Goal: Task Accomplishment & Management: Use online tool/utility

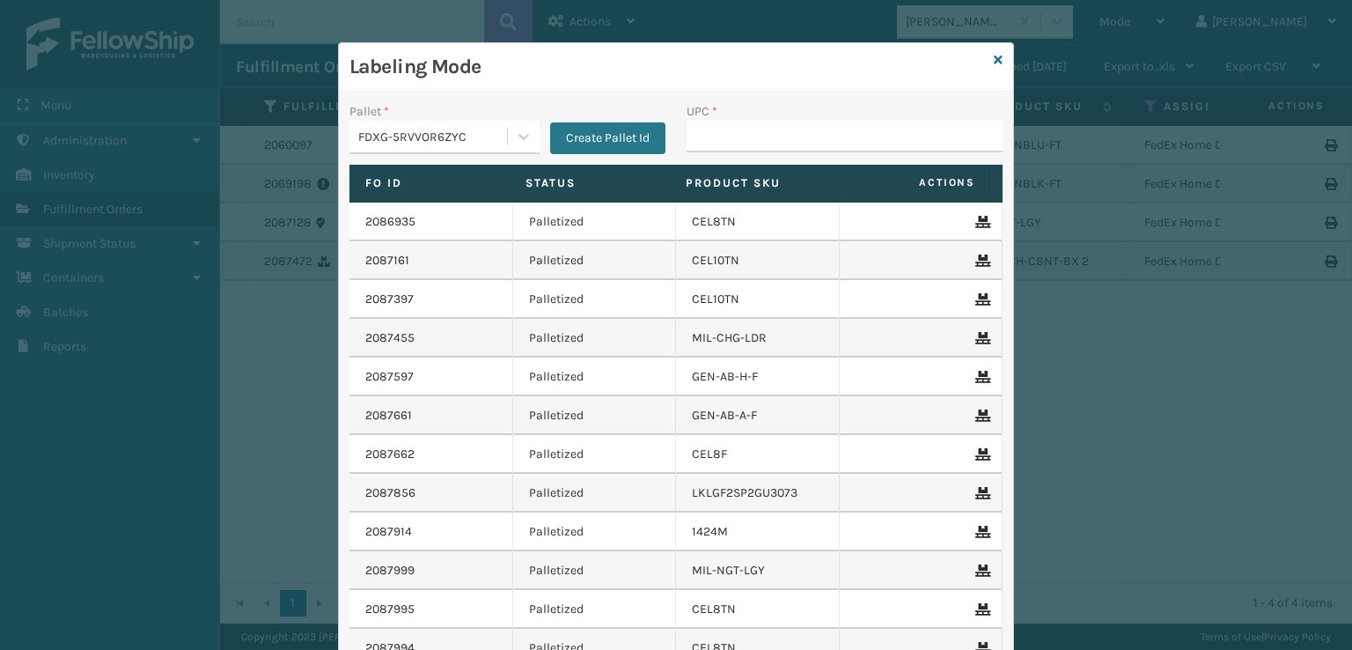
click at [718, 146] on input "UPC *" at bounding box center [845, 137] width 316 height 32
type input "8100819"
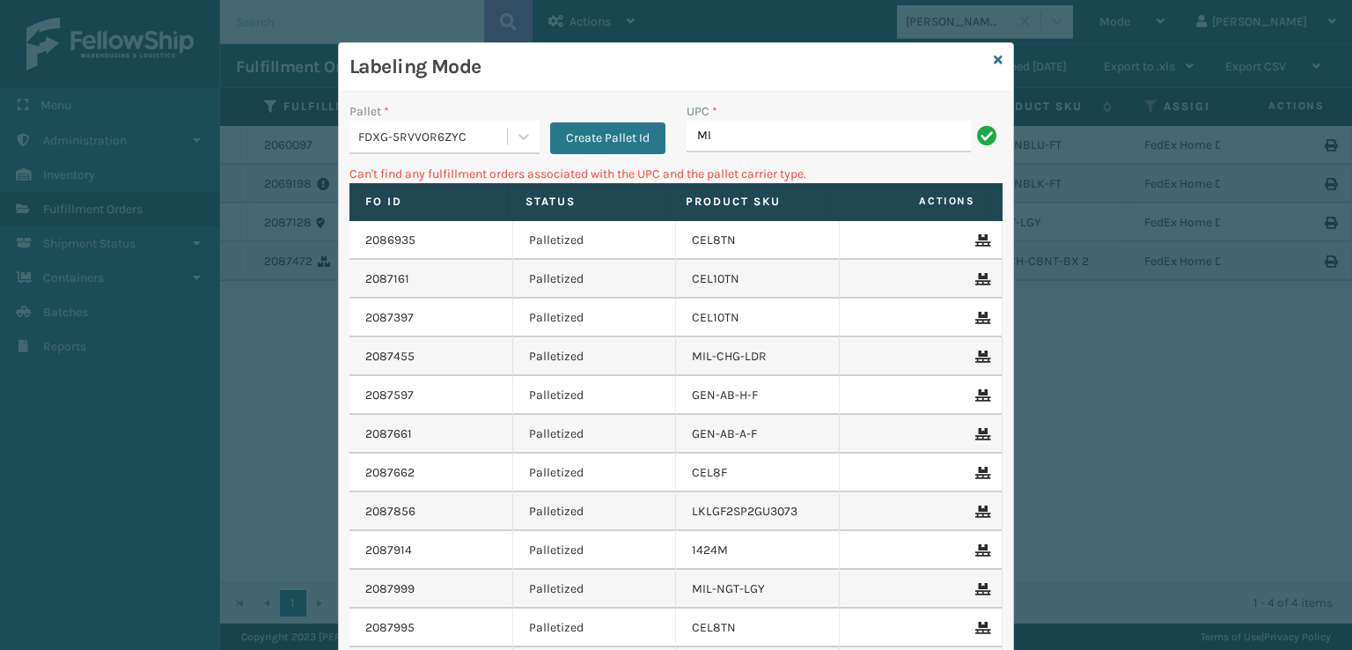
type input "M"
type input "8409851263"
type input "840985126315"
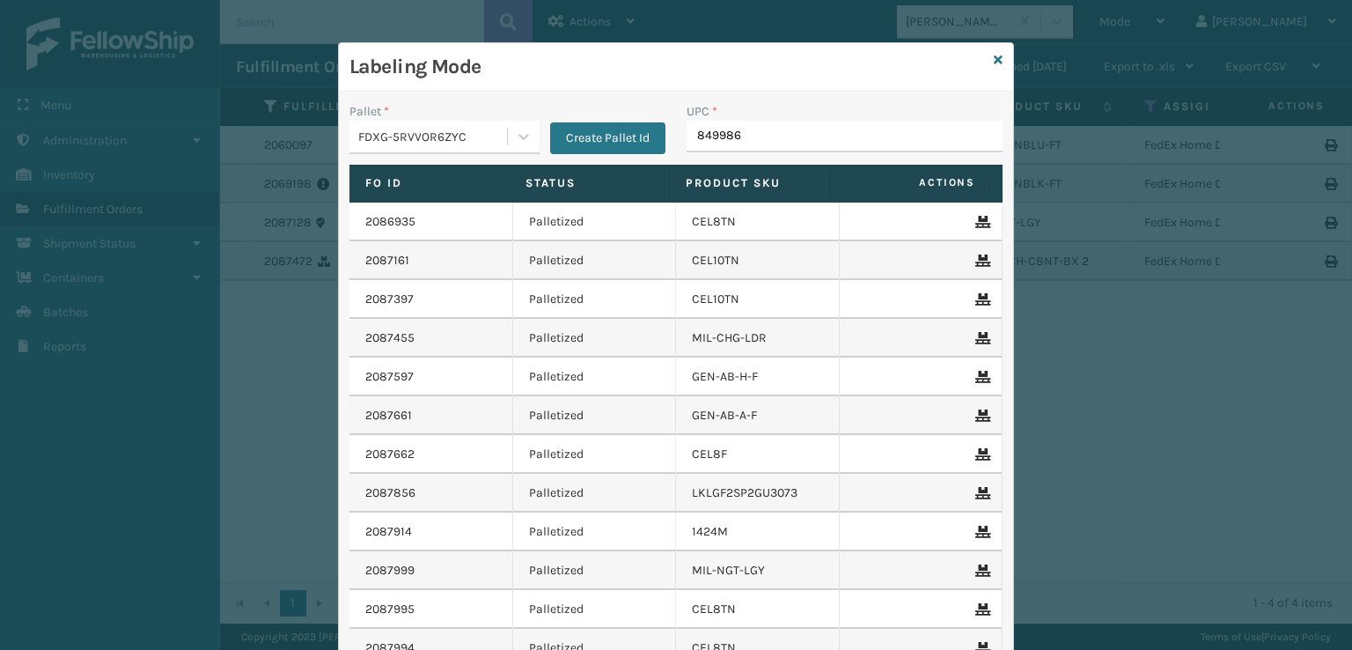
type input "8499860"
type input "GEN-AB-C-TXL"
type input "1008031"
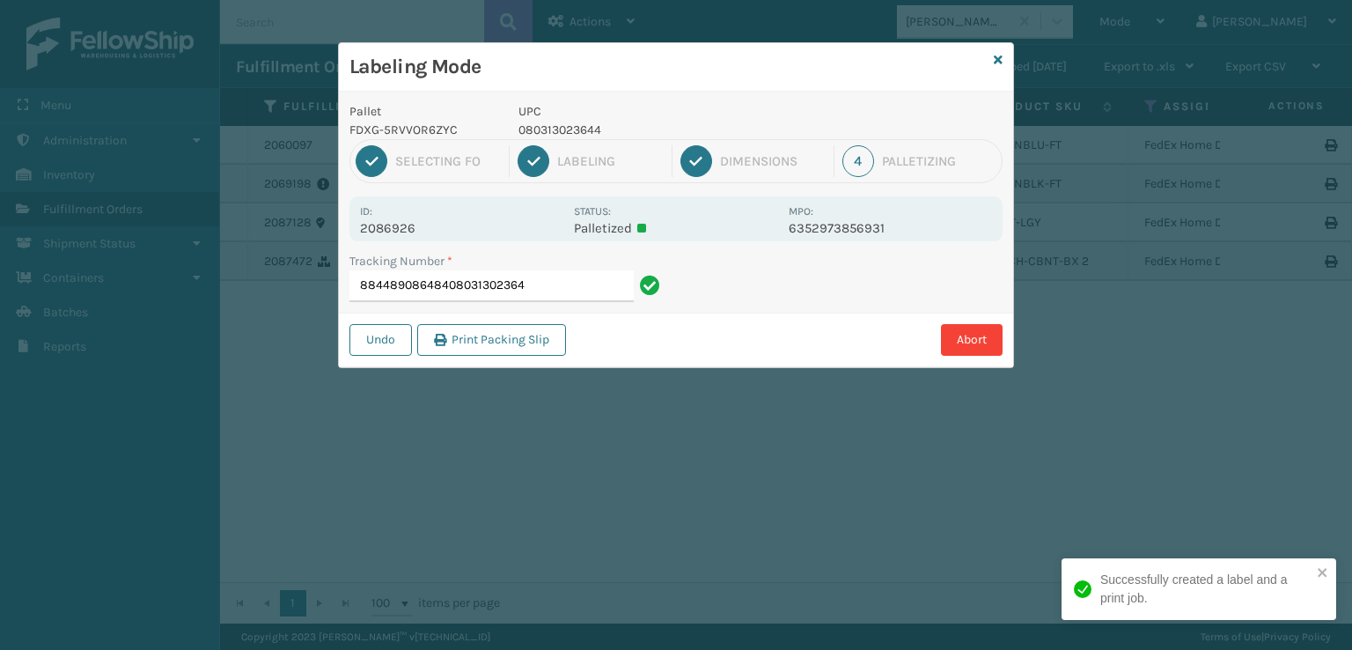
type input "884489086484080313023644"
type input "884491244038080313023644"
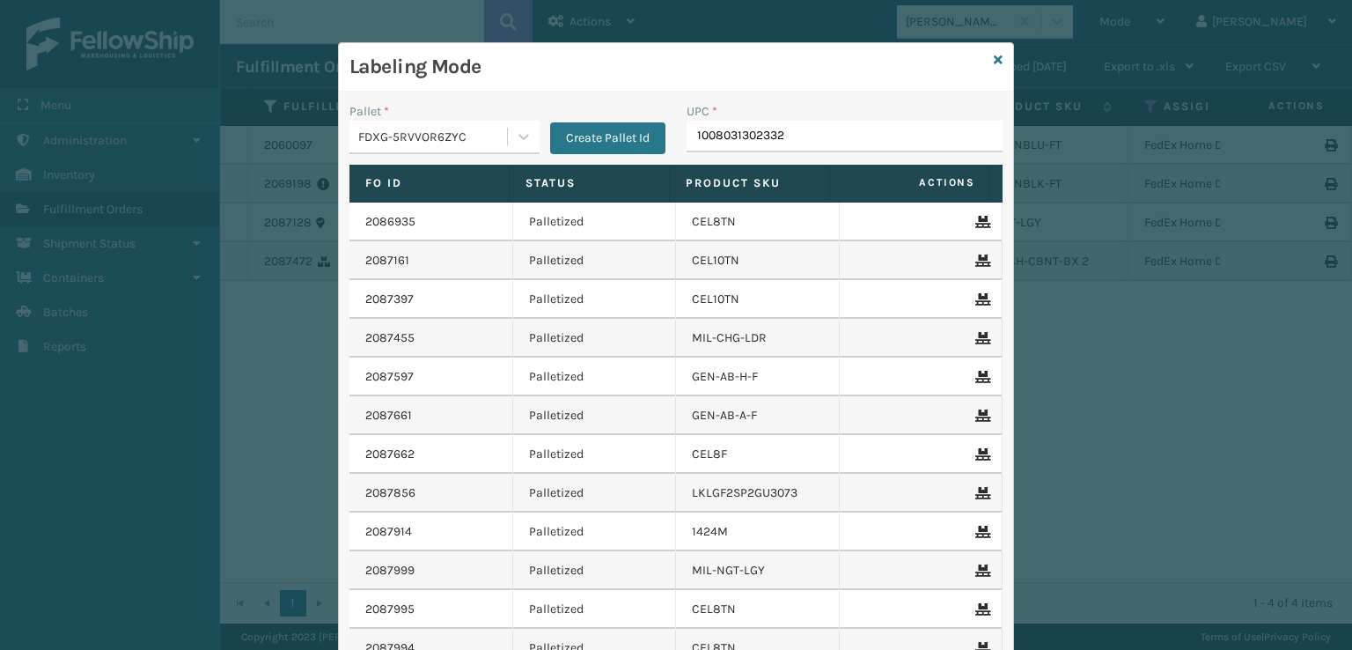
type input "10080313023320"
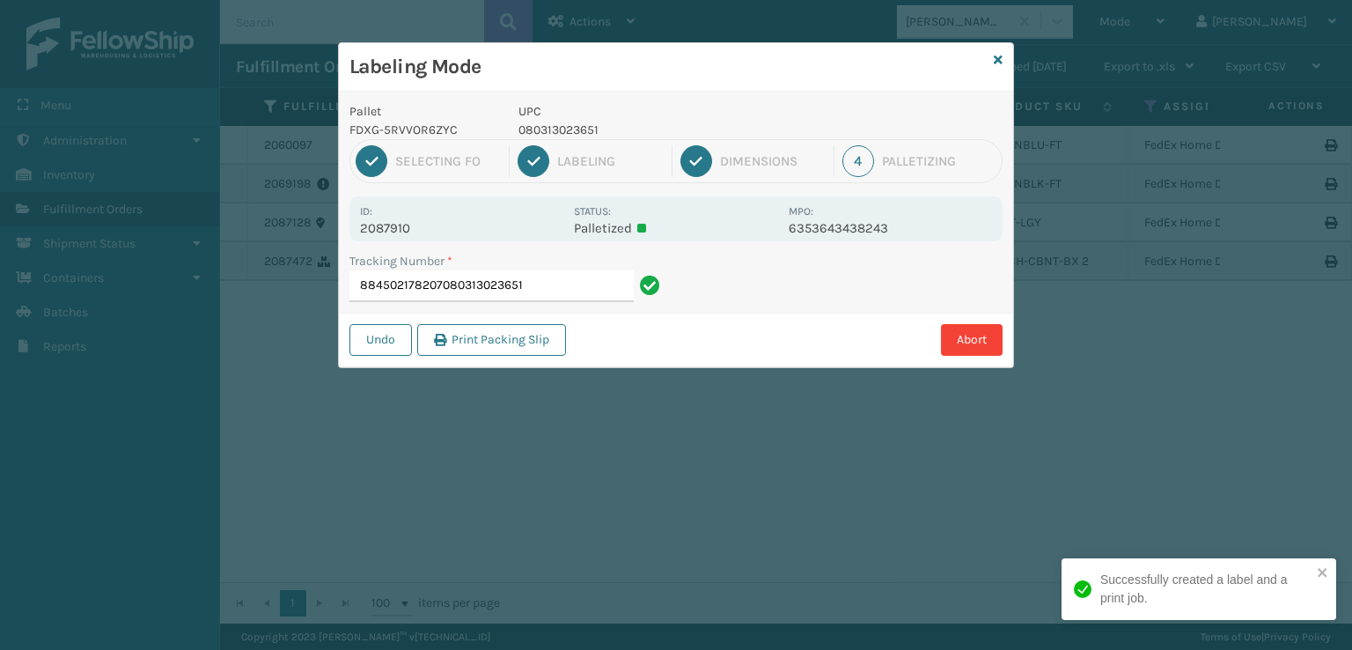
type input "884502178207080313023651"
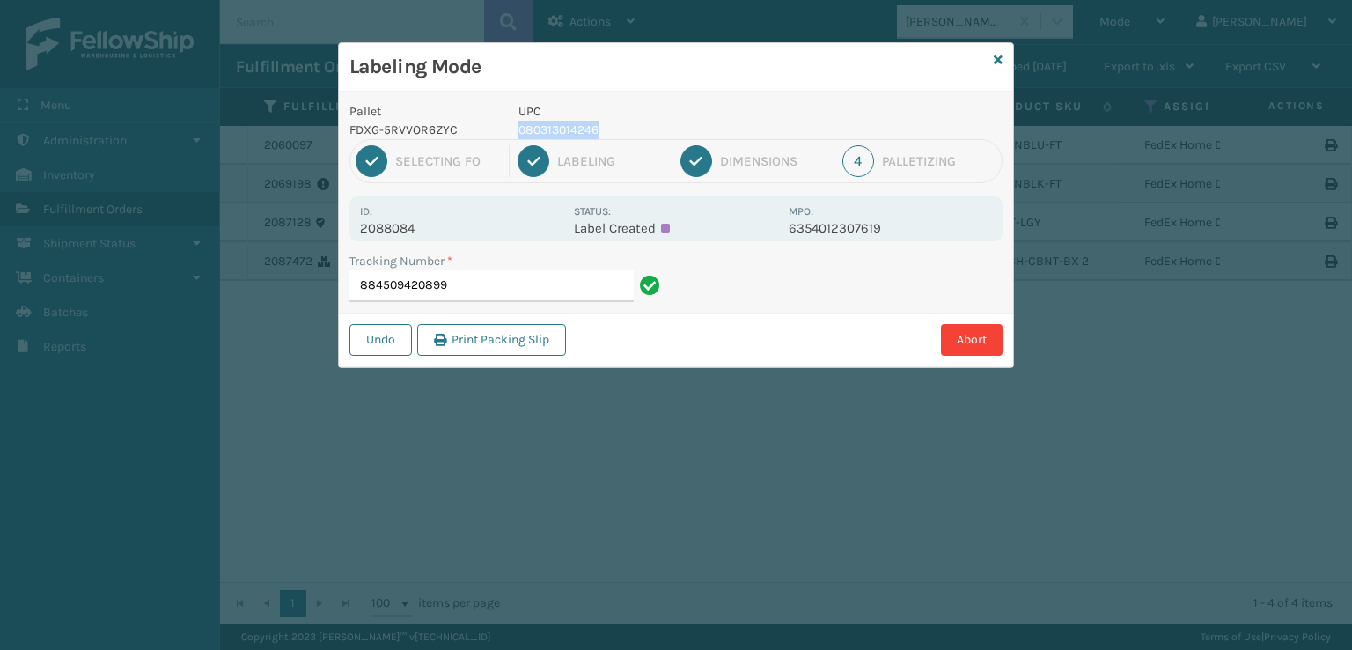
drag, startPoint x: 616, startPoint y: 121, endPoint x: 510, endPoint y: 127, distance: 105.8
click at [510, 127] on div "UPC 080313014246" at bounding box center [648, 120] width 281 height 37
copy p "080313014246"
click at [458, 293] on input "884509420899" at bounding box center [491, 286] width 284 height 32
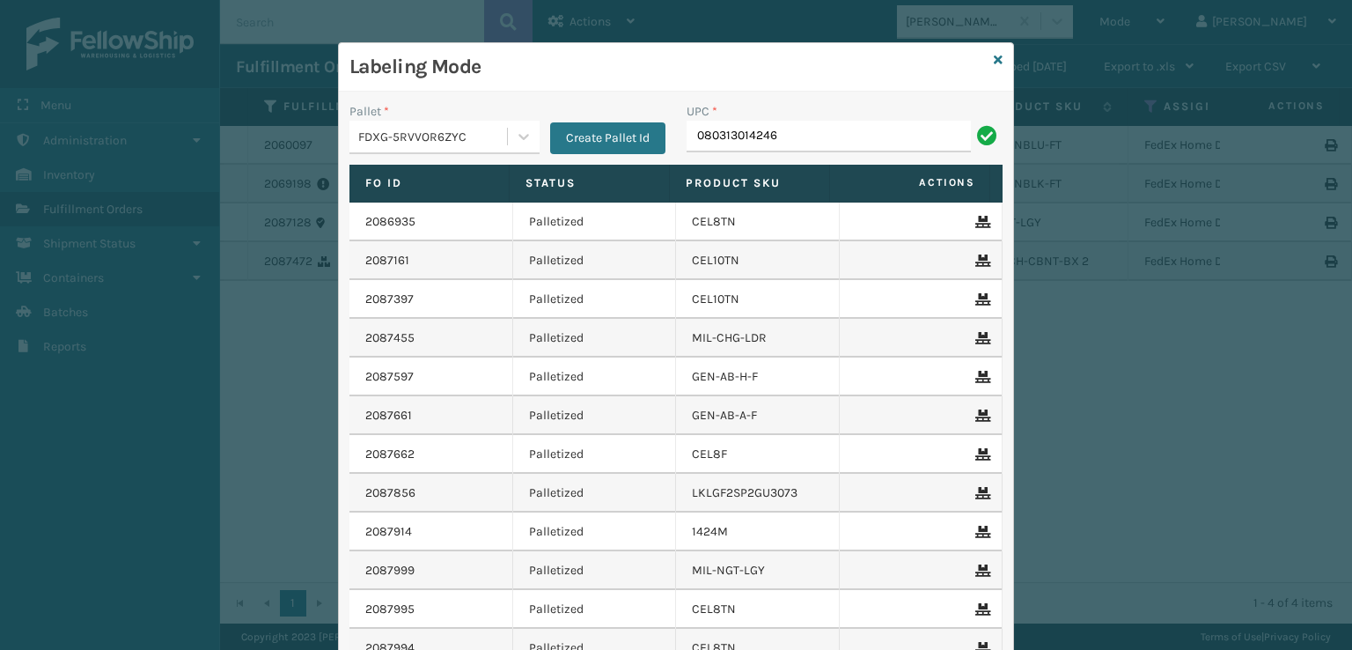
type input "080313014246"
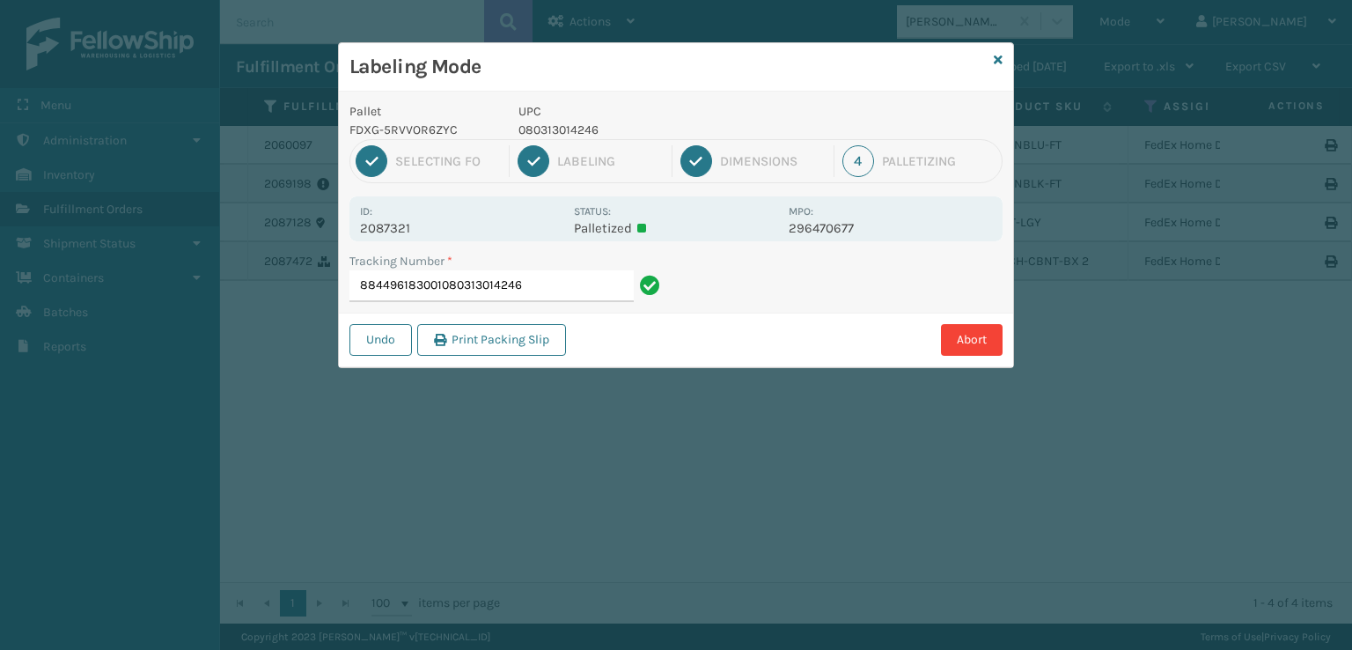
type input "884496183001080313014246"
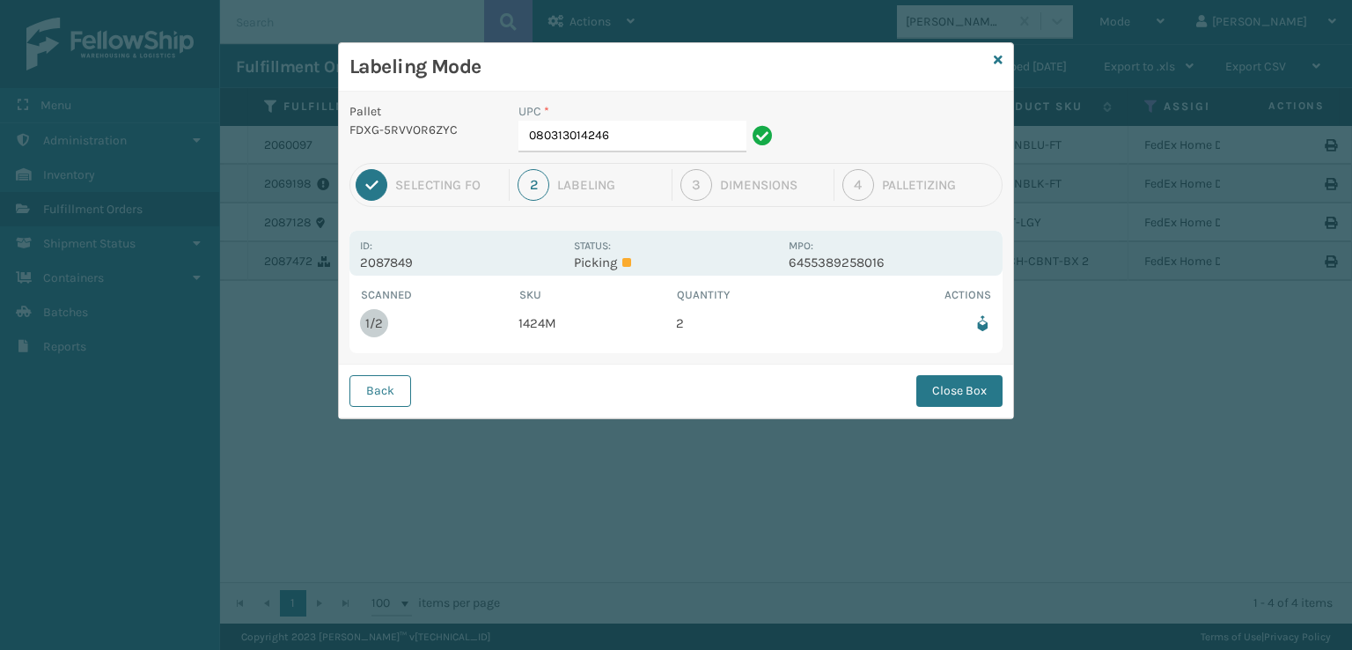
click at [534, 327] on td "1424M" at bounding box center [597, 323] width 158 height 39
click at [633, 127] on input "080313014246" at bounding box center [632, 137] width 228 height 32
click at [956, 385] on button "Close Box" at bounding box center [959, 391] width 86 height 32
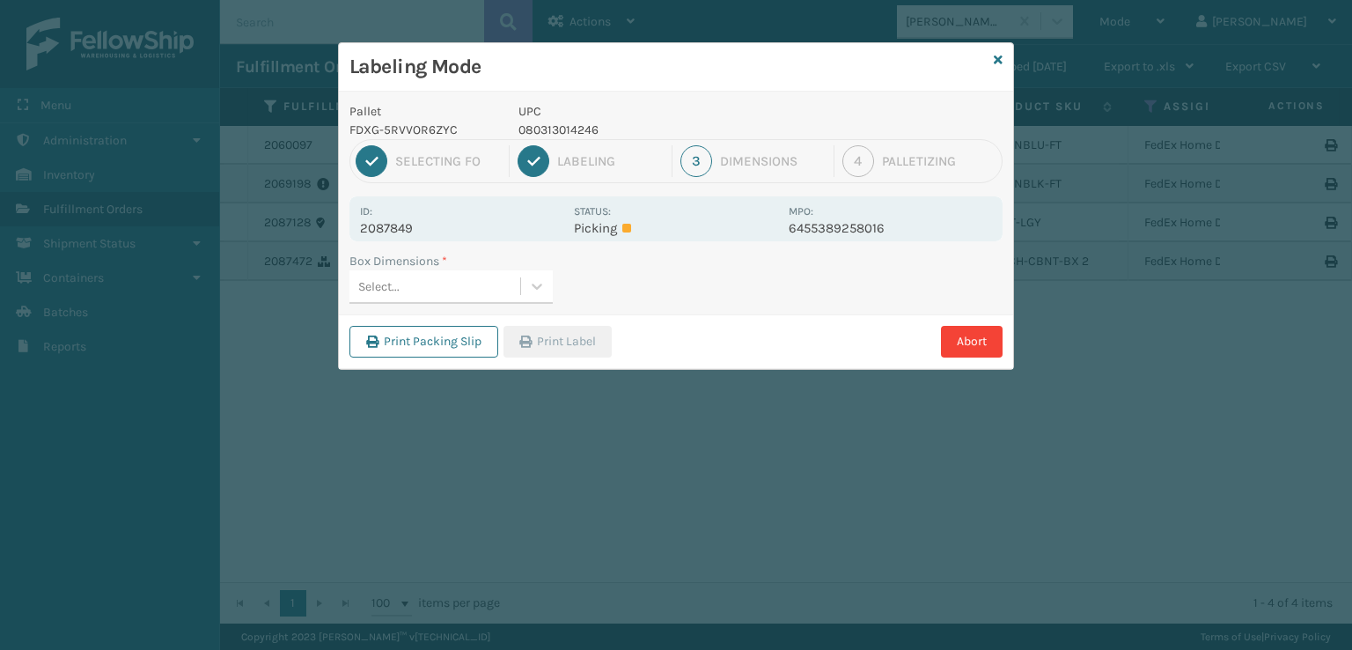
click at [432, 290] on div "Select..." at bounding box center [434, 286] width 171 height 29
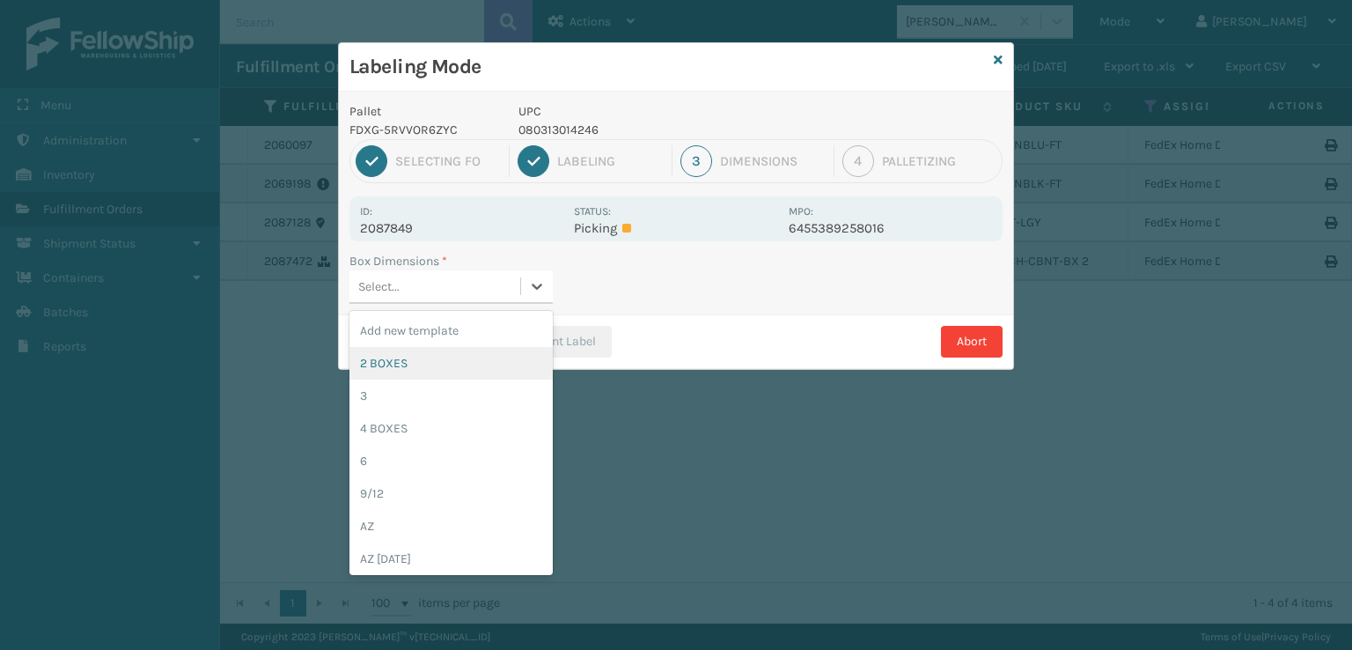
click at [384, 366] on div "2 BOXES" at bounding box center [450, 363] width 203 height 33
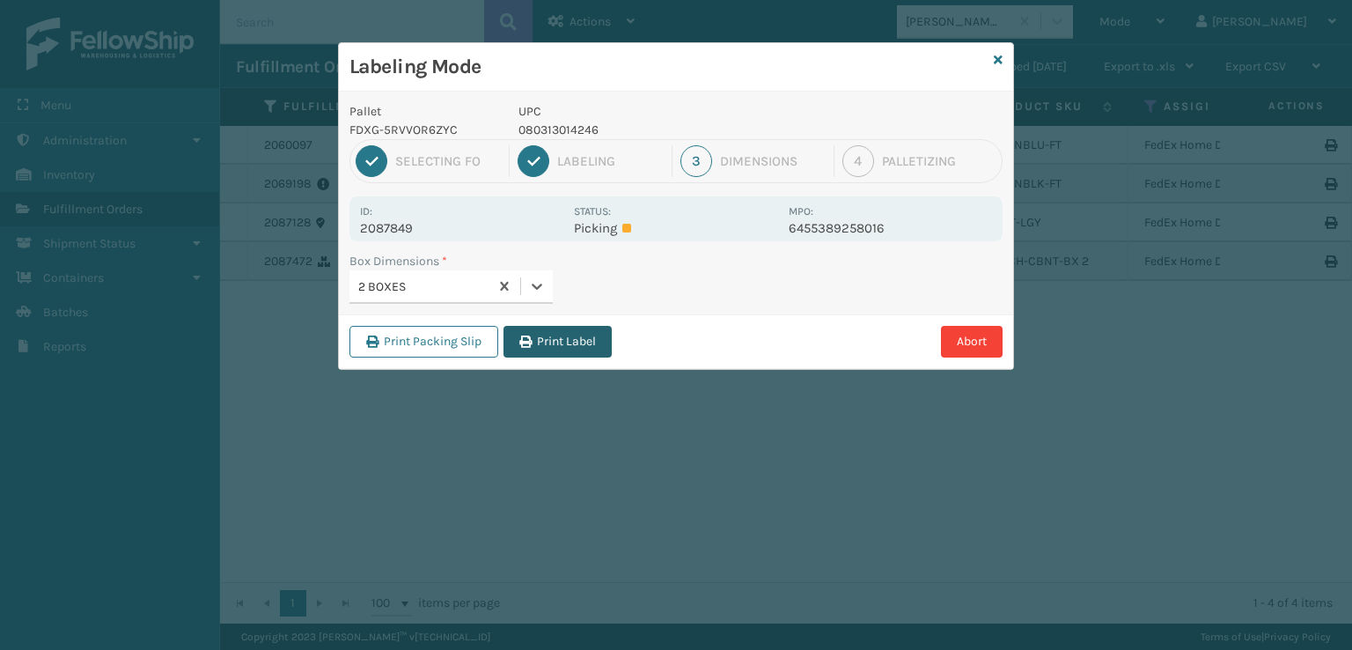
click at [578, 346] on button "Print Label" at bounding box center [557, 342] width 108 height 32
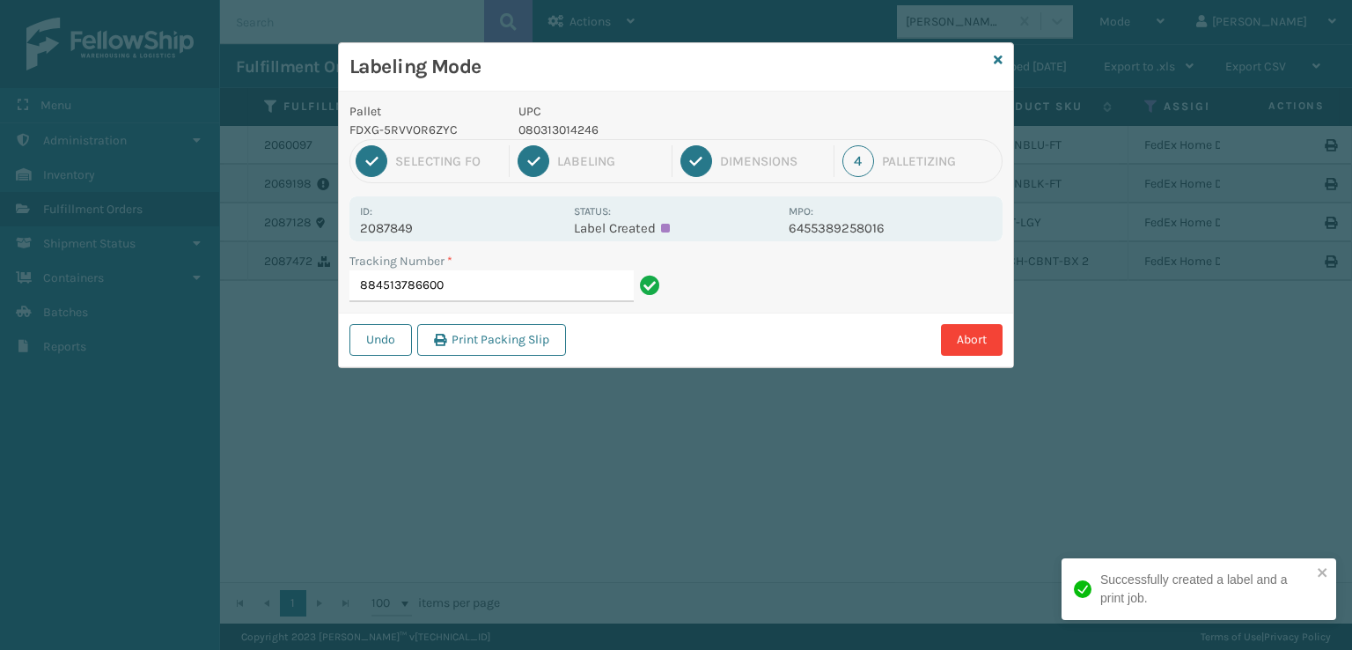
click at [491, 287] on input "884513786600" at bounding box center [491, 286] width 284 height 32
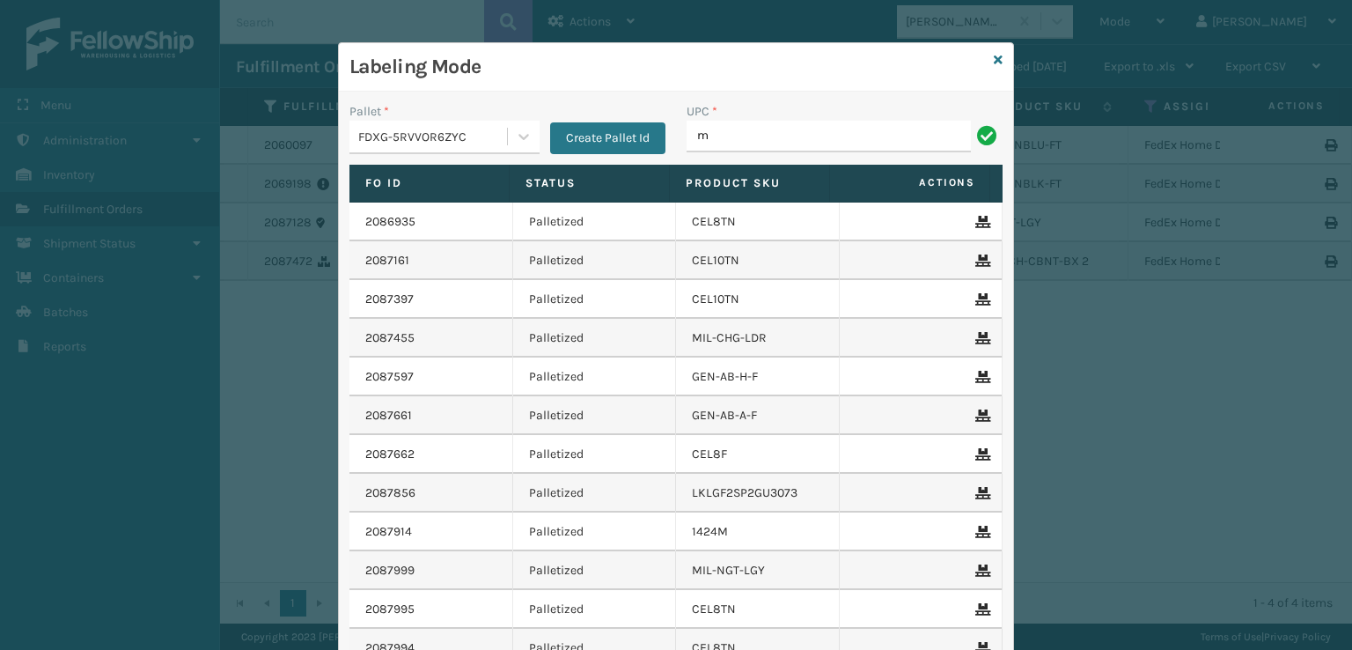
type input "MIL-ARCH-CBNT-BX 2"
type input "MIL-ARCH-CBNT-BX 1"
click at [994, 64] on icon at bounding box center [998, 60] width 9 height 12
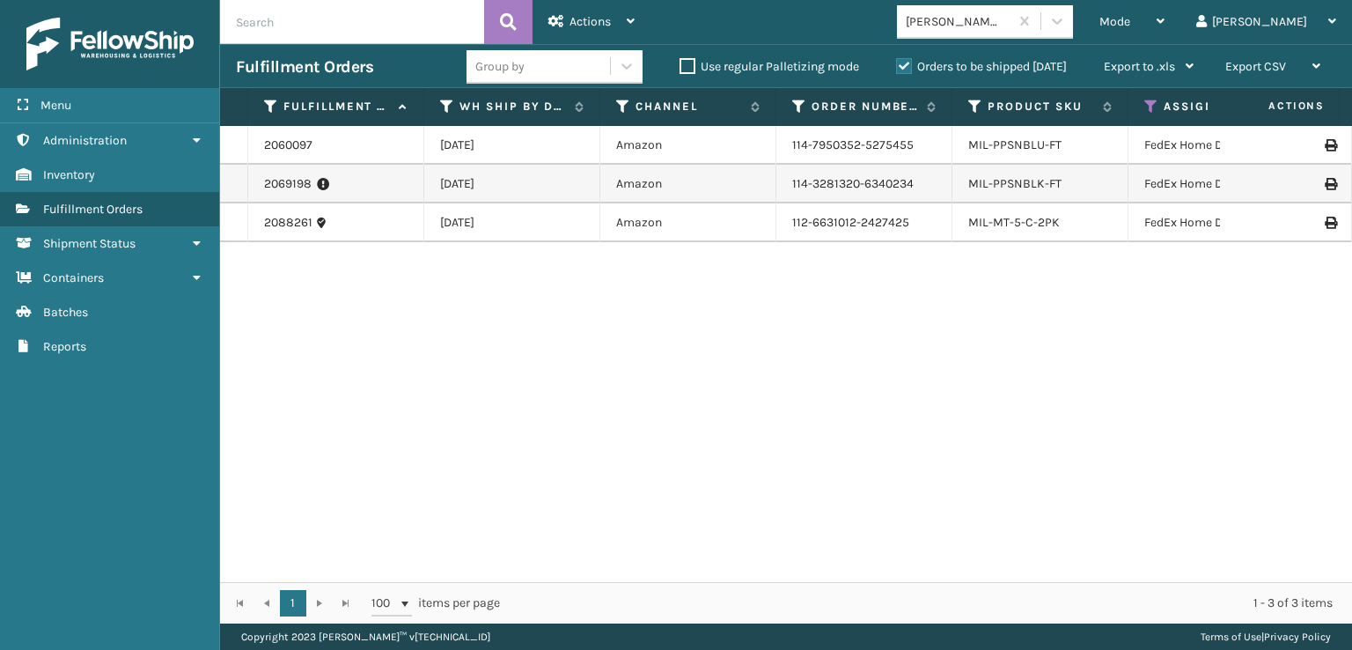
click at [1325, 223] on icon at bounding box center [1330, 223] width 11 height 12
click at [1130, 23] on span "Mode" at bounding box center [1114, 21] width 31 height 15
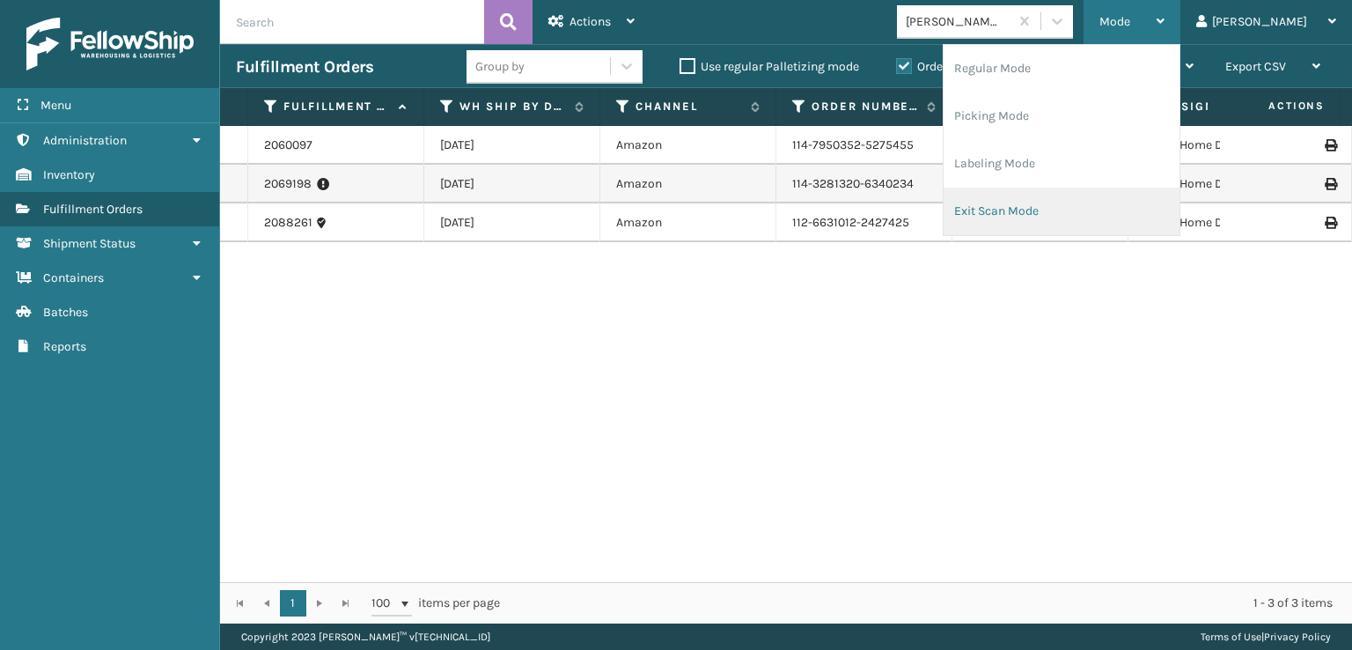
click at [1067, 222] on li "Exit Scan Mode" at bounding box center [1062, 211] width 236 height 48
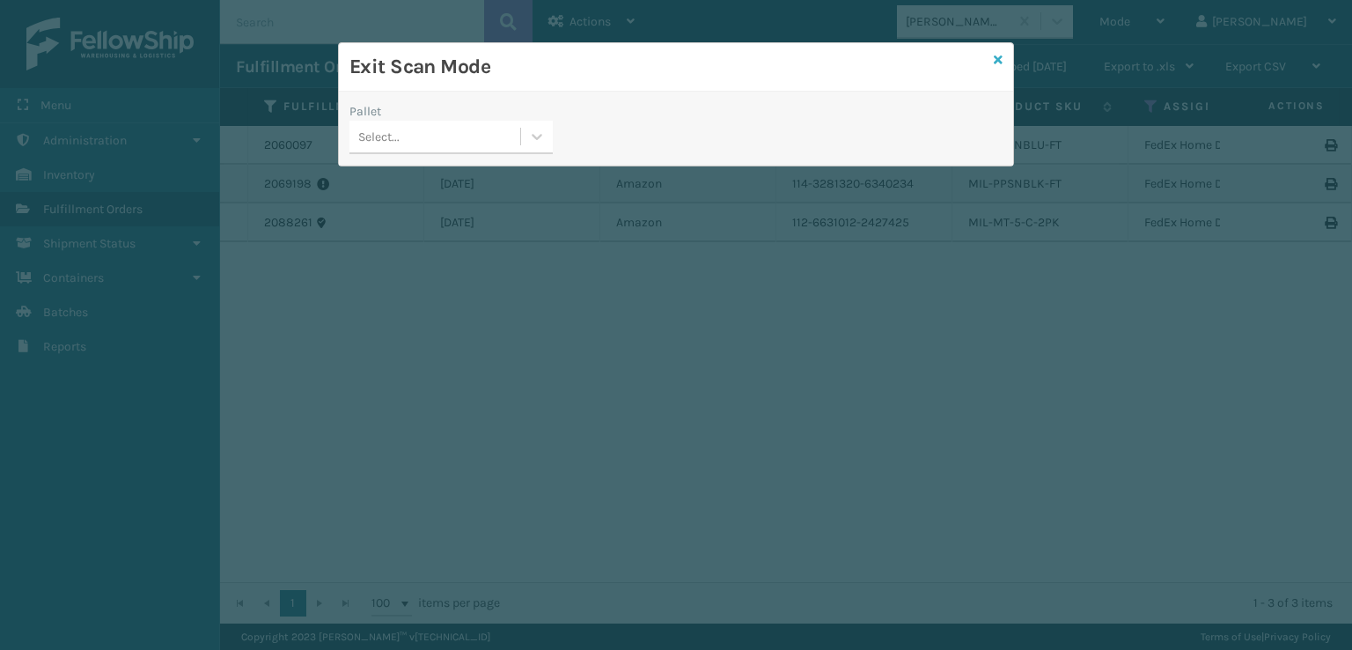
click at [997, 61] on icon at bounding box center [998, 60] width 9 height 12
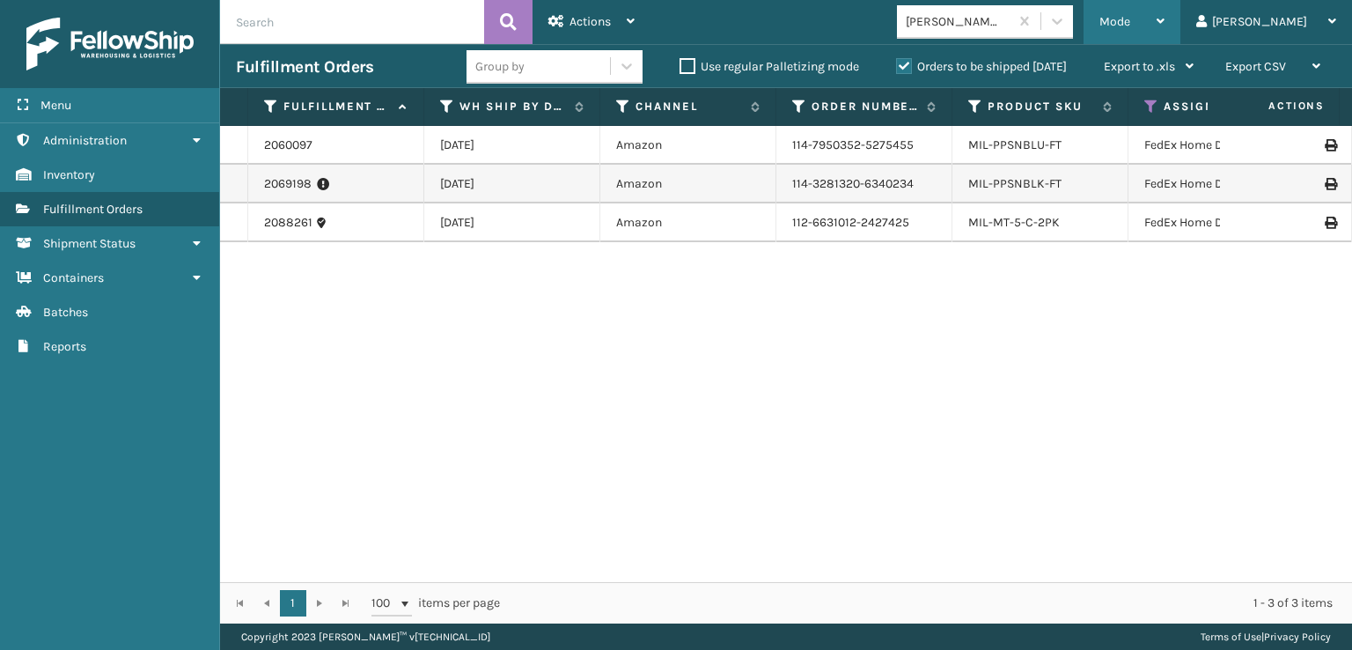
drag, startPoint x: 1184, startPoint y: 26, endPoint x: 1172, endPoint y: 118, distance: 93.2
click at [1130, 27] on span "Mode" at bounding box center [1114, 21] width 31 height 15
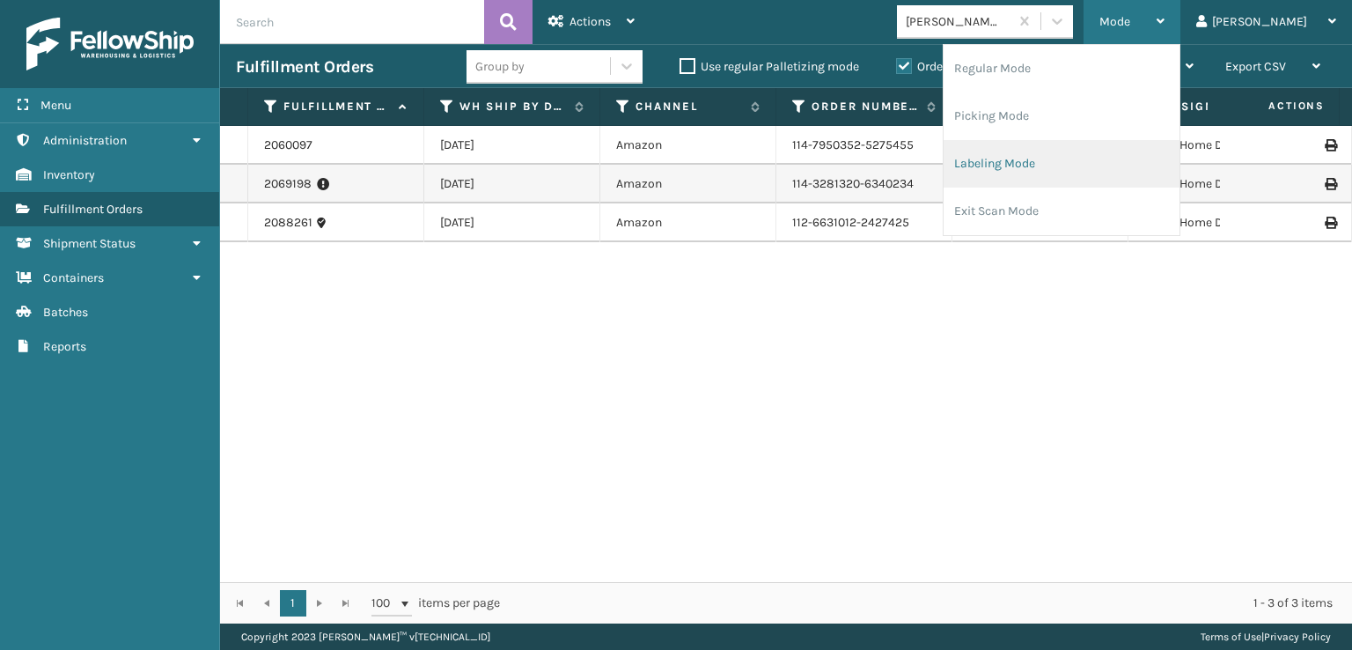
click at [1054, 163] on li "Labeling Mode" at bounding box center [1062, 164] width 236 height 48
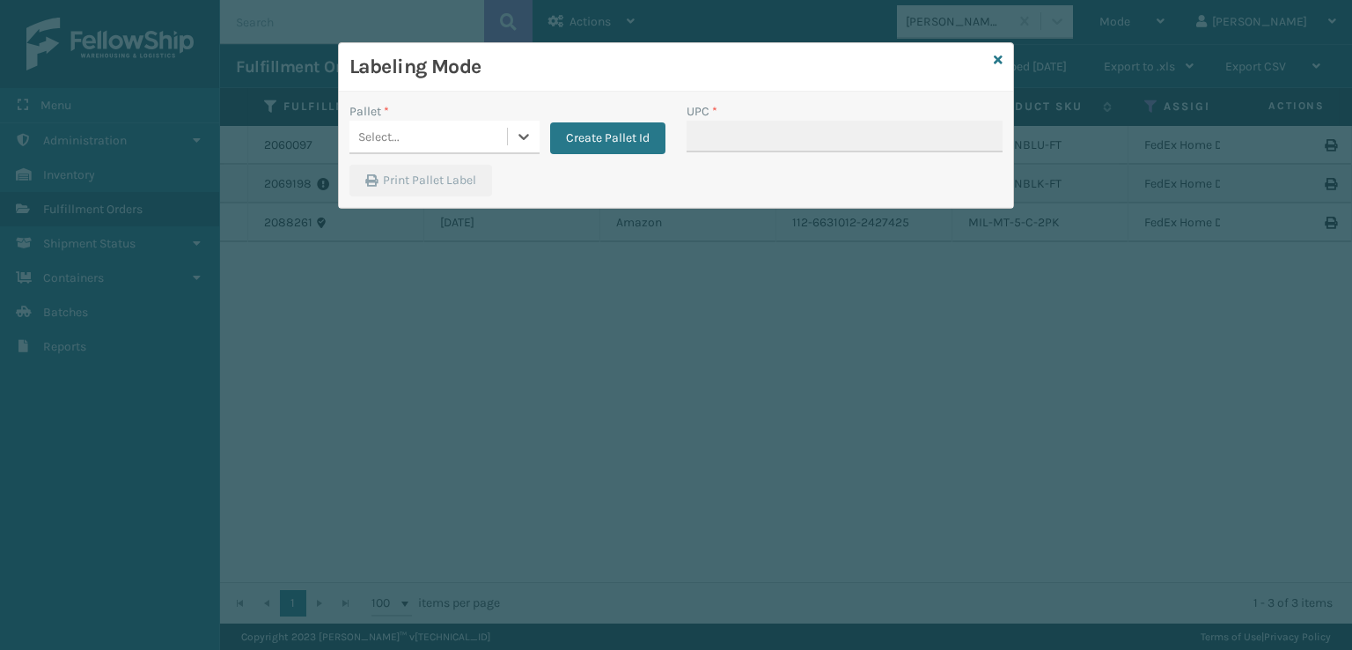
click at [477, 129] on div "Select..." at bounding box center [428, 136] width 158 height 29
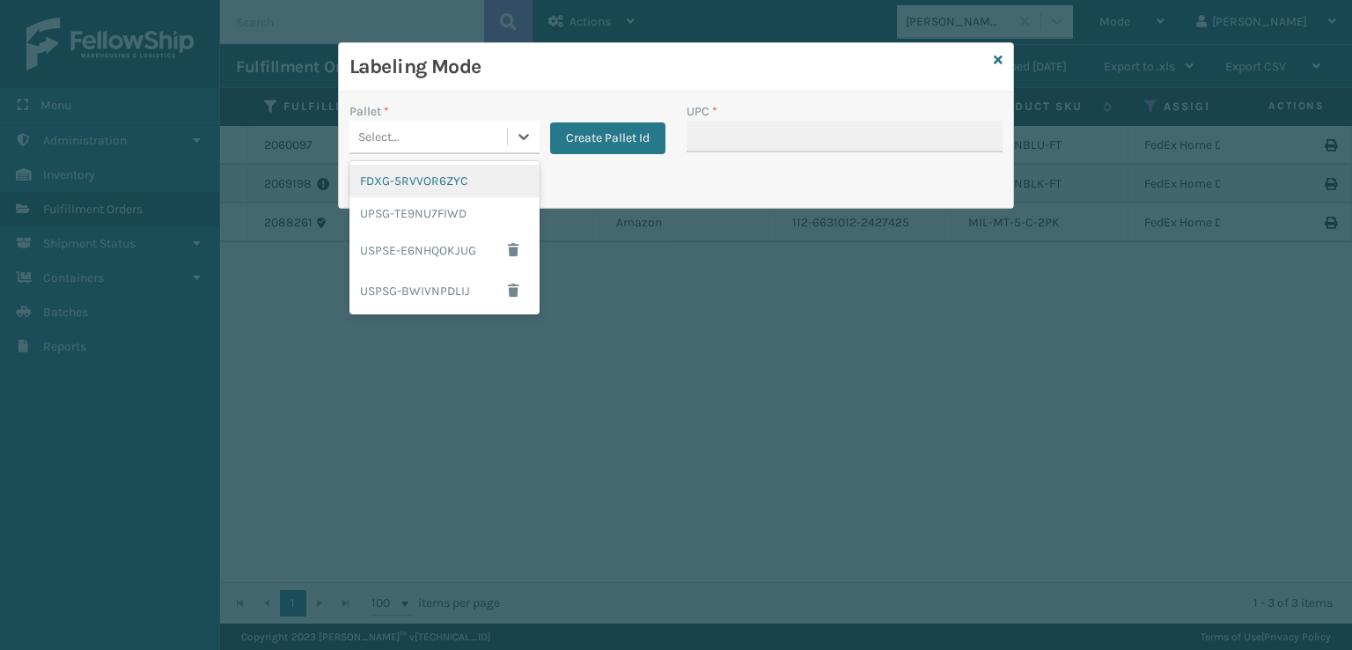
click at [431, 189] on div "FDXG-5RVVOR6ZYC" at bounding box center [444, 181] width 190 height 33
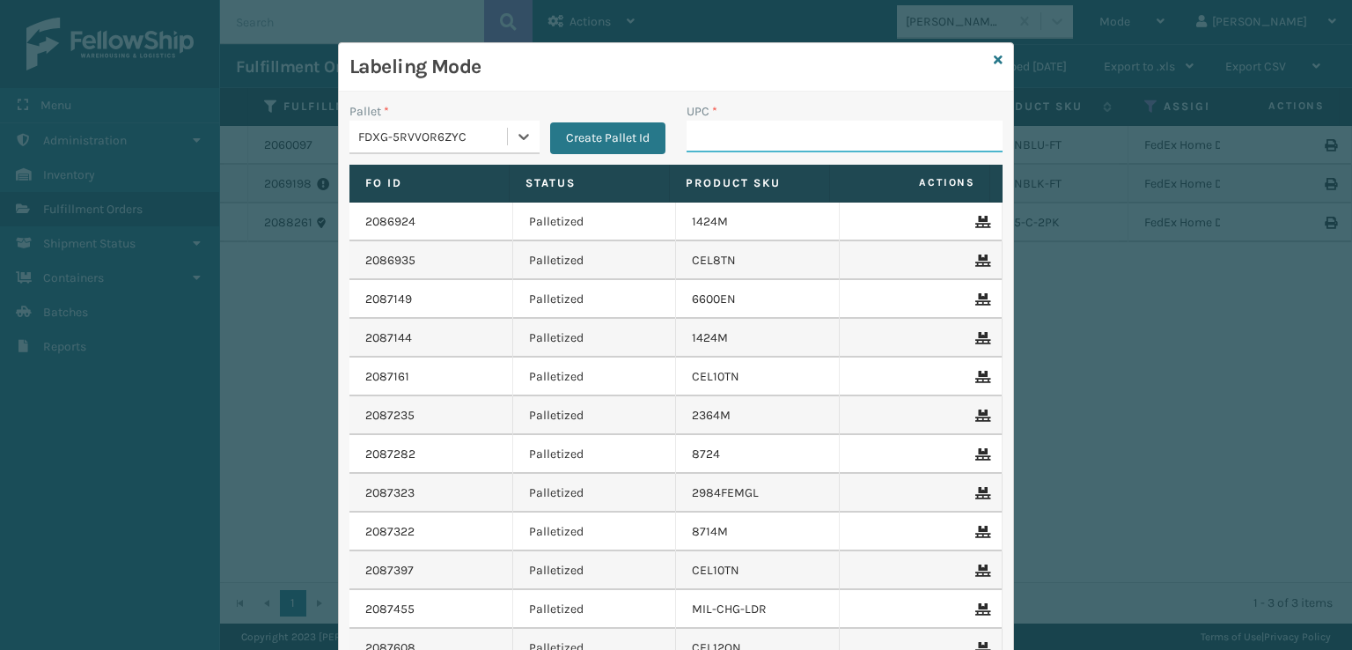
click at [696, 146] on input "UPC *" at bounding box center [845, 137] width 316 height 32
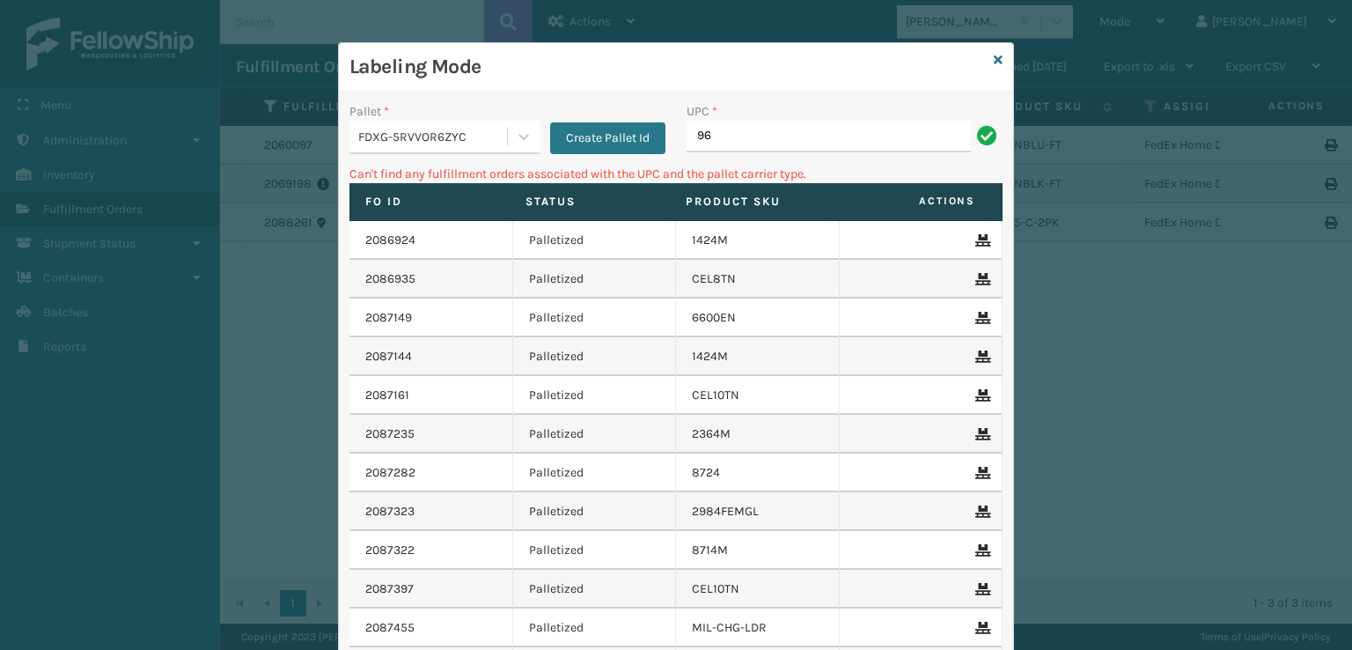
type input "9"
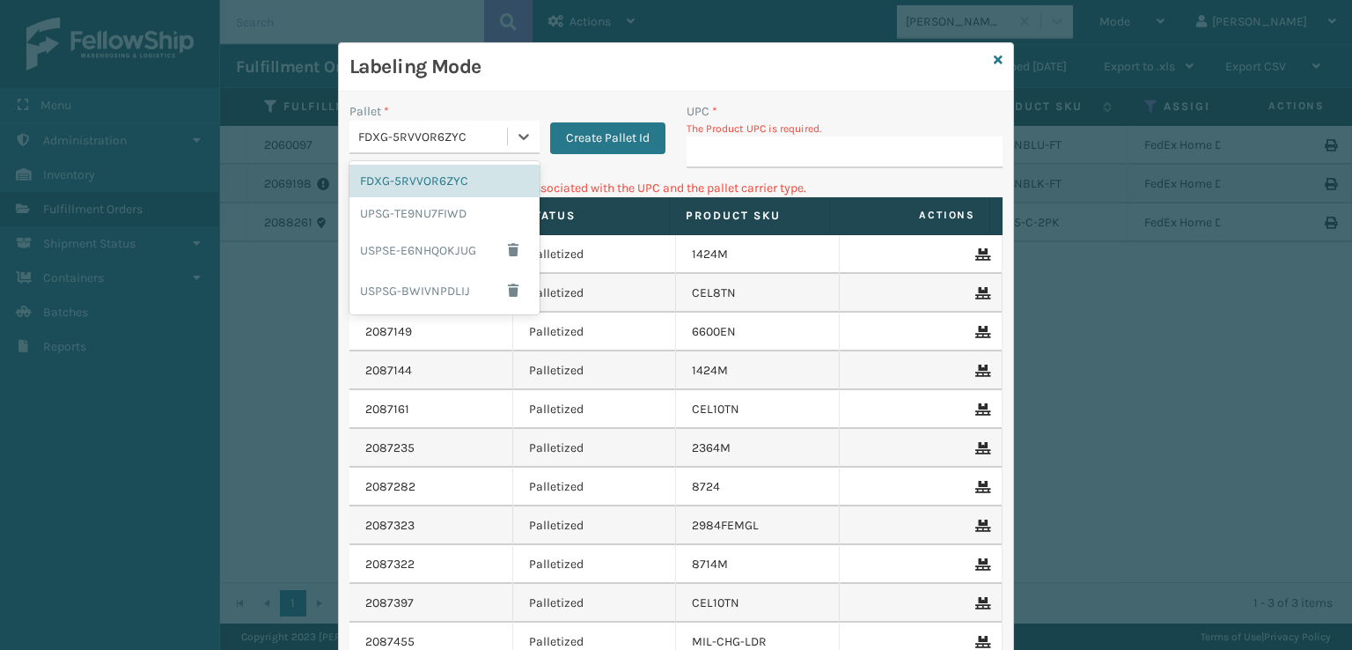
click at [483, 139] on div "FDXG-5RVVOR6ZYC" at bounding box center [433, 137] width 151 height 18
click at [419, 223] on div "UPSG-TE9NU7FIWD" at bounding box center [444, 213] width 190 height 33
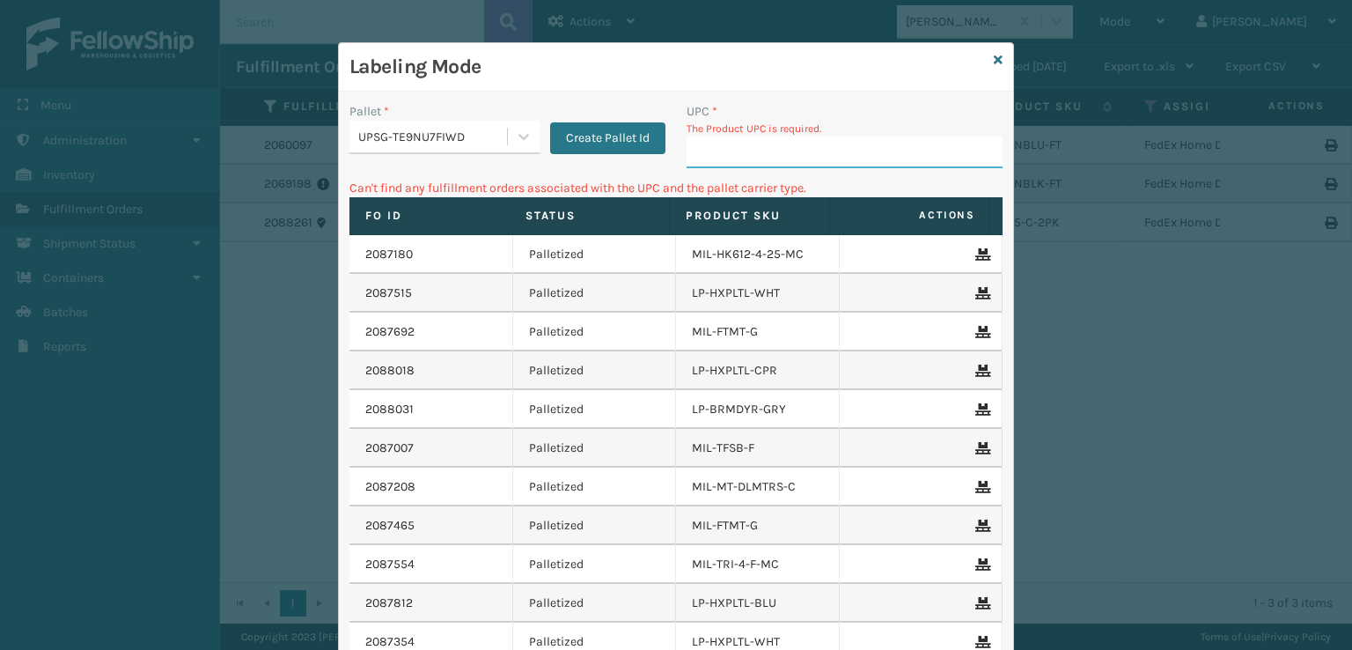
click at [725, 156] on input "UPC *" at bounding box center [845, 152] width 316 height 32
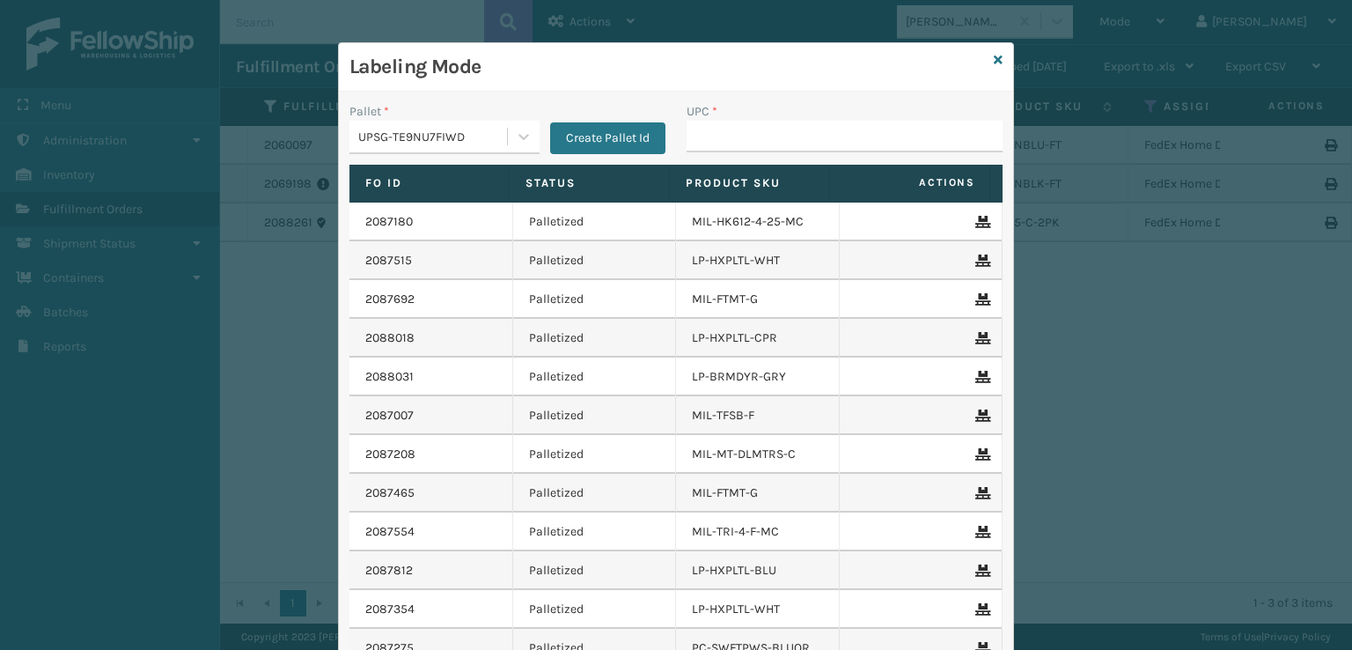
click at [474, 131] on div "UPSG-TE9NU7FIWD" at bounding box center [433, 137] width 151 height 18
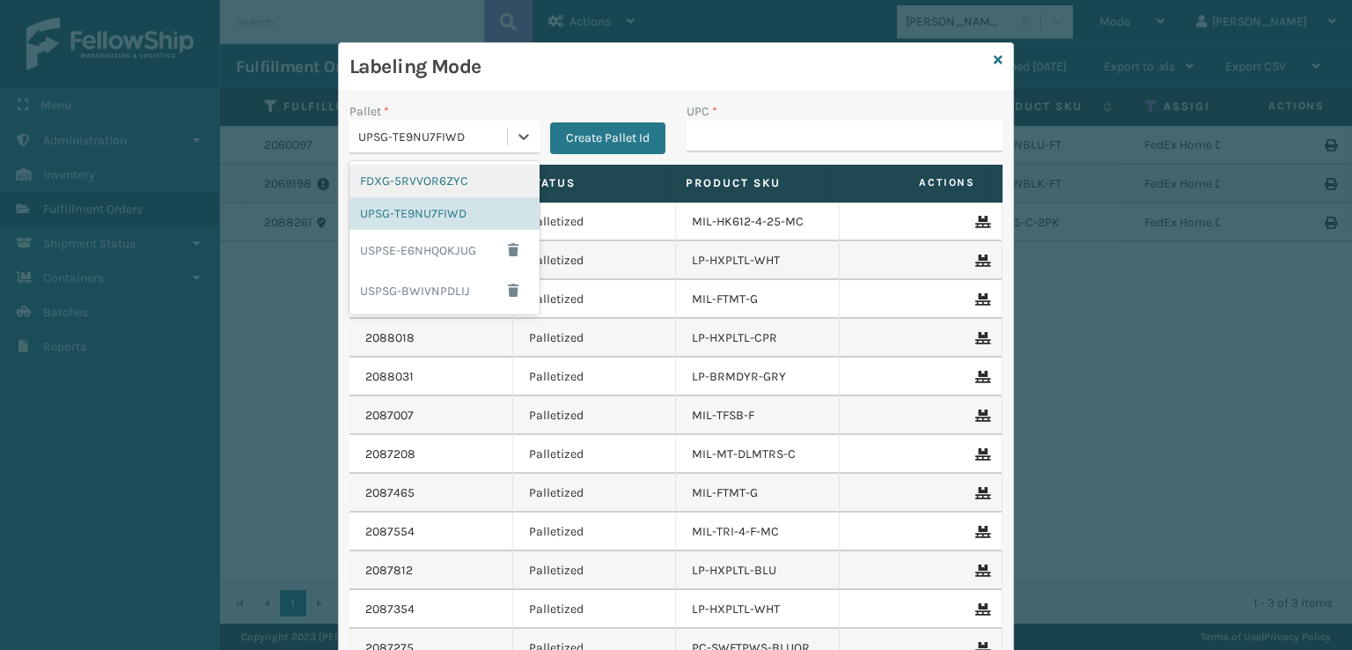
click at [443, 184] on div "FDXG-5RVVOR6ZYC" at bounding box center [444, 181] width 190 height 33
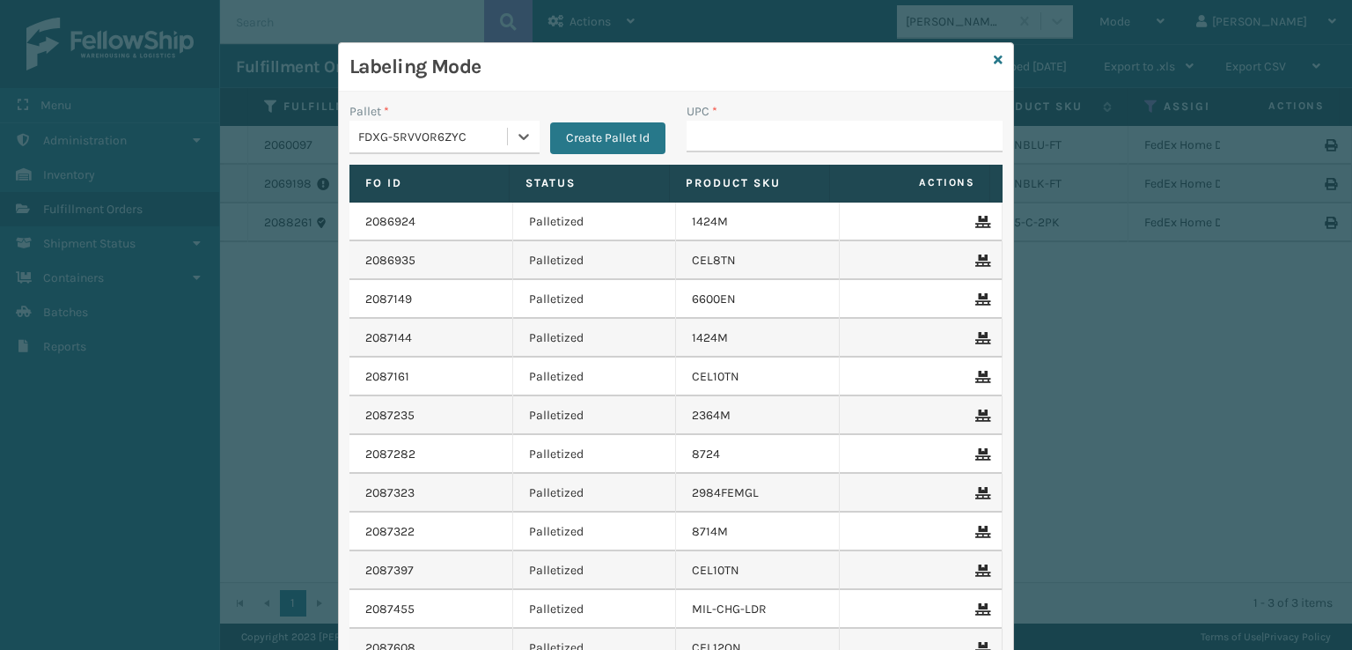
drag, startPoint x: 684, startPoint y: 119, endPoint x: 669, endPoint y: 163, distance: 46.5
click at [676, 145] on div "UPC *" at bounding box center [844, 133] width 337 height 62
click at [698, 141] on input "UPC *" at bounding box center [845, 137] width 316 height 32
click at [461, 135] on div "FDXG-5RVVOR6ZYC" at bounding box center [433, 137] width 151 height 18
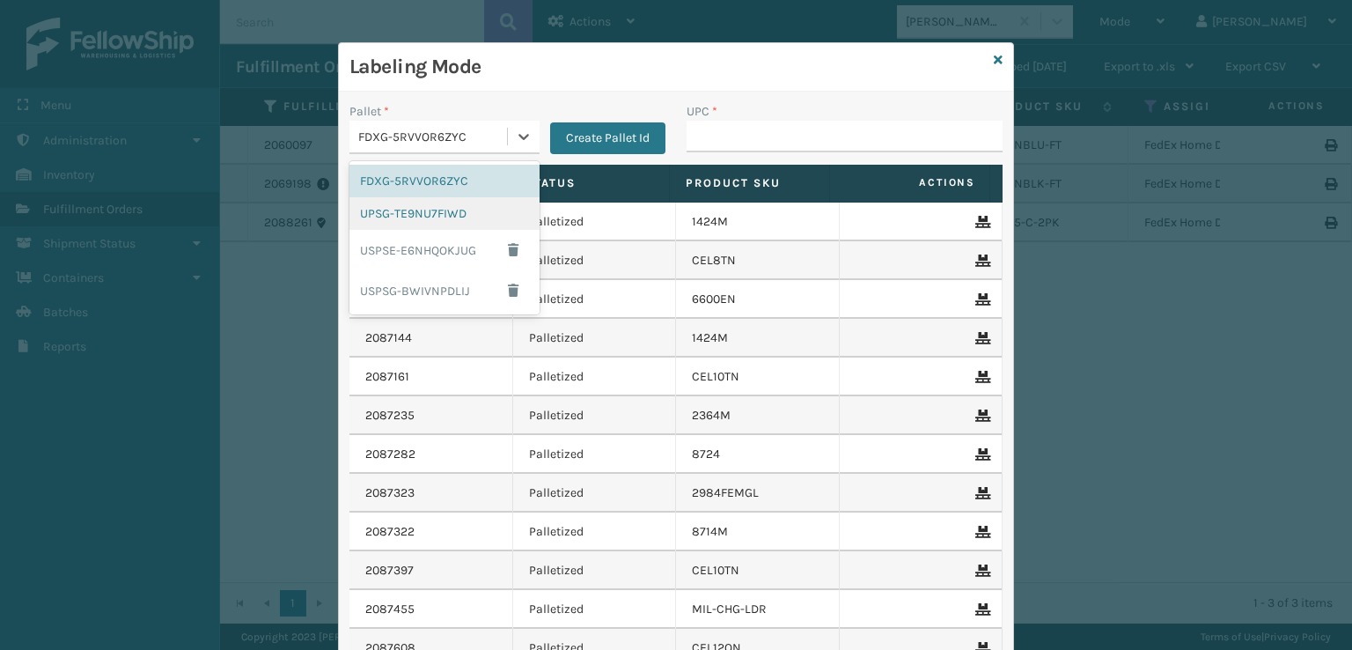
click at [447, 219] on div "UPSG-TE9NU7FIWD" at bounding box center [444, 213] width 190 height 33
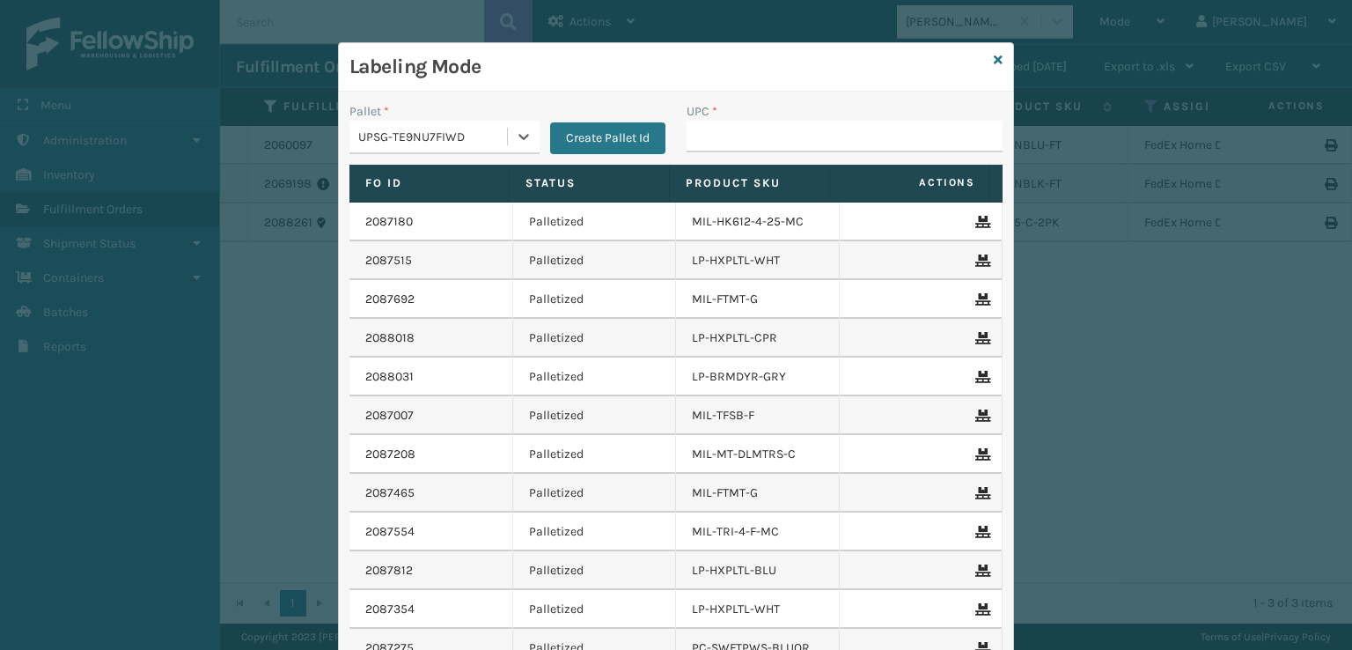
drag, startPoint x: 401, startPoint y: 289, endPoint x: 345, endPoint y: 202, distance: 103.0
drag, startPoint x: 345, startPoint y: 202, endPoint x: 731, endPoint y: 128, distance: 393.6
click at [731, 128] on input "UPC *" at bounding box center [845, 137] width 316 height 32
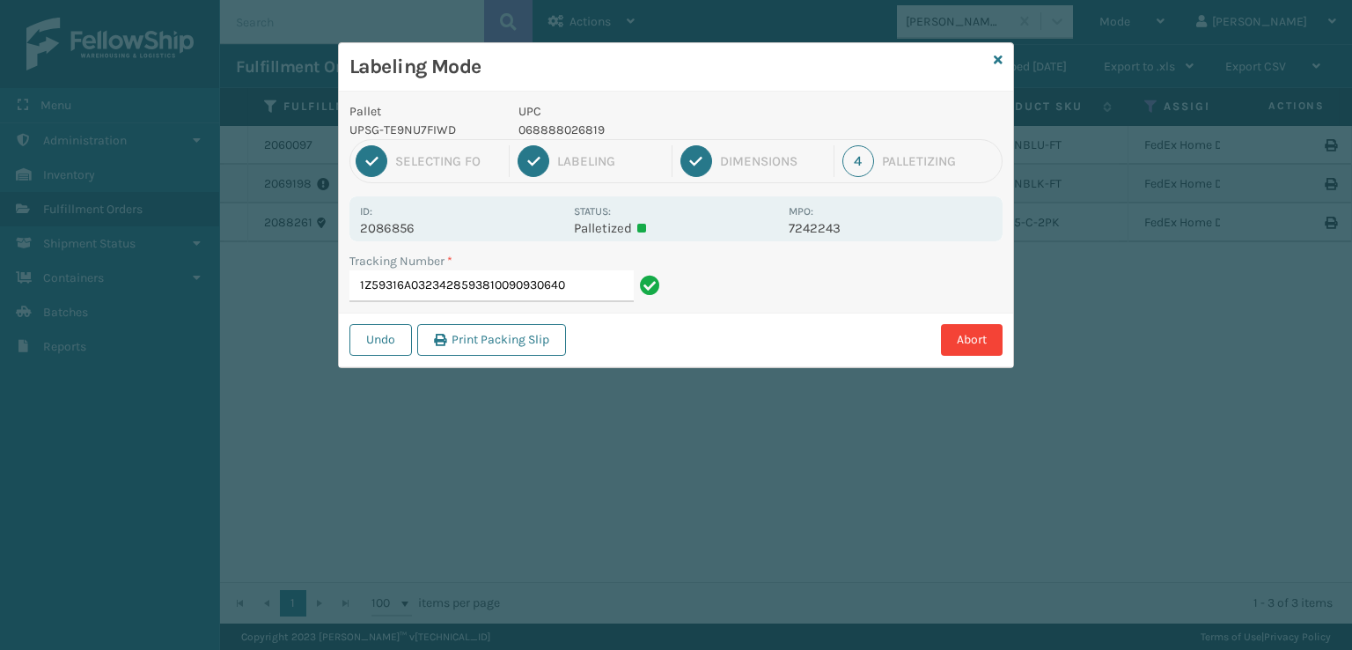
type input "1Z59316A0323428593810090930640"
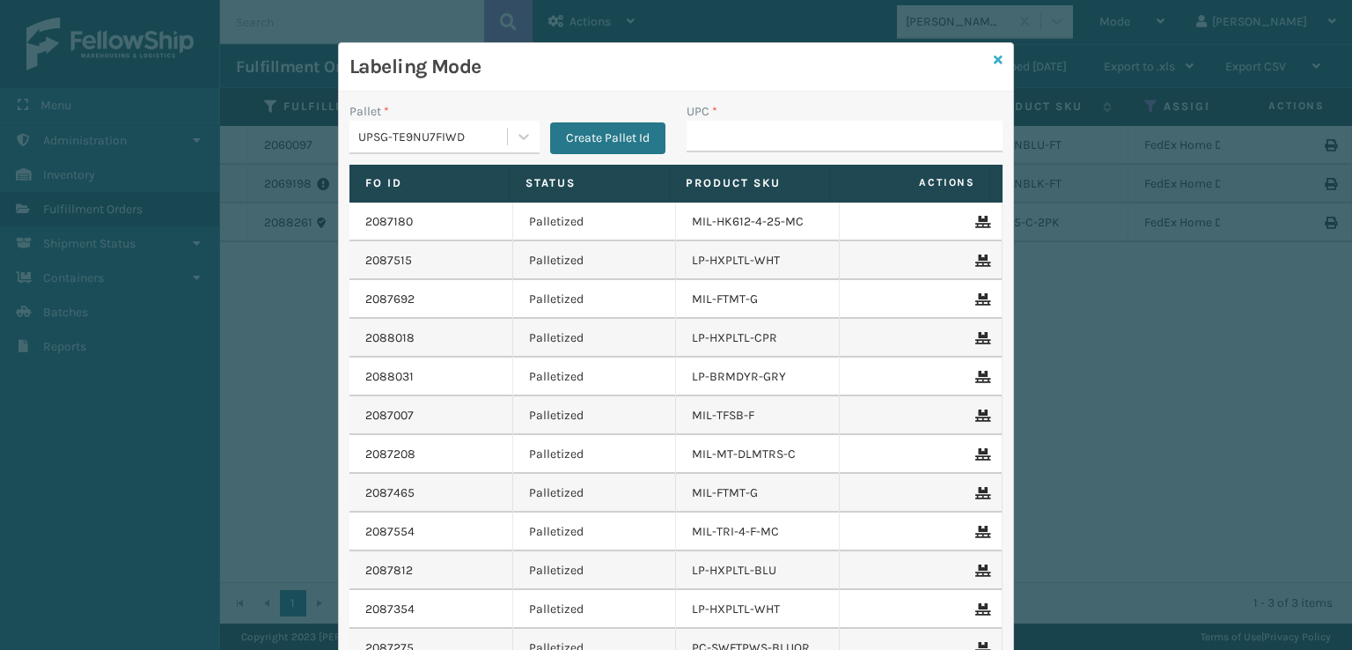
click at [994, 63] on icon at bounding box center [998, 60] width 9 height 12
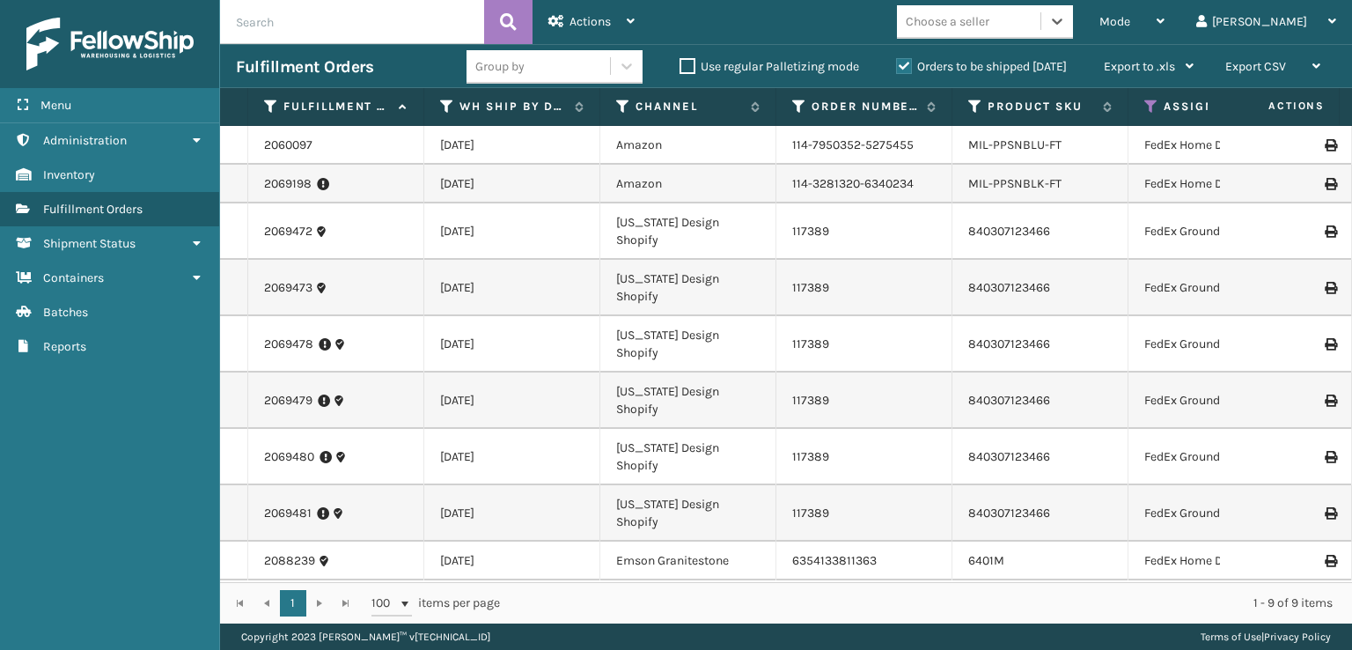
scroll to position [116, 0]
click at [570, 20] on span "Actions" at bounding box center [589, 21] width 41 height 15
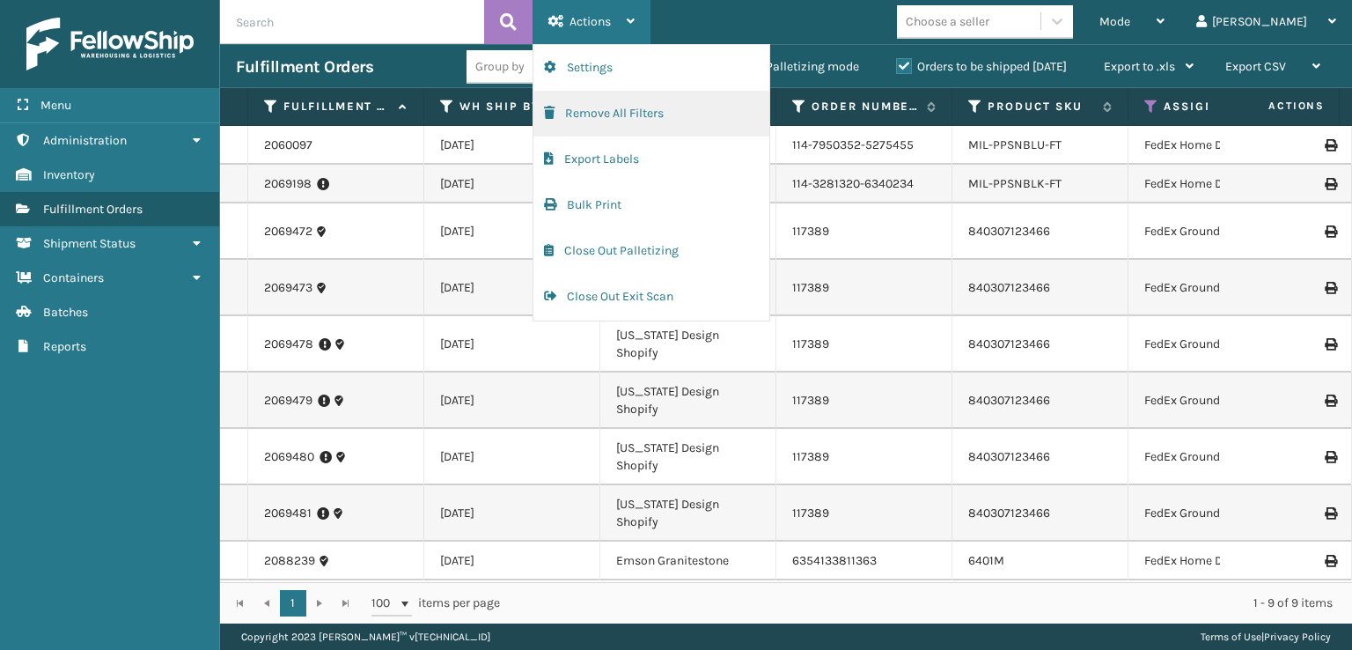
click at [613, 121] on button "Remove All Filters" at bounding box center [651, 114] width 236 height 46
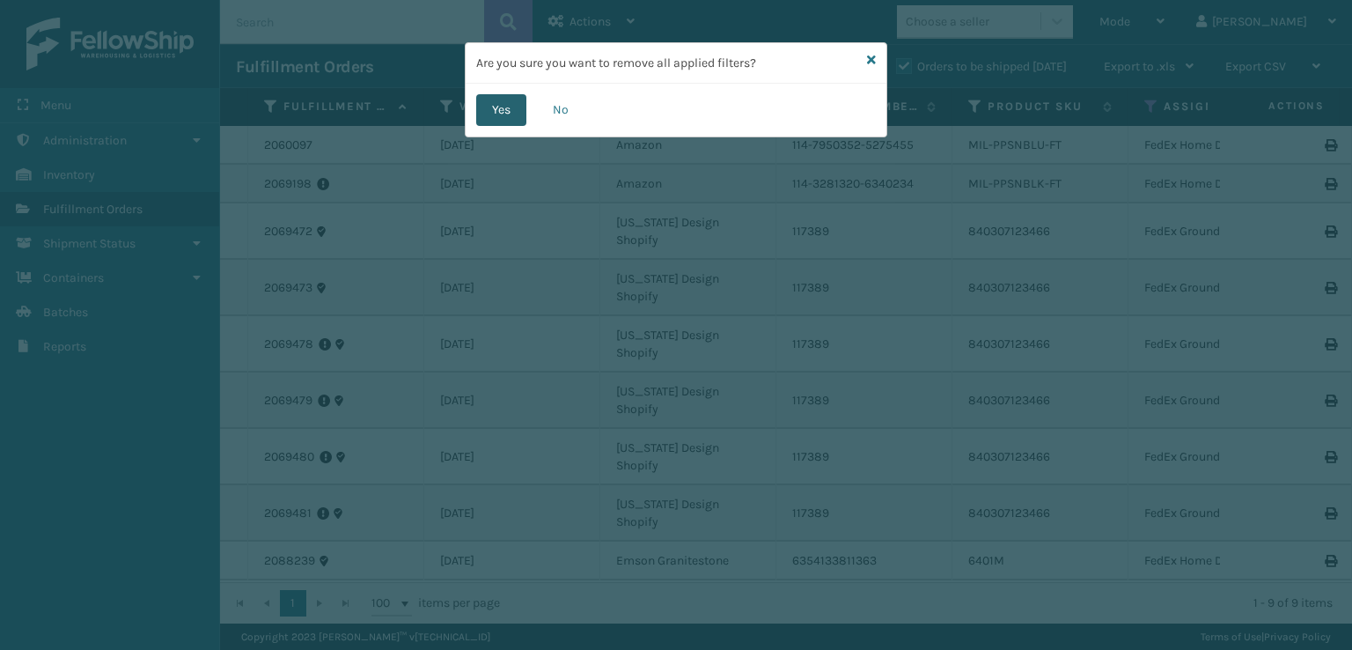
click at [508, 110] on button "Yes" at bounding box center [501, 110] width 50 height 32
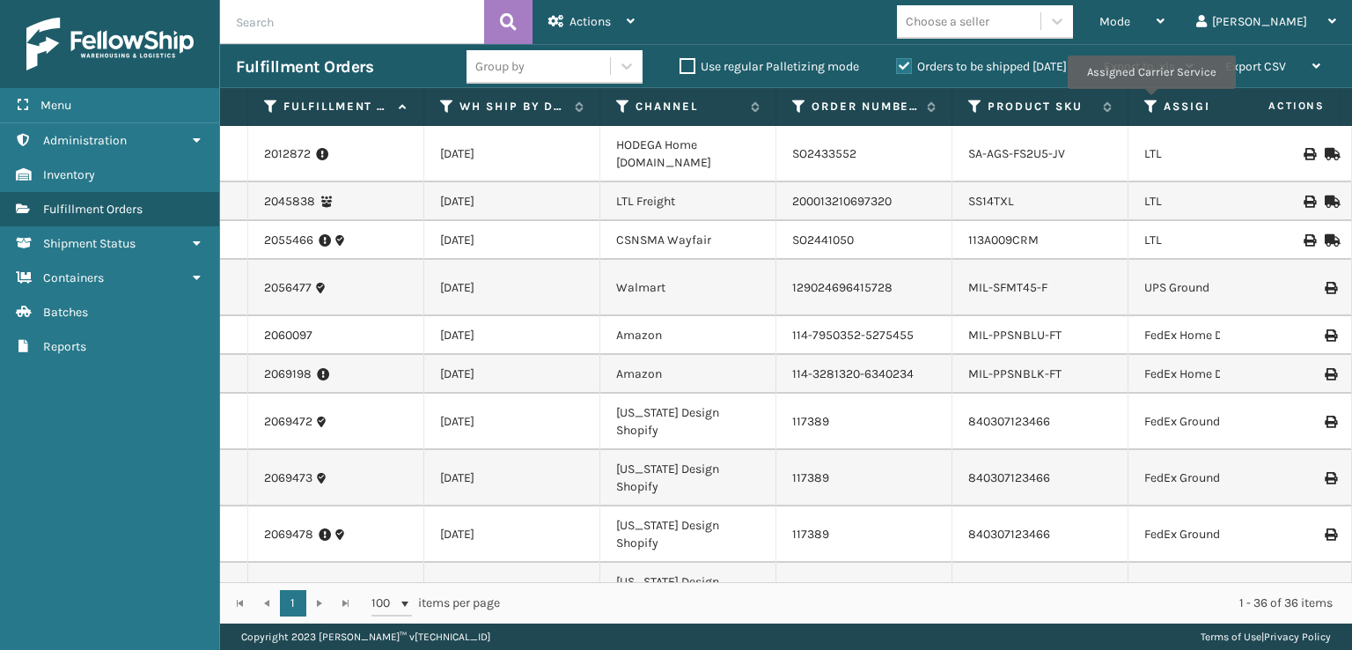
click at [1150, 101] on icon at bounding box center [1151, 107] width 14 height 16
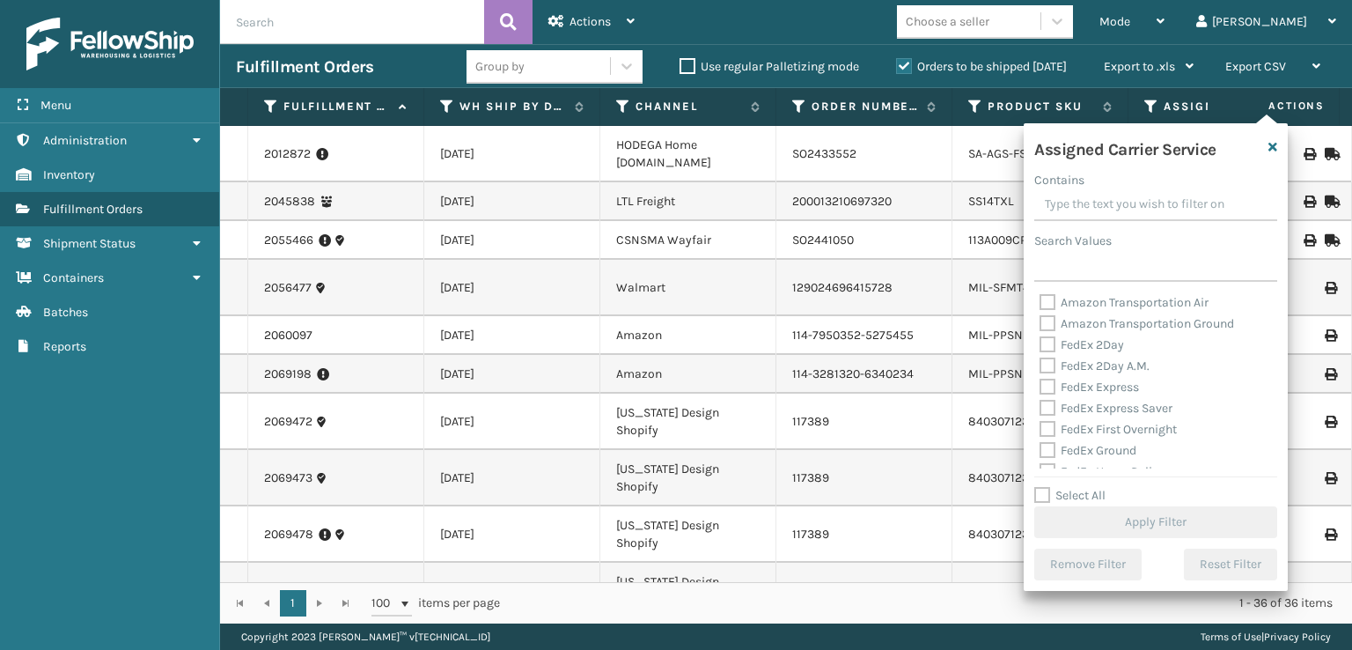
click at [1044, 344] on label "FedEx 2Day" at bounding box center [1081, 344] width 84 height 15
click at [1040, 344] on input "FedEx 2Day" at bounding box center [1039, 339] width 1 height 11
checkbox input "true"
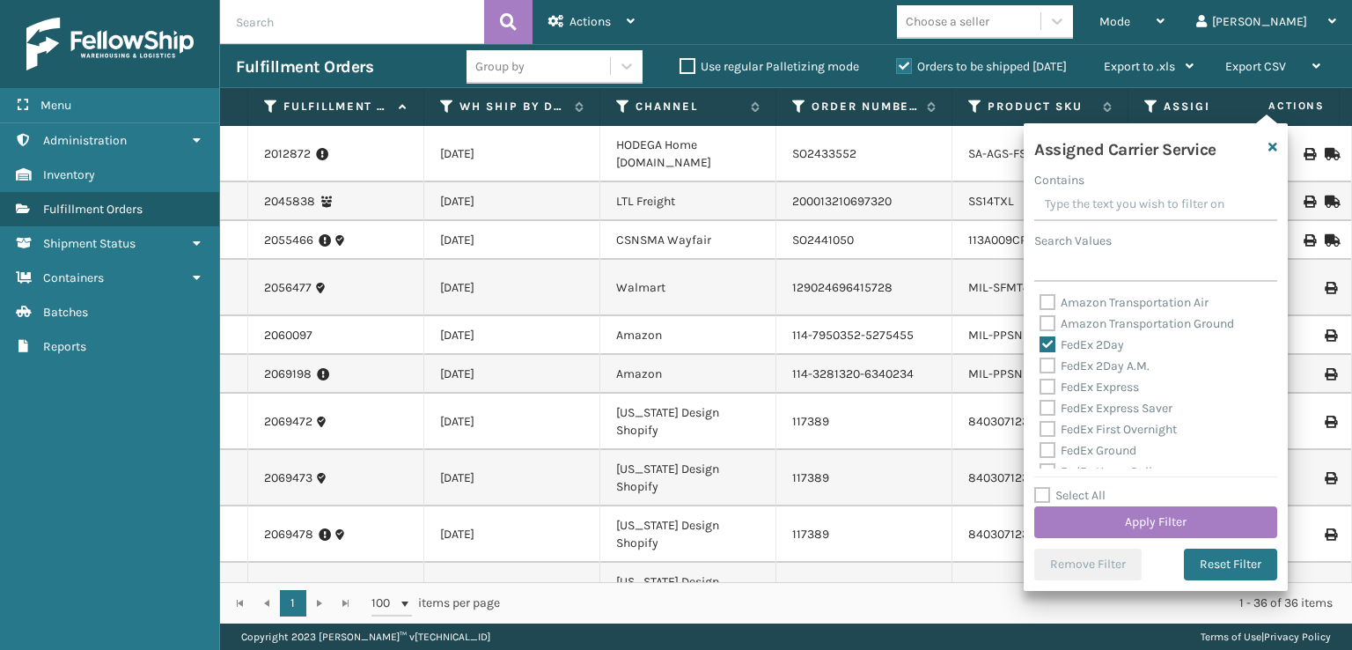
click at [1049, 365] on label "FedEx 2Day A.M." at bounding box center [1094, 365] width 110 height 15
click at [1040, 365] on input "FedEx 2Day A.M." at bounding box center [1039, 361] width 1 height 11
checkbox input "true"
click at [1047, 375] on div "FedEx 2Day A.M." at bounding box center [1155, 366] width 232 height 21
click at [1047, 374] on div "FedEx 2Day A.M." at bounding box center [1155, 366] width 232 height 21
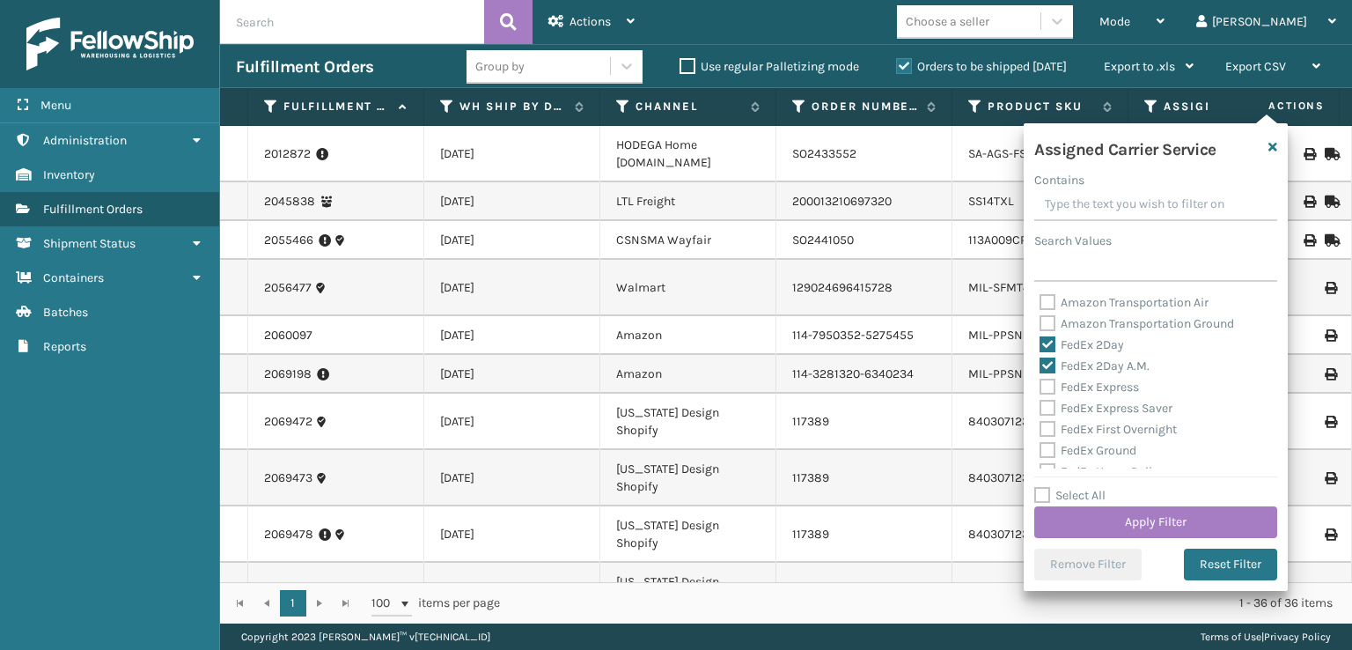
click at [1047, 349] on label "FedEx 2Day" at bounding box center [1081, 344] width 84 height 15
click at [1040, 346] on input "FedEx 2Day" at bounding box center [1039, 339] width 1 height 11
checkbox input "false"
click at [1047, 364] on label "FedEx 2Day A.M." at bounding box center [1094, 365] width 110 height 15
click at [1040, 364] on input "FedEx 2Day A.M." at bounding box center [1039, 361] width 1 height 11
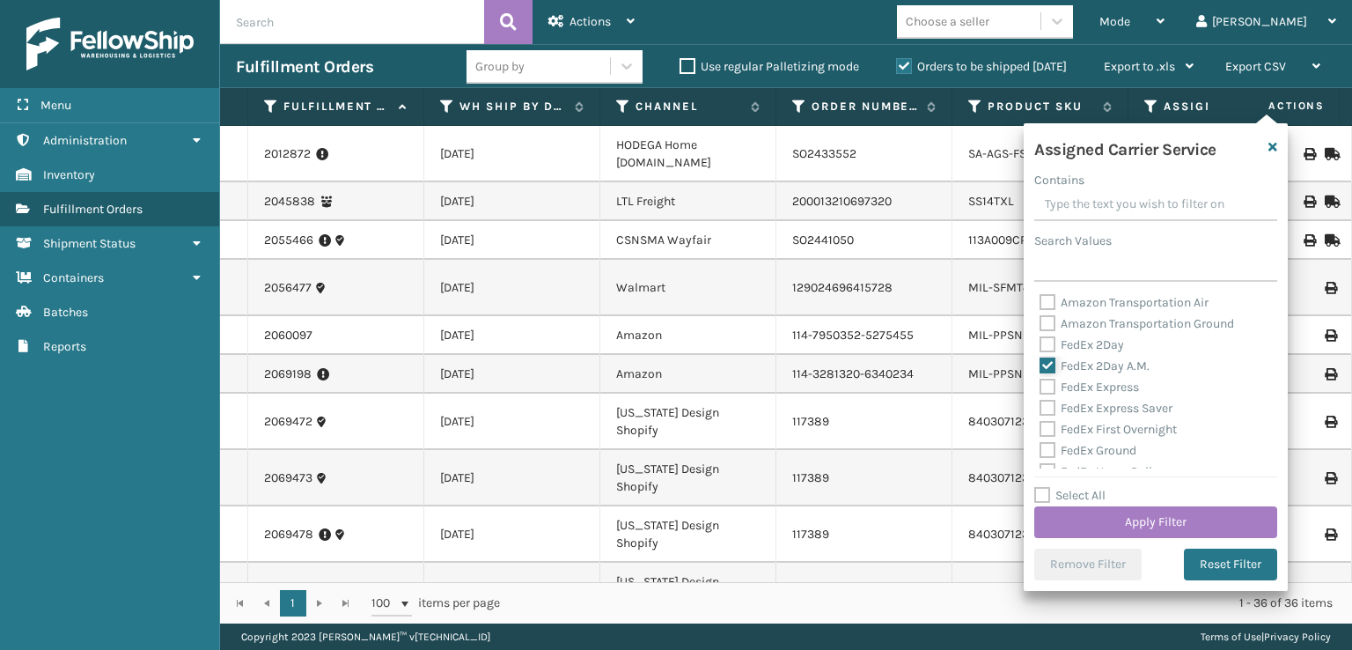
checkbox input "false"
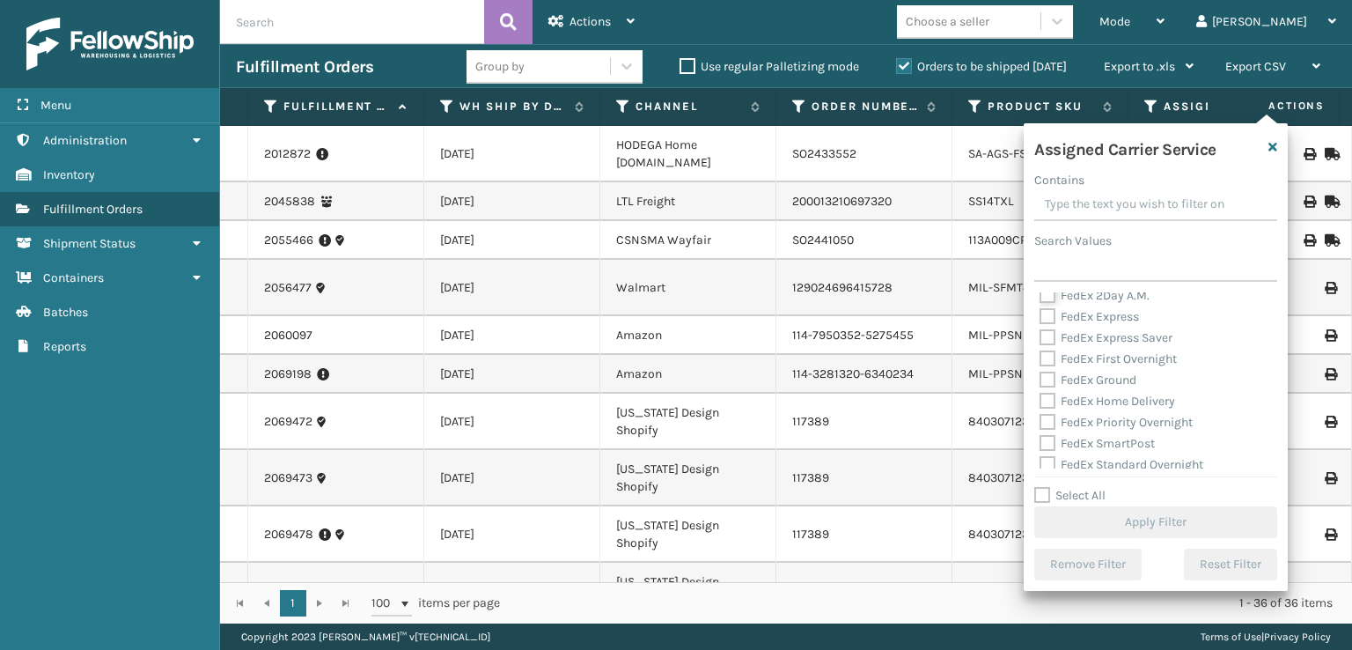
scroll to position [264, 0]
click at [1048, 353] on label "Priority DDU Delcon" at bounding box center [1103, 355] width 129 height 15
click at [1040, 353] on input "Priority DDU Delcon" at bounding box center [1039, 350] width 1 height 11
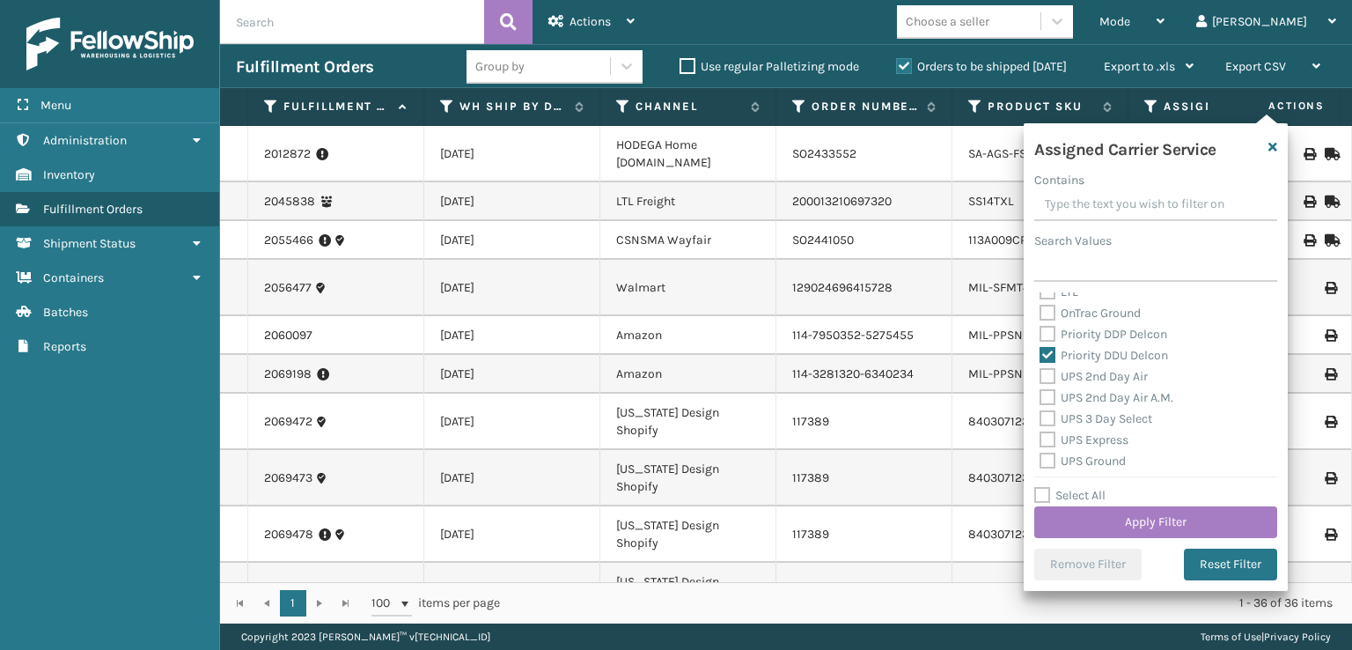
click at [1045, 366] on div "UPS 2nd Day Air" at bounding box center [1155, 376] width 232 height 21
click at [1045, 356] on label "Priority DDU Delcon" at bounding box center [1103, 355] width 129 height 15
click at [1040, 356] on input "Priority DDU Delcon" at bounding box center [1039, 350] width 1 height 11
checkbox input "false"
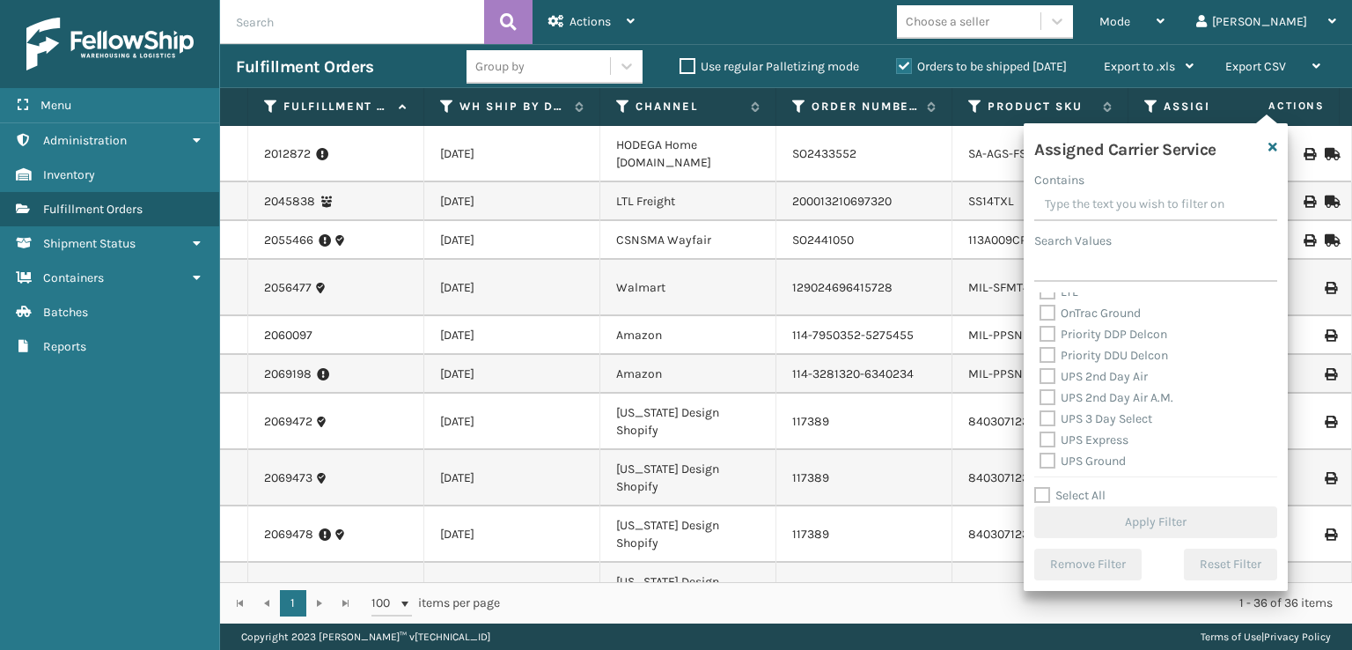
click at [1042, 382] on label "UPS 2nd Day Air" at bounding box center [1093, 376] width 108 height 15
click at [1040, 378] on input "UPS 2nd Day Air" at bounding box center [1039, 371] width 1 height 11
checkbox input "true"
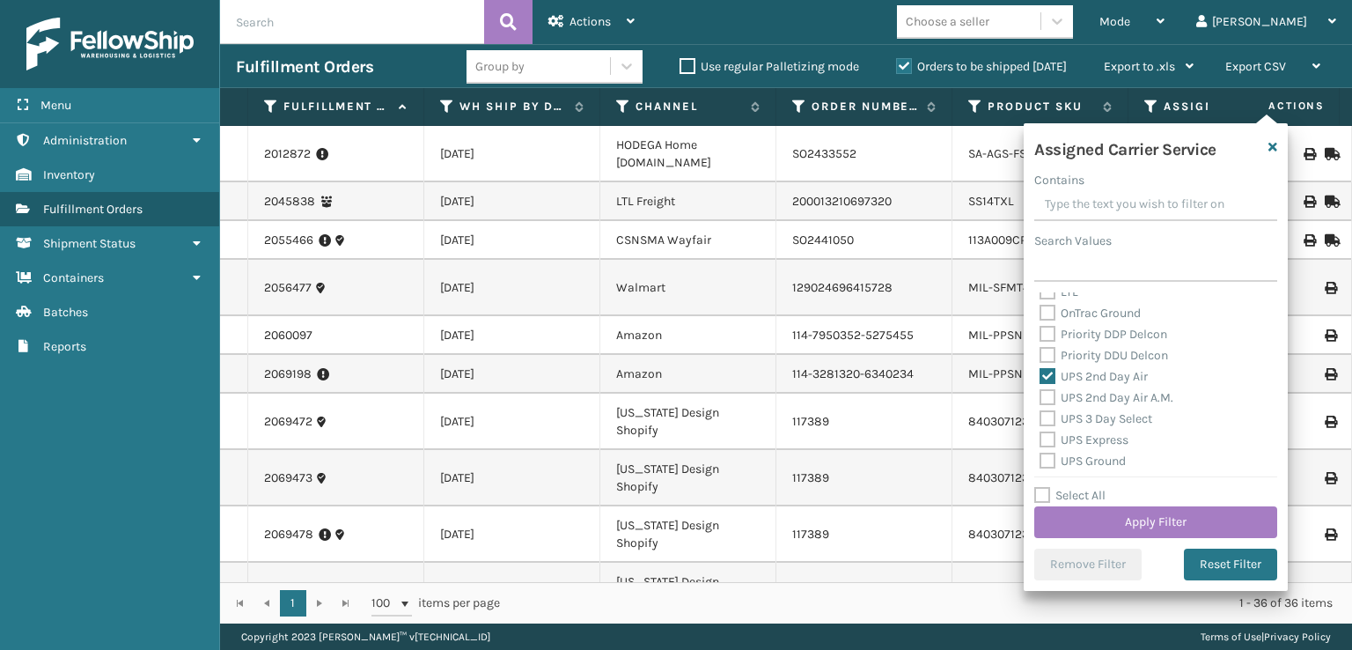
click at [1043, 399] on label "UPS 2nd Day Air A.M." at bounding box center [1106, 397] width 134 height 15
click at [1040, 399] on input "UPS 2nd Day Air A.M." at bounding box center [1039, 392] width 1 height 11
checkbox input "true"
drag, startPoint x: 1043, startPoint y: 422, endPoint x: 1054, endPoint y: 430, distance: 13.9
click at [1045, 422] on label "UPS 3 Day Select" at bounding box center [1095, 418] width 113 height 15
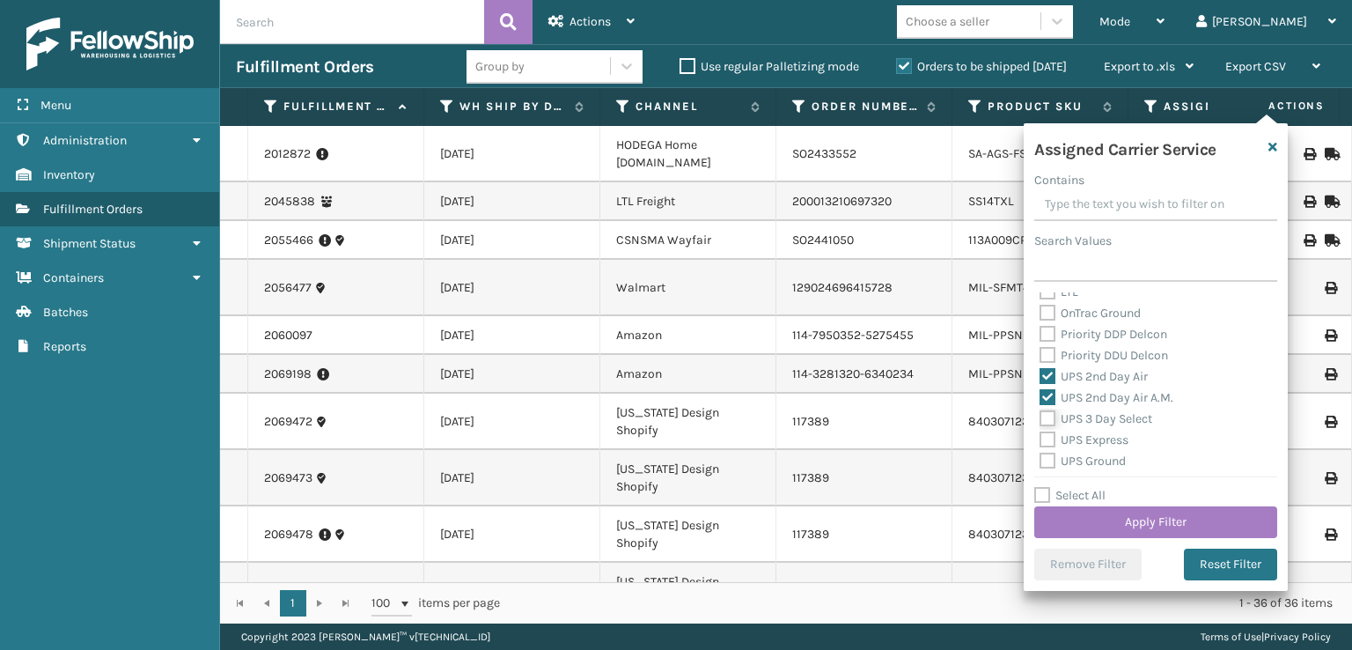
click at [1040, 420] on input "UPS 3 Day Select" at bounding box center [1039, 413] width 1 height 11
checkbox input "true"
click at [1041, 445] on label "UPS Express" at bounding box center [1083, 439] width 89 height 15
click at [1040, 441] on input "UPS Express" at bounding box center [1039, 435] width 1 height 11
checkbox input "true"
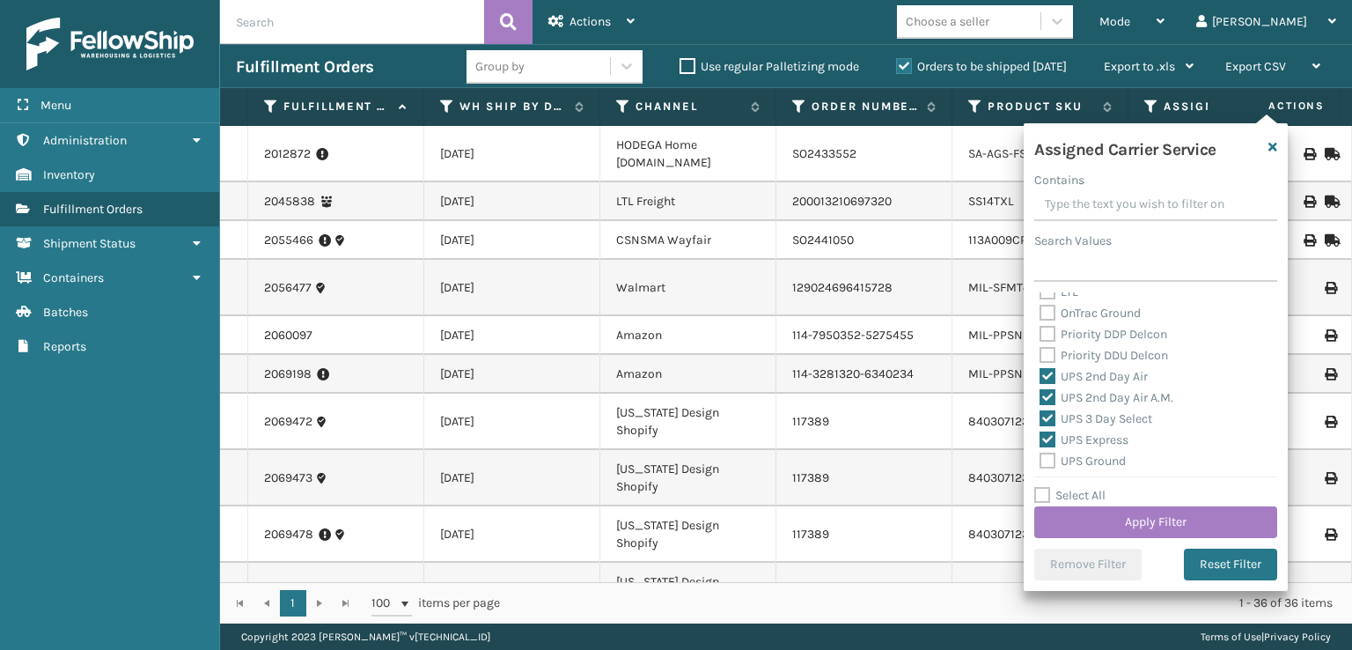
click at [1042, 470] on div "Assigned Carrier Service Contains Search Values Amazon Transportation Air Amazo…" at bounding box center [1156, 356] width 264 height 467
click at [1052, 459] on label "UPS Ground" at bounding box center [1082, 460] width 86 height 15
click at [1040, 459] on input "UPS Ground" at bounding box center [1039, 456] width 1 height 11
checkbox input "true"
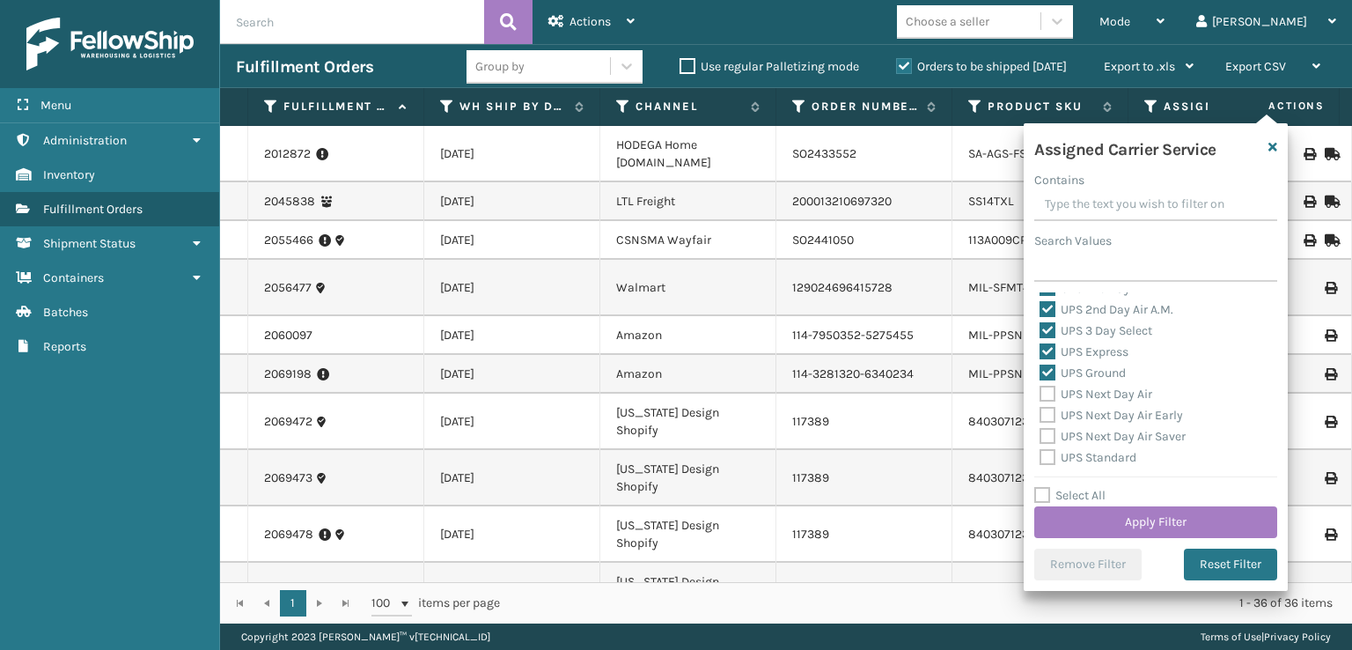
click at [1042, 393] on label "UPS Next Day Air" at bounding box center [1095, 393] width 113 height 15
click at [1040, 393] on input "UPS Next Day Air" at bounding box center [1039, 389] width 1 height 11
checkbox input "true"
click at [1049, 415] on label "UPS Next Day Air Early" at bounding box center [1110, 415] width 143 height 15
click at [1040, 415] on input "UPS Next Day Air Early" at bounding box center [1039, 410] width 1 height 11
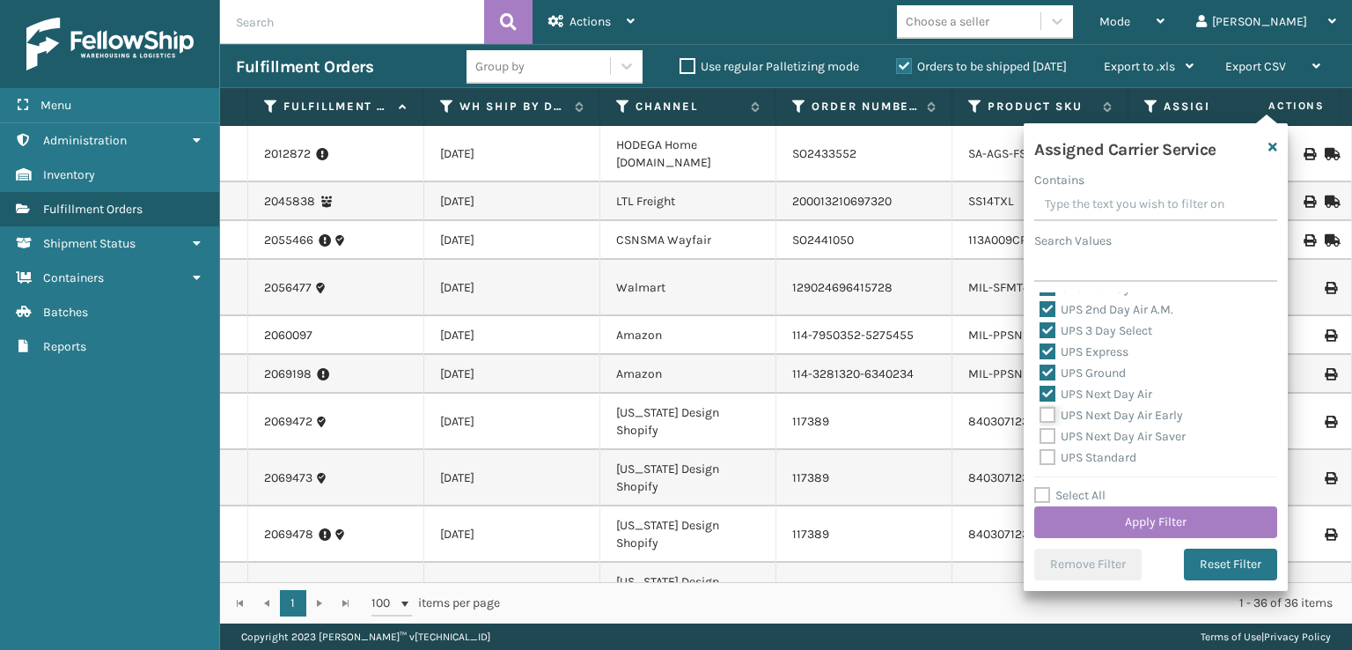
checkbox input "true"
click at [1049, 426] on div "UPS Next Day Air Saver" at bounding box center [1155, 436] width 232 height 21
click at [1047, 444] on div "UPS Next Day Air Saver" at bounding box center [1155, 436] width 232 height 21
click at [1046, 439] on label "UPS Next Day Air Saver" at bounding box center [1112, 436] width 146 height 15
click at [1040, 437] on input "UPS Next Day Air Saver" at bounding box center [1039, 431] width 1 height 11
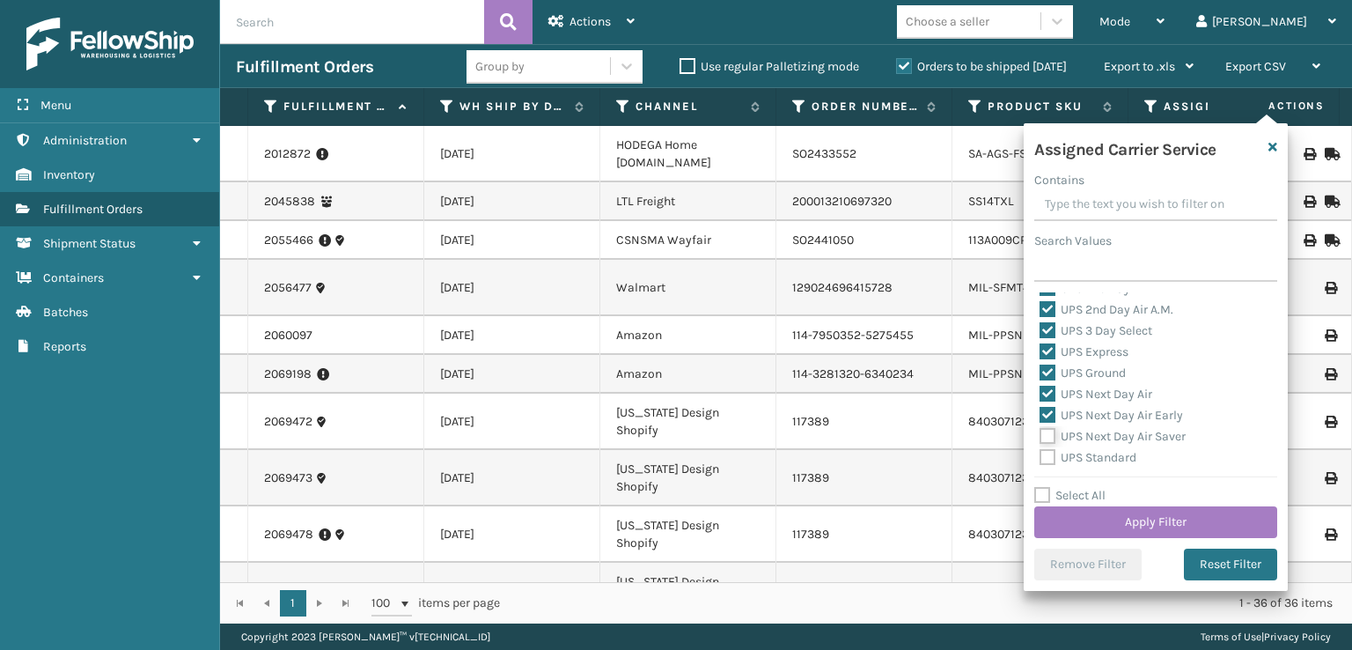
checkbox input "true"
click at [1046, 463] on label "UPS Standard" at bounding box center [1087, 457] width 97 height 15
click at [1040, 459] on input "UPS Standard" at bounding box center [1039, 452] width 1 height 11
checkbox input "true"
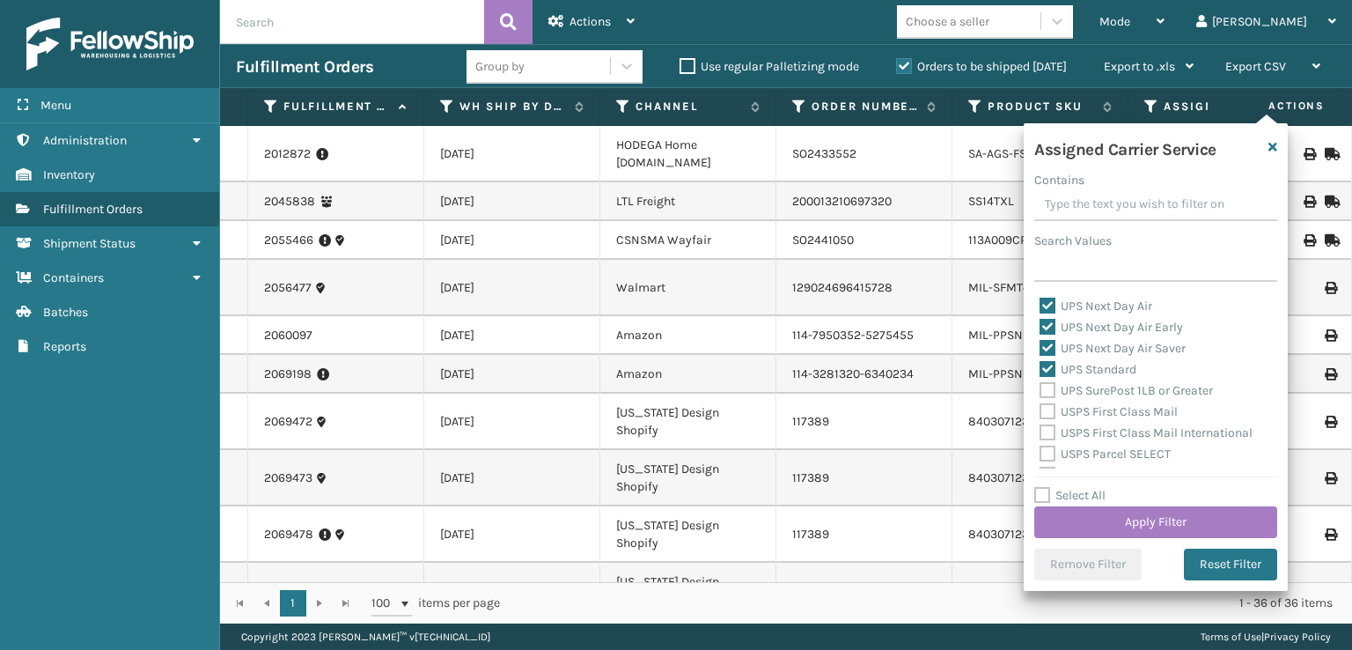
click at [1050, 388] on label "UPS SurePost 1LB or Greater" at bounding box center [1125, 390] width 173 height 15
click at [1040, 388] on input "UPS SurePost 1LB or Greater" at bounding box center [1039, 385] width 1 height 11
checkbox input "true"
click at [1049, 414] on label "USPS First Class Mail" at bounding box center [1108, 411] width 138 height 15
click at [1040, 413] on input "USPS First Class Mail" at bounding box center [1039, 406] width 1 height 11
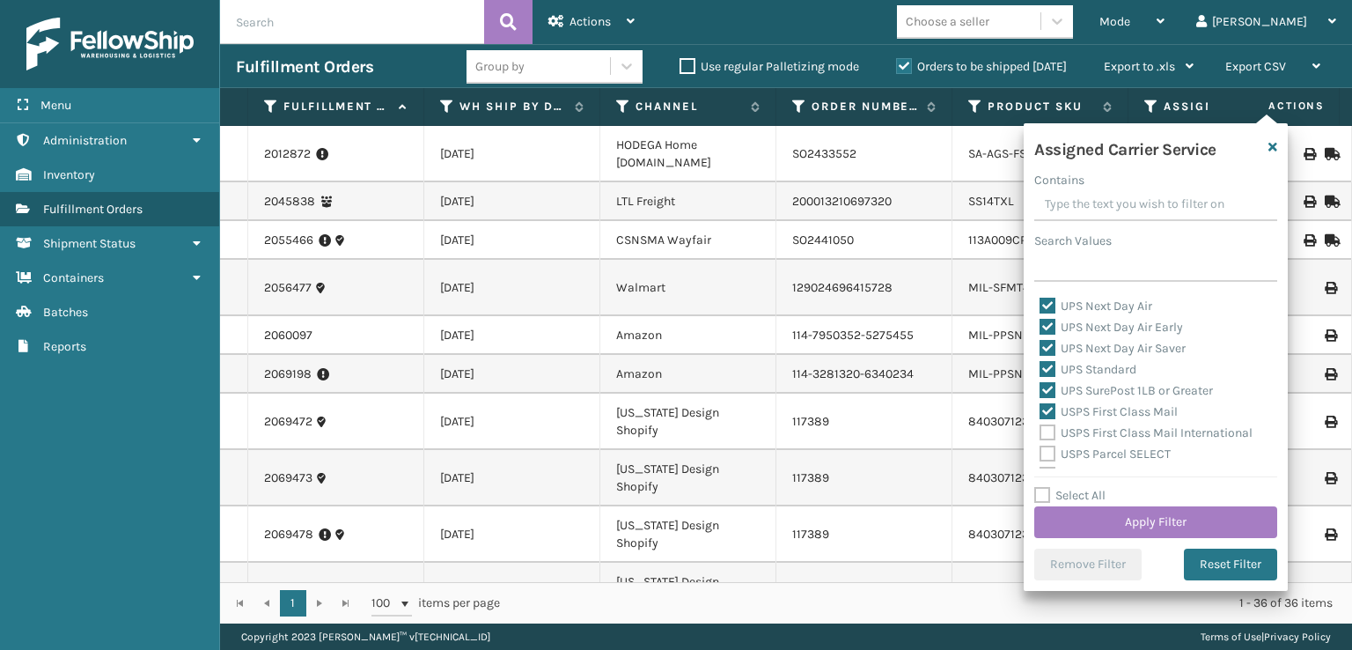
click at [1049, 414] on label "USPS First Class Mail" at bounding box center [1108, 411] width 138 height 15
click at [1040, 413] on input "USPS First Class Mail" at bounding box center [1039, 406] width 1 height 11
checkbox input "false"
click at [1114, 525] on button "Apply Filter" at bounding box center [1155, 522] width 243 height 32
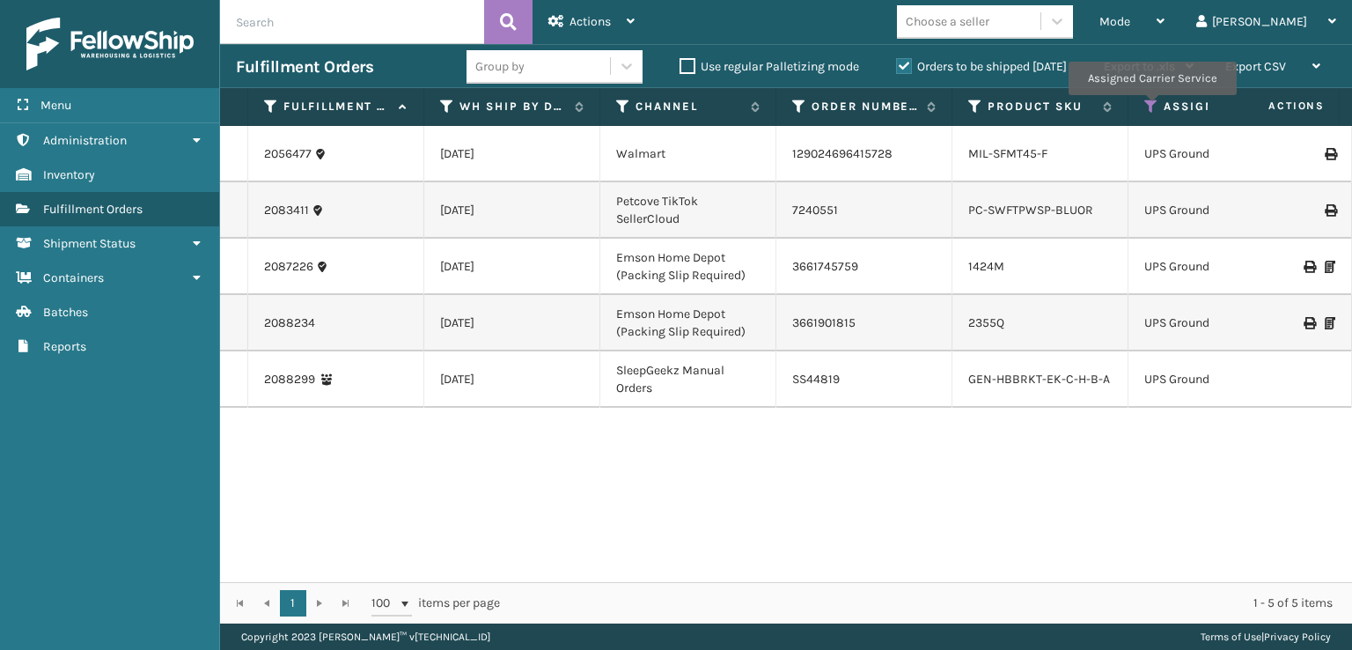
click at [1151, 107] on icon at bounding box center [1151, 107] width 14 height 16
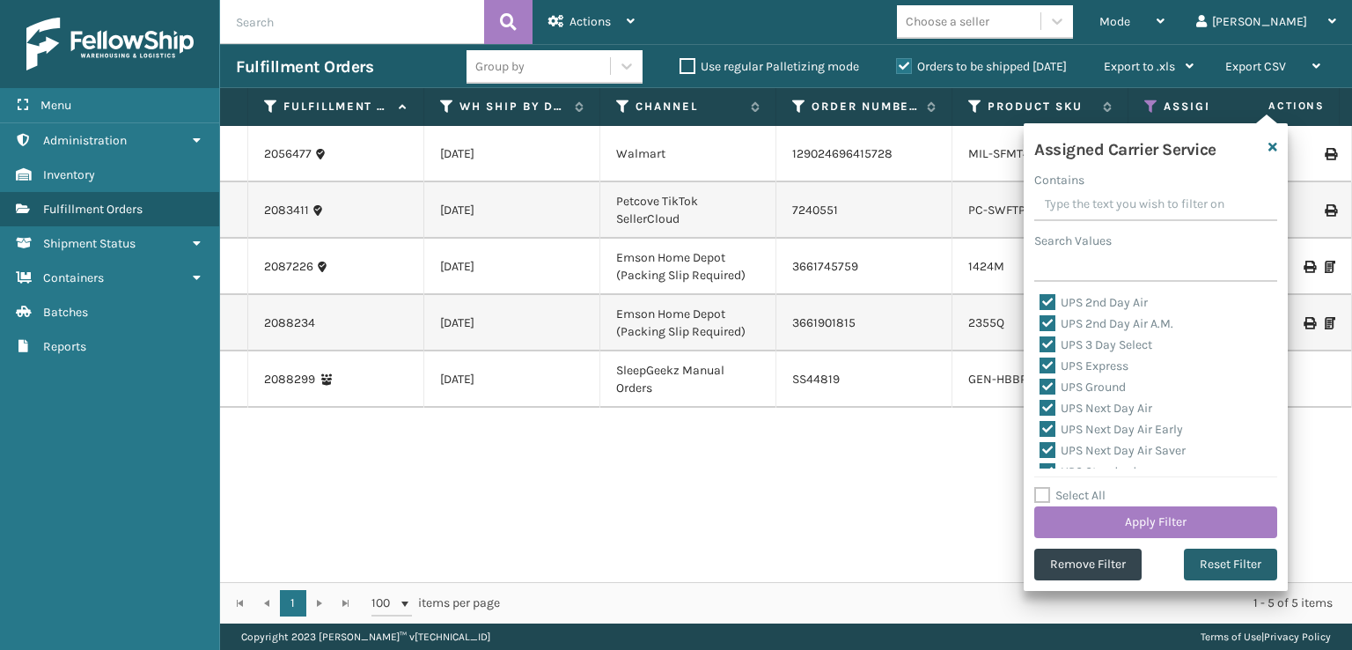
click at [1224, 561] on button "Reset Filter" at bounding box center [1230, 564] width 93 height 32
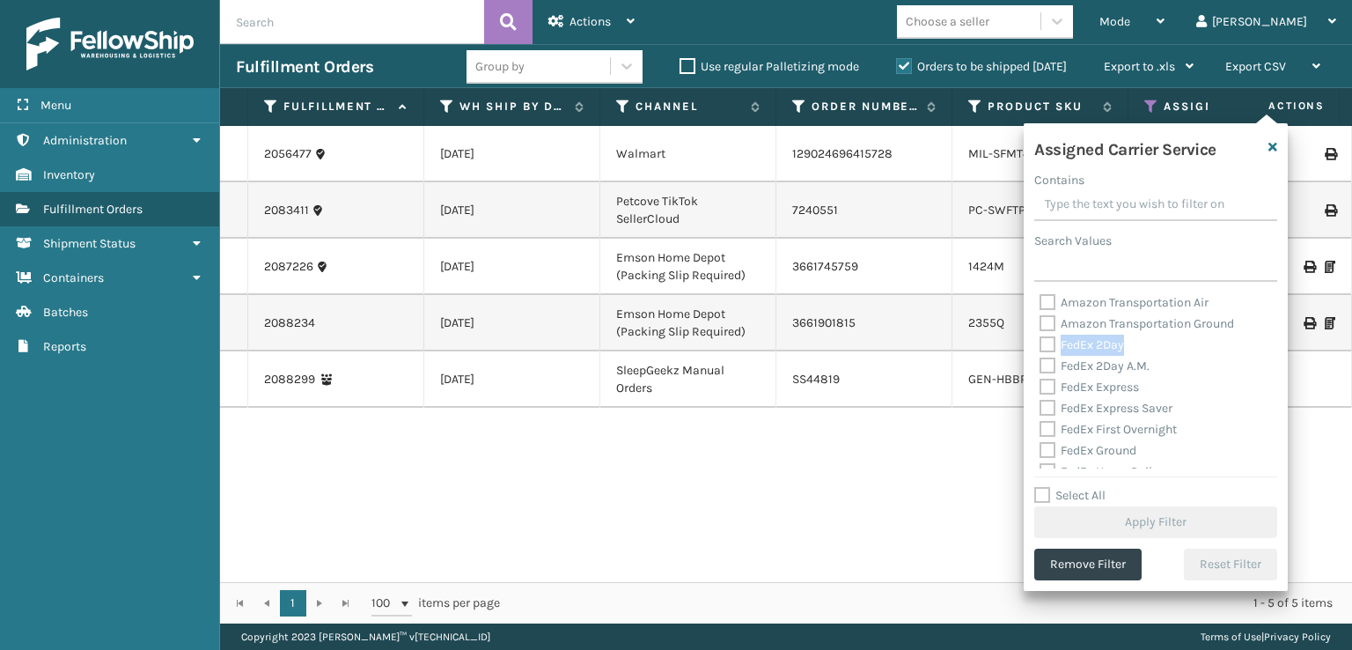
click at [1058, 346] on label "FedEx 2Day" at bounding box center [1081, 344] width 84 height 15
click at [1049, 343] on label "FedEx 2Day" at bounding box center [1081, 344] width 84 height 15
click at [1040, 343] on input "FedEx 2Day" at bounding box center [1039, 339] width 1 height 11
checkbox input "true"
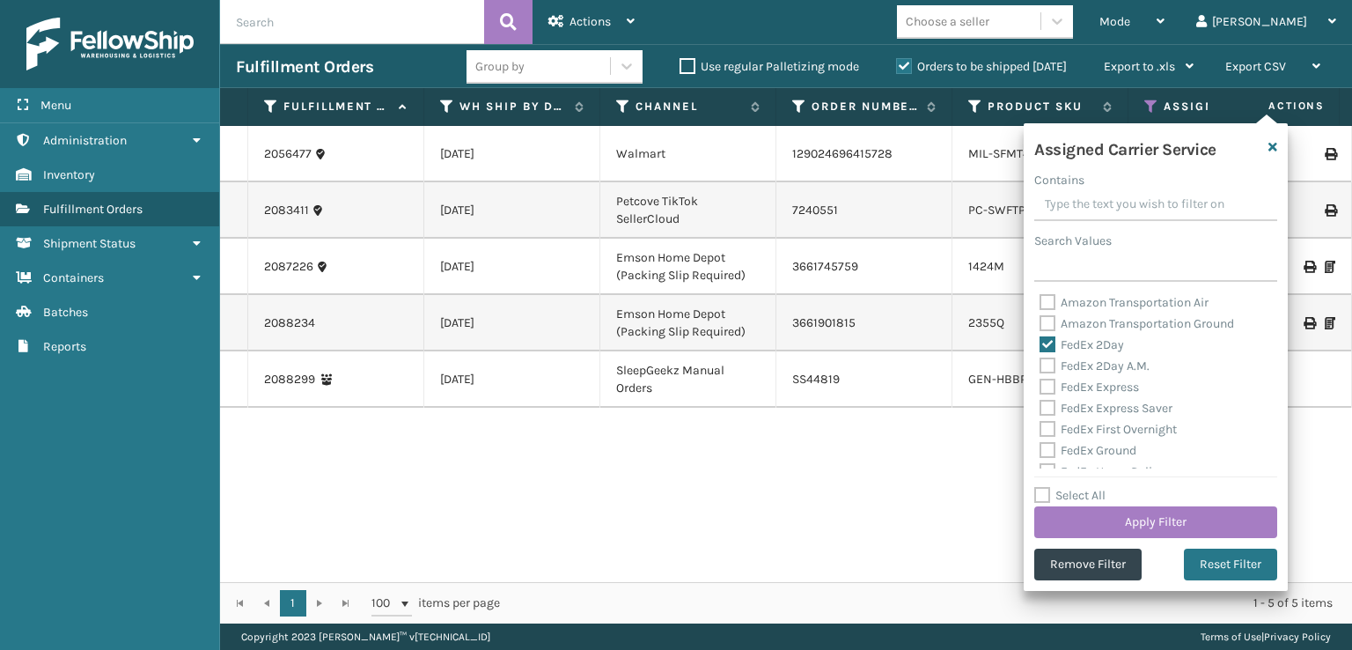
click at [1049, 367] on label "FedEx 2Day A.M." at bounding box center [1094, 365] width 110 height 15
click at [1040, 367] on input "FedEx 2Day A.M." at bounding box center [1039, 361] width 1 height 11
checkbox input "true"
click at [1053, 393] on label "FedEx Express" at bounding box center [1088, 386] width 99 height 15
click at [1040, 388] on input "FedEx Express" at bounding box center [1039, 382] width 1 height 11
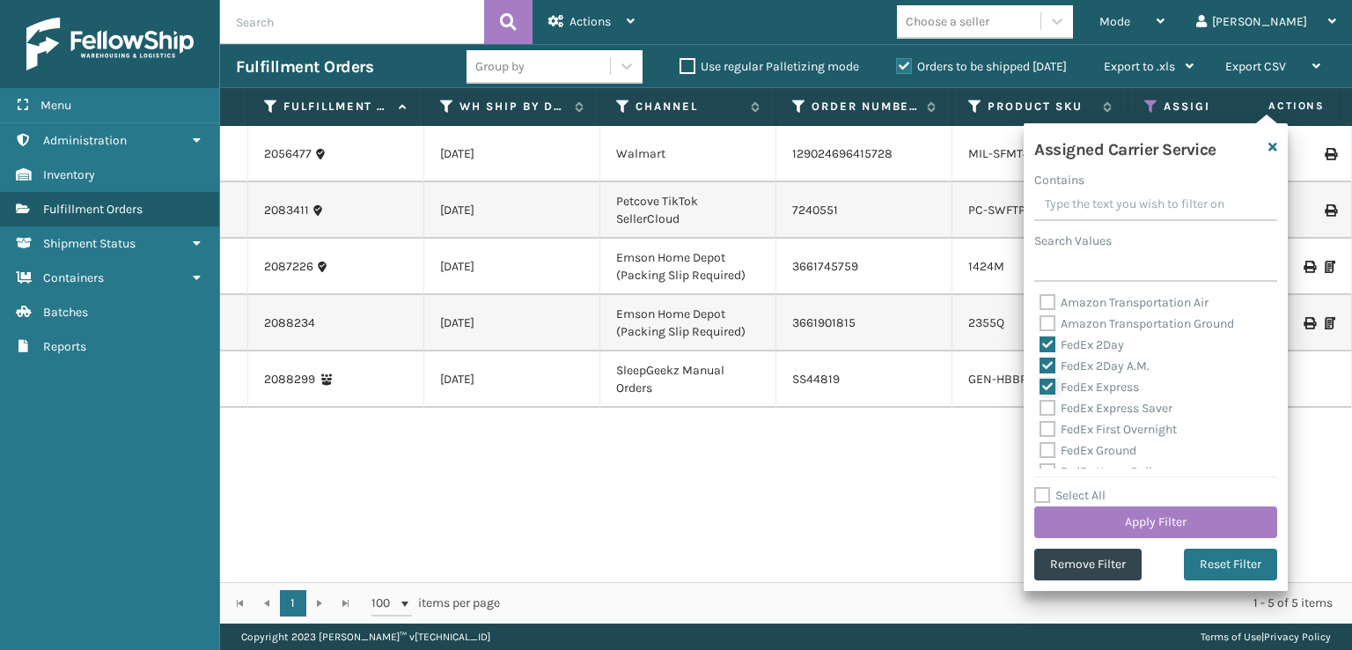
checkbox input "true"
click at [1051, 413] on label "FedEx Express Saver" at bounding box center [1105, 407] width 133 height 15
click at [1040, 409] on input "FedEx Express Saver" at bounding box center [1039, 403] width 1 height 11
checkbox input "true"
click at [1052, 430] on label "FedEx First Overnight" at bounding box center [1107, 429] width 137 height 15
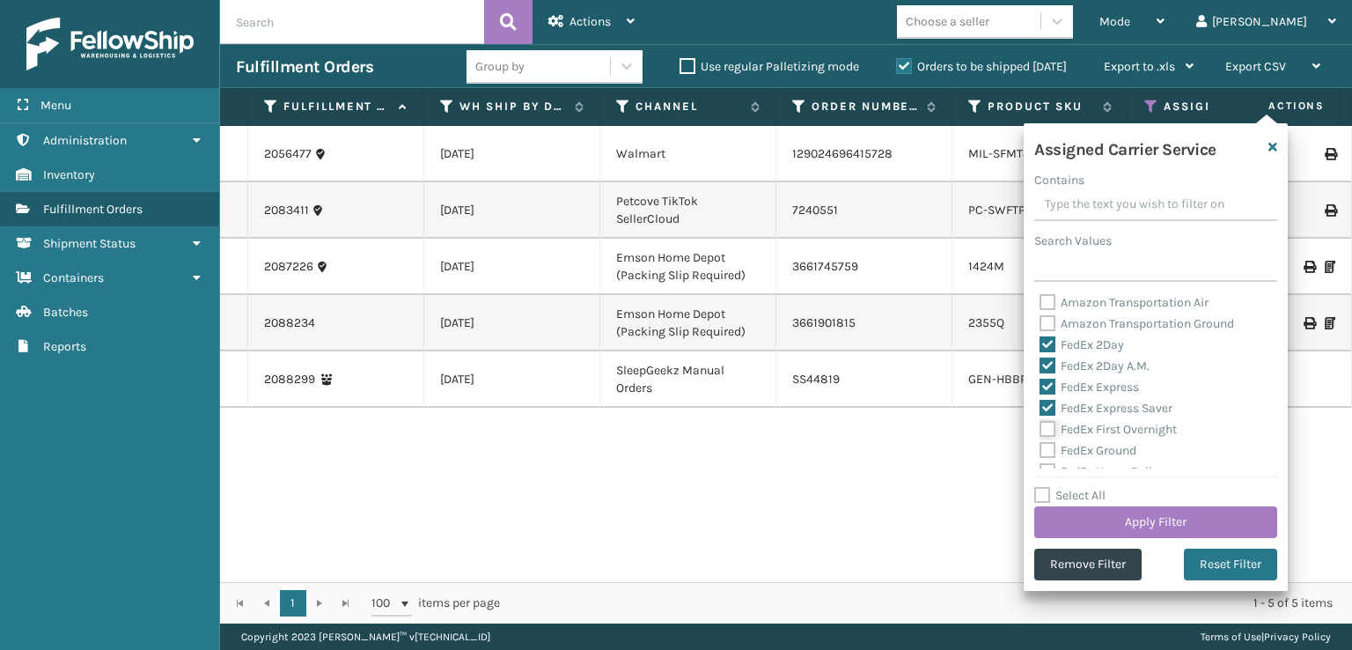
click at [1040, 430] on input "FedEx First Overnight" at bounding box center [1039, 424] width 1 height 11
checkbox input "true"
drag, startPoint x: 1039, startPoint y: 387, endPoint x: 1047, endPoint y: 375, distance: 14.2
click at [1040, 387] on label "FedEx Home Delivery" at bounding box center [1107, 383] width 136 height 15
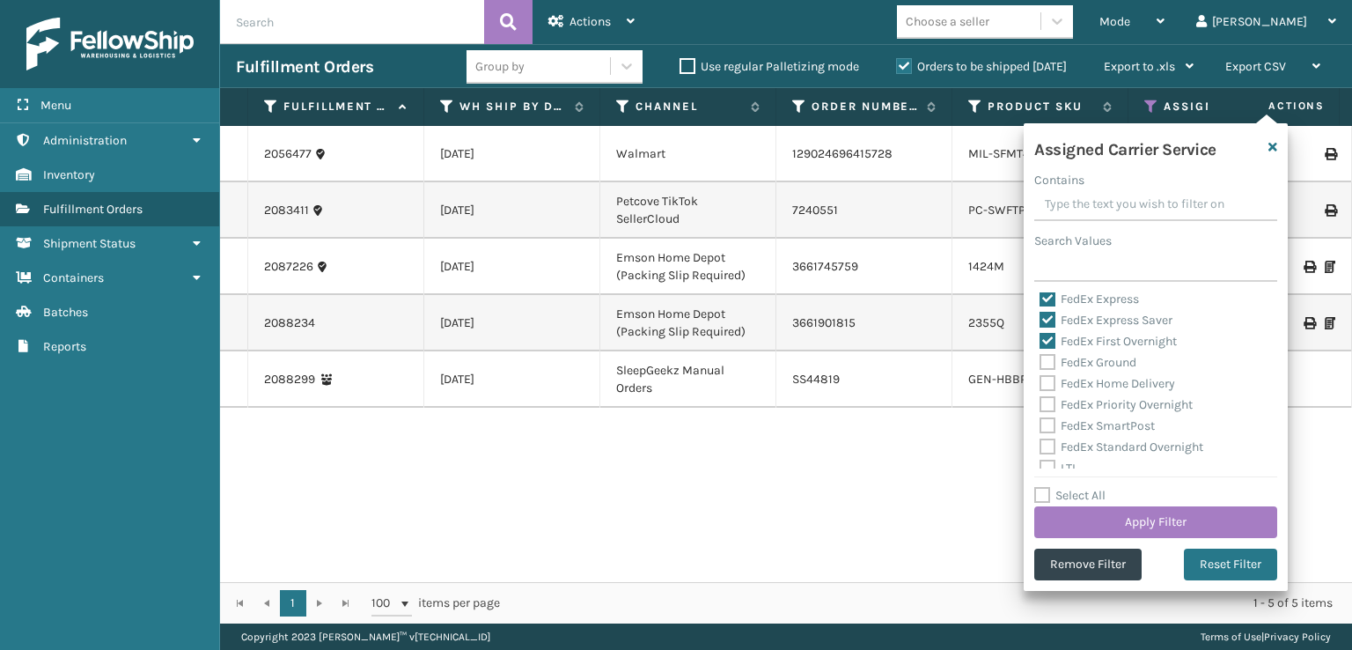
click at [1040, 385] on input "FedEx Home Delivery" at bounding box center [1039, 378] width 1 height 11
checkbox input "true"
click at [1047, 365] on label "FedEx Ground" at bounding box center [1087, 362] width 97 height 15
click at [1040, 364] on input "FedEx Ground" at bounding box center [1039, 357] width 1 height 11
checkbox input "true"
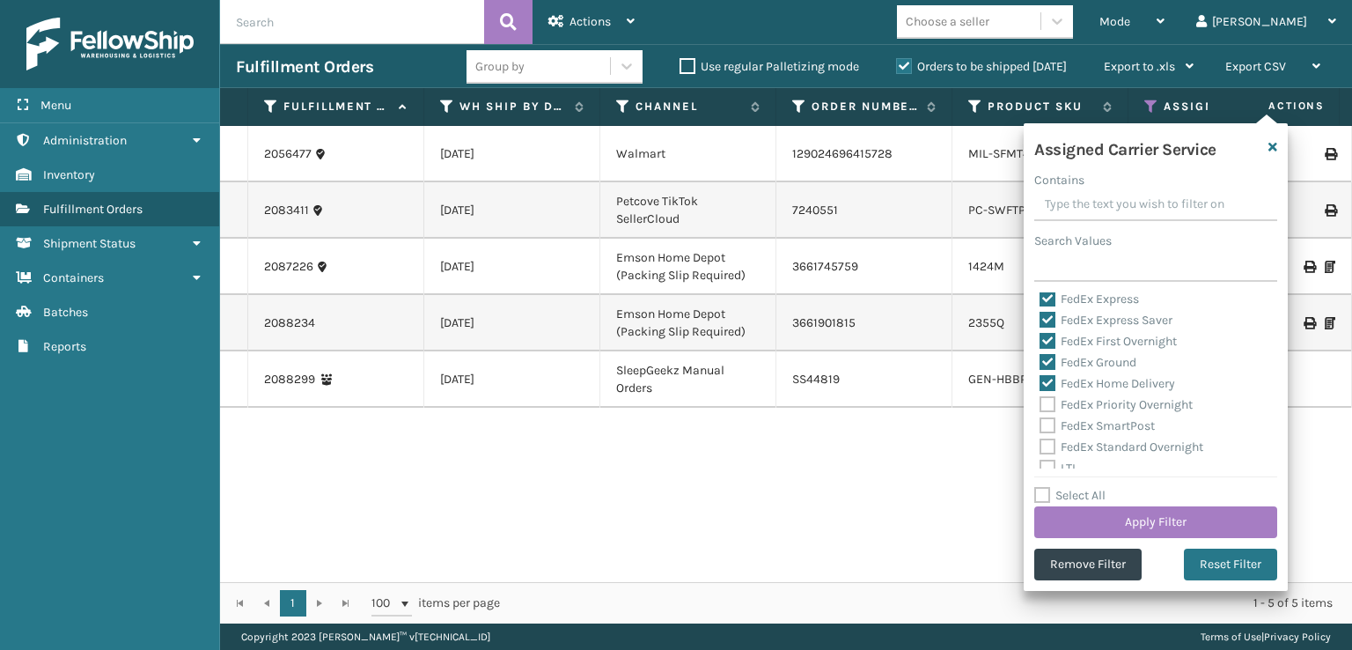
click at [1049, 407] on label "FedEx Priority Overnight" at bounding box center [1115, 404] width 153 height 15
click at [1040, 406] on input "FedEx Priority Overnight" at bounding box center [1039, 399] width 1 height 11
checkbox input "true"
click at [1049, 426] on label "FedEx SmartPost" at bounding box center [1096, 425] width 115 height 15
click at [1040, 426] on input "FedEx SmartPost" at bounding box center [1039, 420] width 1 height 11
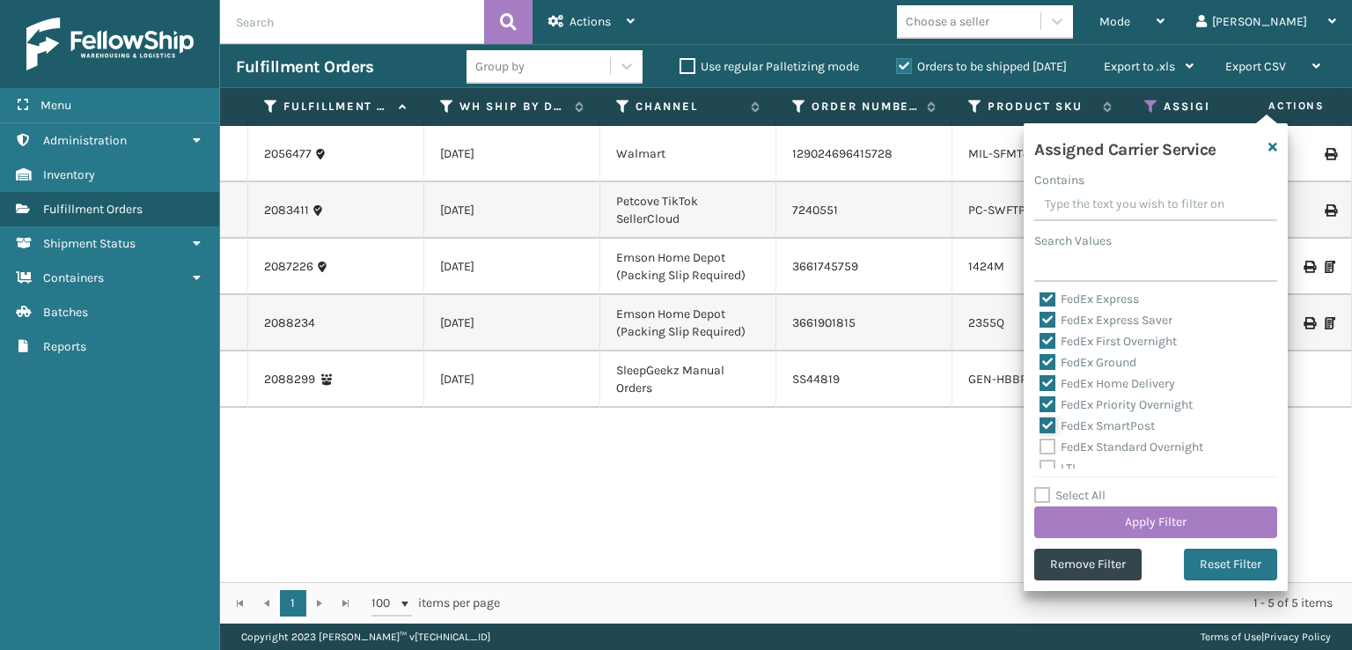
checkbox input "true"
click at [1045, 446] on label "FedEx Standard Overnight" at bounding box center [1121, 446] width 164 height 15
click at [1040, 446] on input "FedEx Standard Overnight" at bounding box center [1039, 442] width 1 height 11
checkbox input "true"
click at [1115, 511] on button "Apply Filter" at bounding box center [1155, 522] width 243 height 32
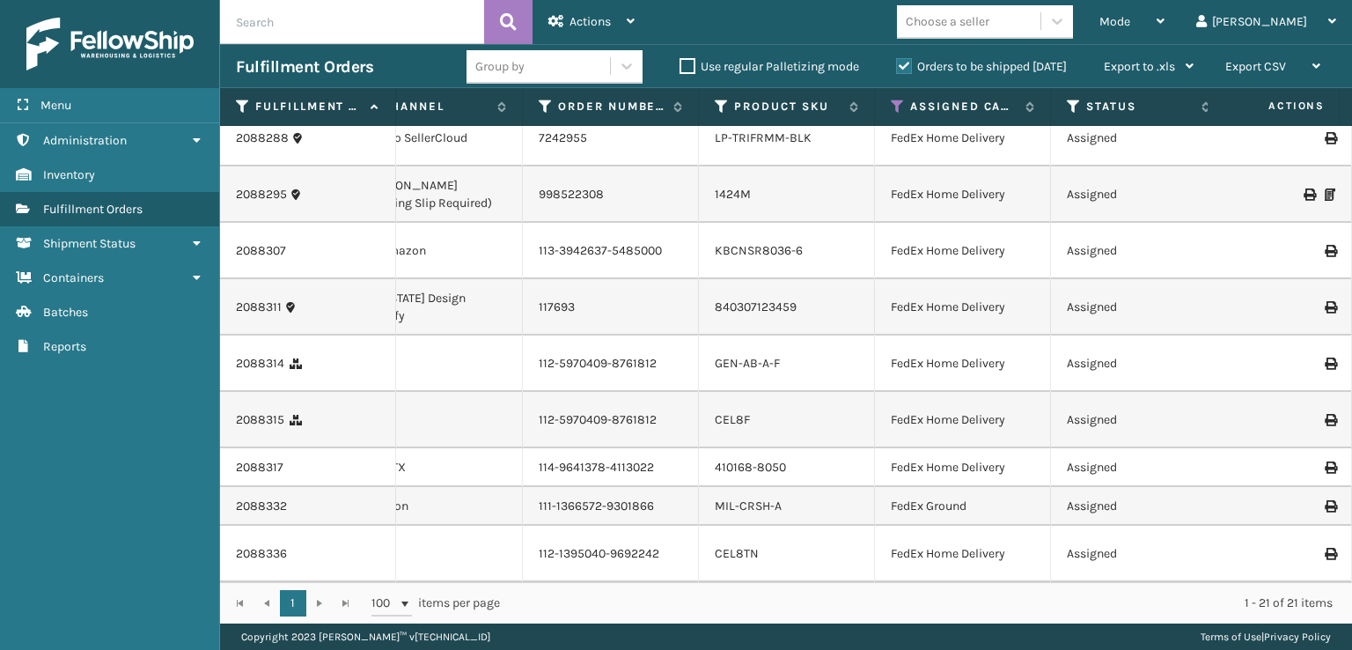
scroll to position [0, 253]
click at [1070, 100] on icon at bounding box center [1075, 107] width 14 height 16
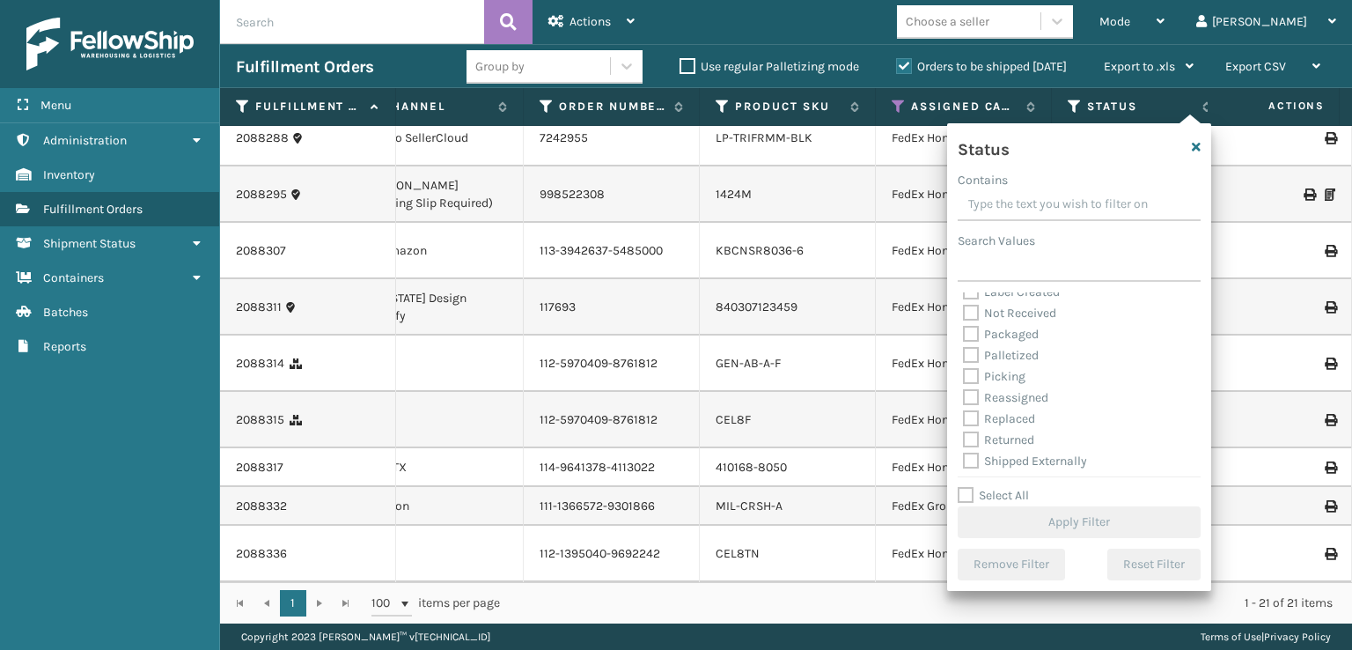
scroll to position [99, 0]
click at [972, 367] on label "Picking" at bounding box center [994, 372] width 62 height 15
click at [964, 367] on input "Picking" at bounding box center [963, 368] width 1 height 11
checkbox input "true"
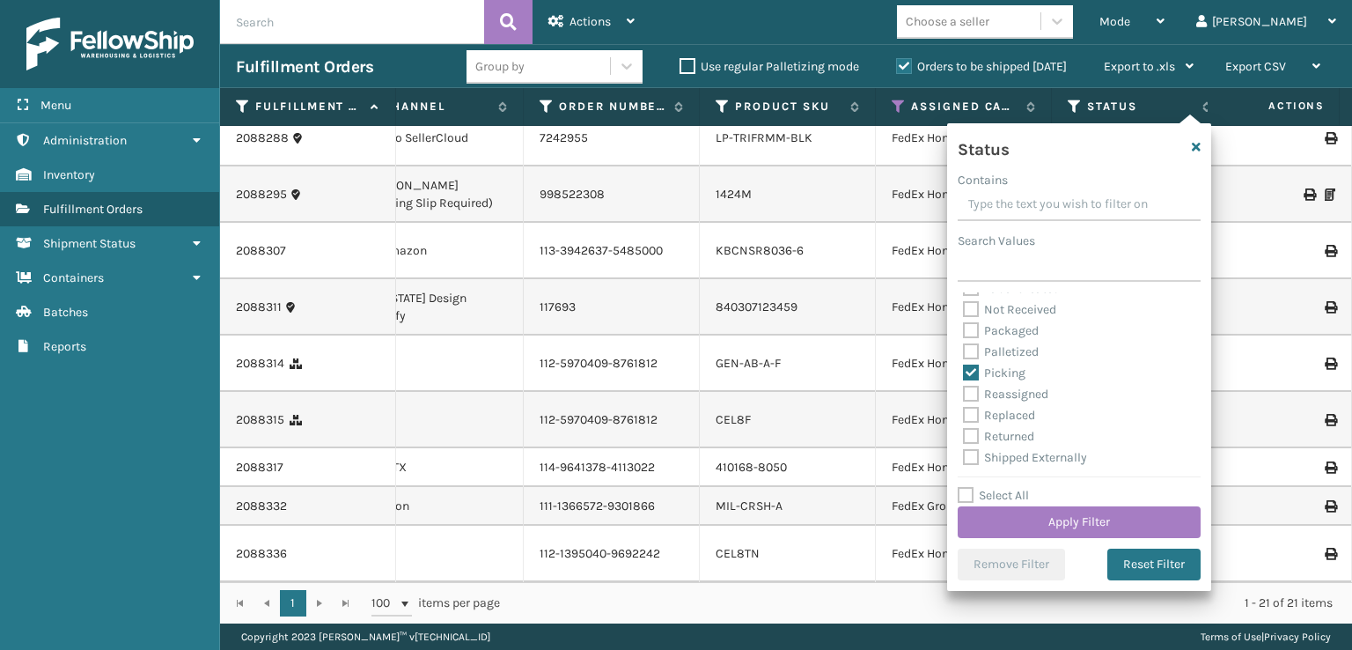
click at [1014, 504] on div "Select All Apply Filter" at bounding box center [1079, 511] width 243 height 53
click at [1018, 525] on button "Apply Filter" at bounding box center [1079, 522] width 243 height 32
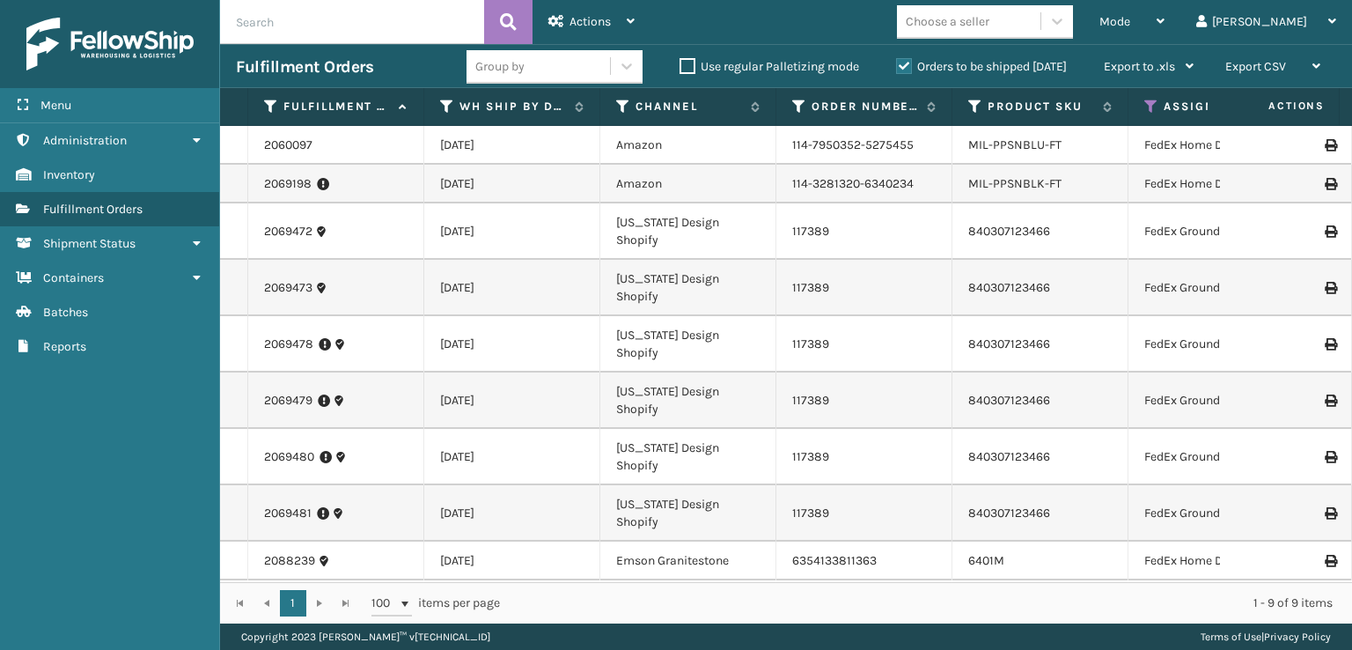
scroll to position [116, 0]
click at [356, 448] on div "2069480" at bounding box center [335, 457] width 143 height 18
click at [1142, 108] on th "Assigned Carrier Service" at bounding box center [1216, 107] width 176 height 38
click at [1158, 111] on div "Assigned Carrier Service" at bounding box center [1215, 107] width 143 height 16
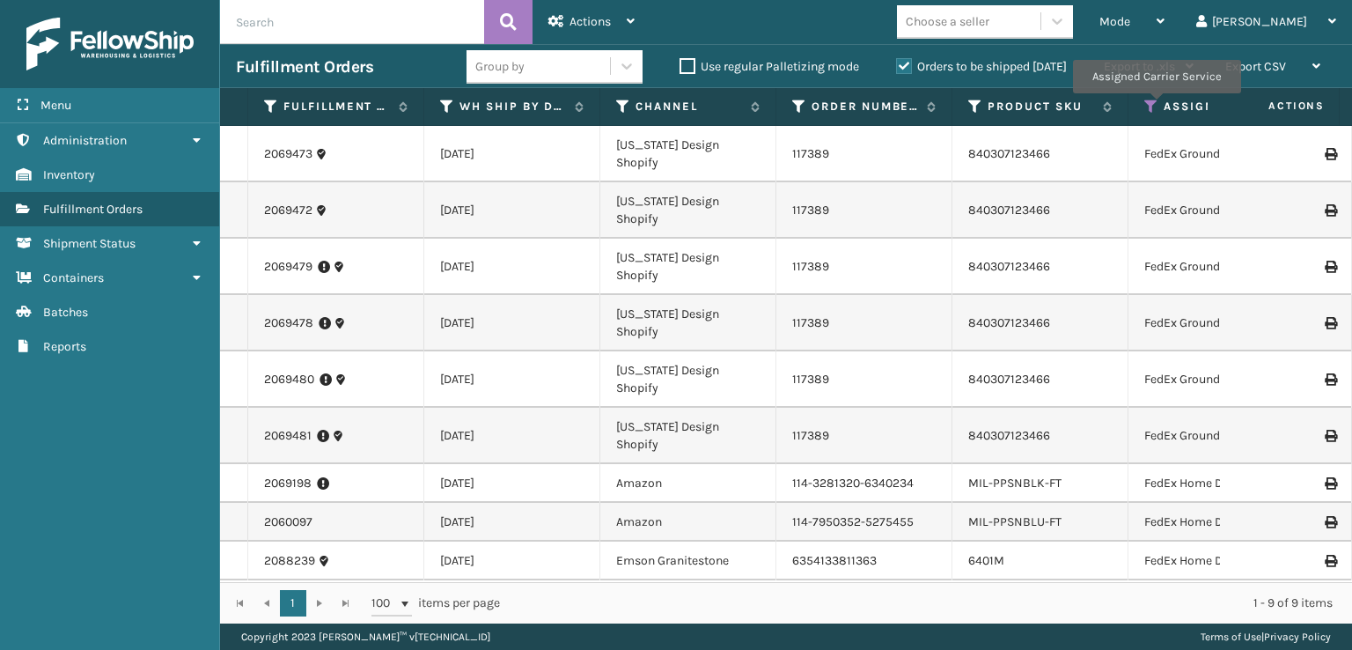
click at [1156, 106] on icon at bounding box center [1151, 107] width 14 height 16
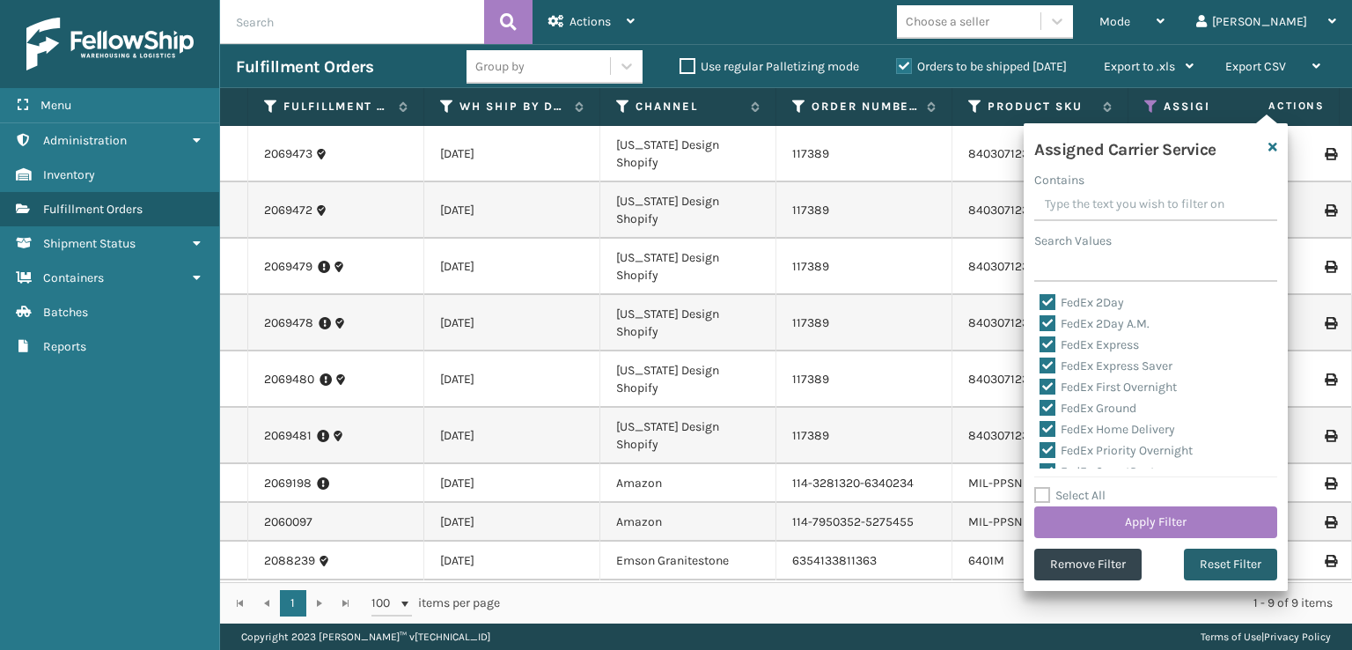
click at [1215, 561] on button "Reset Filter" at bounding box center [1230, 564] width 93 height 32
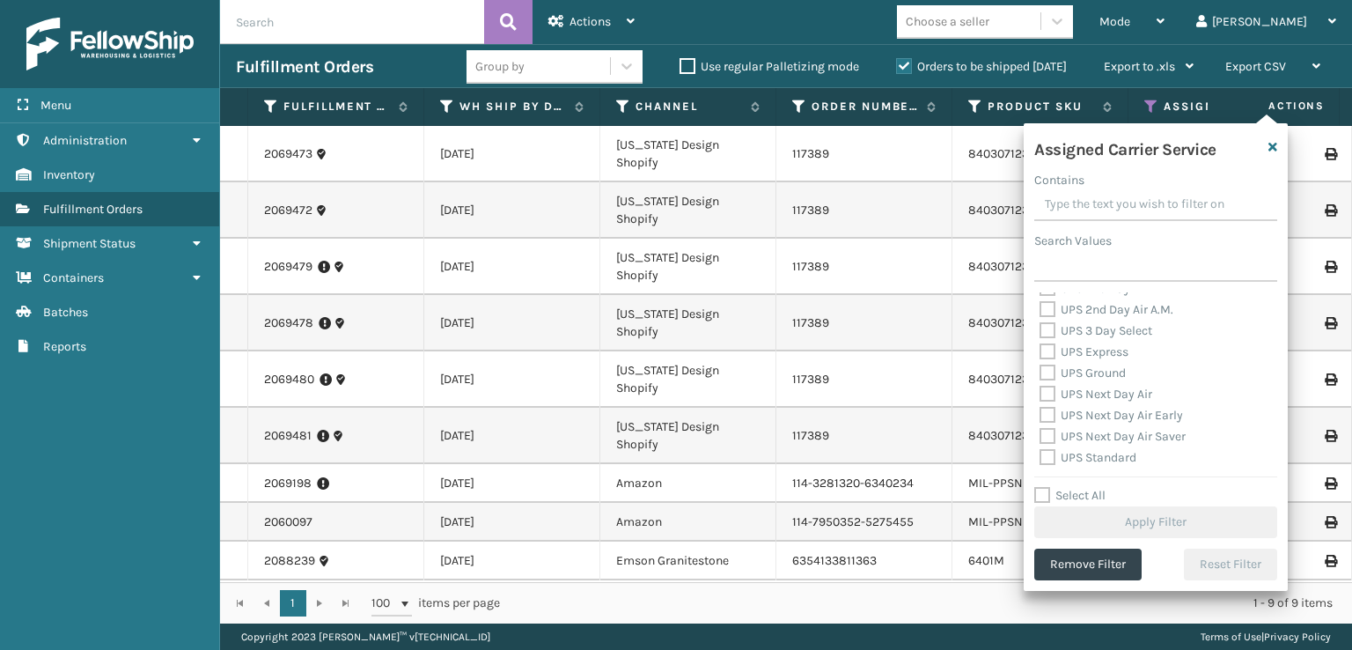
scroll to position [264, 0]
click at [1048, 376] on label "UPS 2nd Day Air" at bounding box center [1093, 376] width 108 height 15
click at [1040, 376] on input "UPS 2nd Day Air" at bounding box center [1039, 371] width 1 height 11
checkbox input "true"
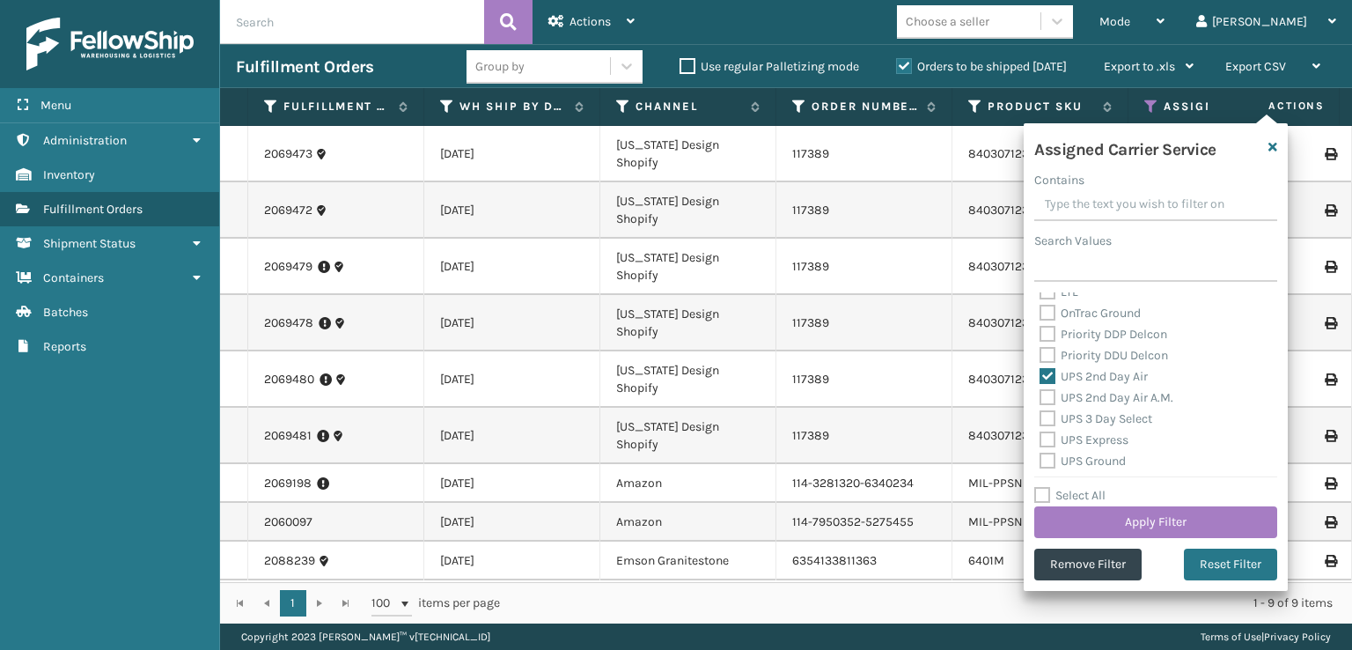
click at [1042, 395] on label "UPS 2nd Day Air A.M." at bounding box center [1106, 397] width 134 height 15
click at [1040, 395] on input "UPS 2nd Day Air A.M." at bounding box center [1039, 392] width 1 height 11
checkbox input "true"
click at [1047, 420] on label "UPS 3 Day Select" at bounding box center [1095, 418] width 113 height 15
click at [1040, 420] on input "UPS 3 Day Select" at bounding box center [1039, 413] width 1 height 11
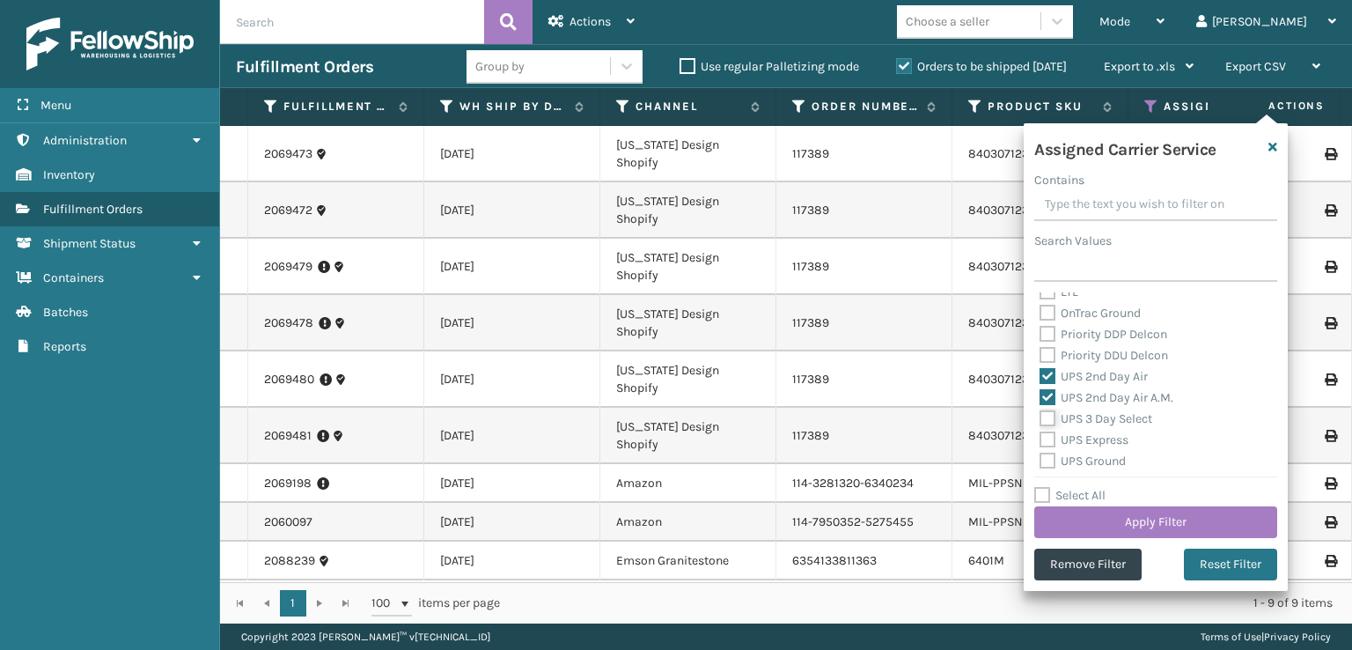
checkbox input "true"
click at [1047, 437] on label "UPS Express" at bounding box center [1083, 439] width 89 height 15
click at [1040, 437] on input "UPS Express" at bounding box center [1039, 435] width 1 height 11
checkbox input "true"
click at [1047, 463] on label "UPS Ground" at bounding box center [1082, 460] width 86 height 15
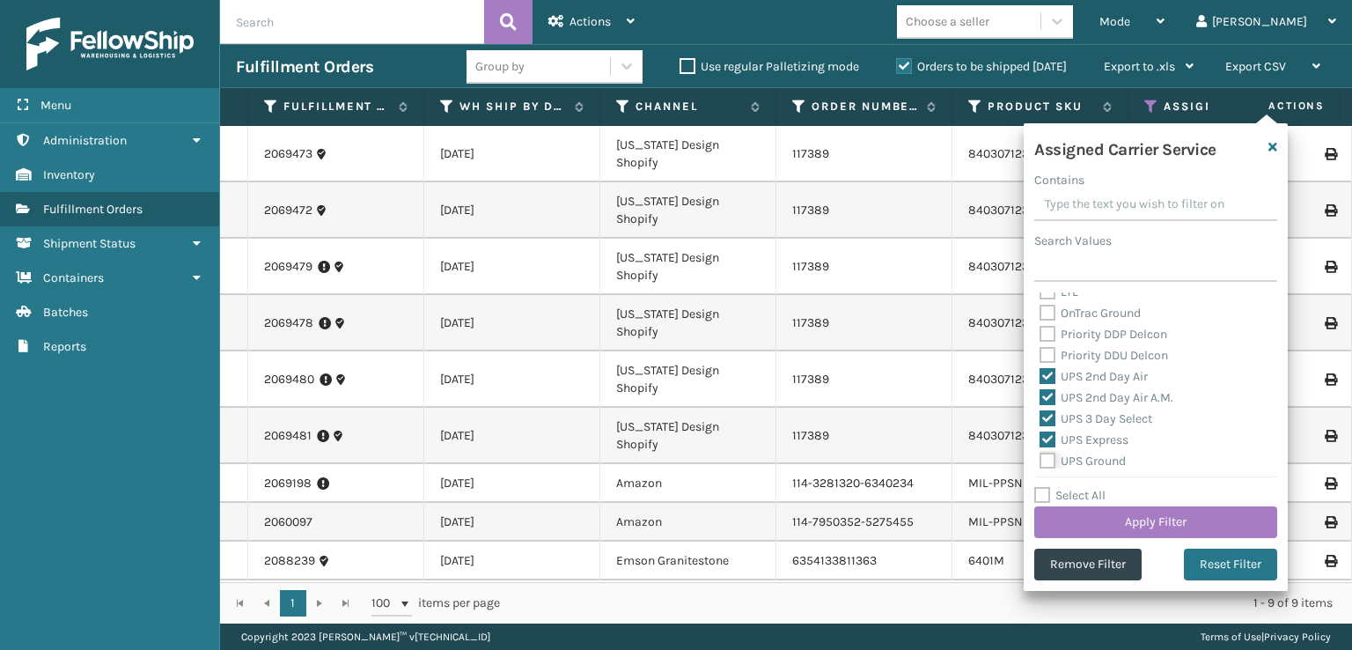
click at [1040, 462] on input "UPS Ground" at bounding box center [1039, 456] width 1 height 11
checkbox input "true"
click at [1047, 400] on label "UPS Next Day Air" at bounding box center [1095, 393] width 113 height 15
click at [1040, 395] on input "UPS Next Day Air" at bounding box center [1039, 389] width 1 height 11
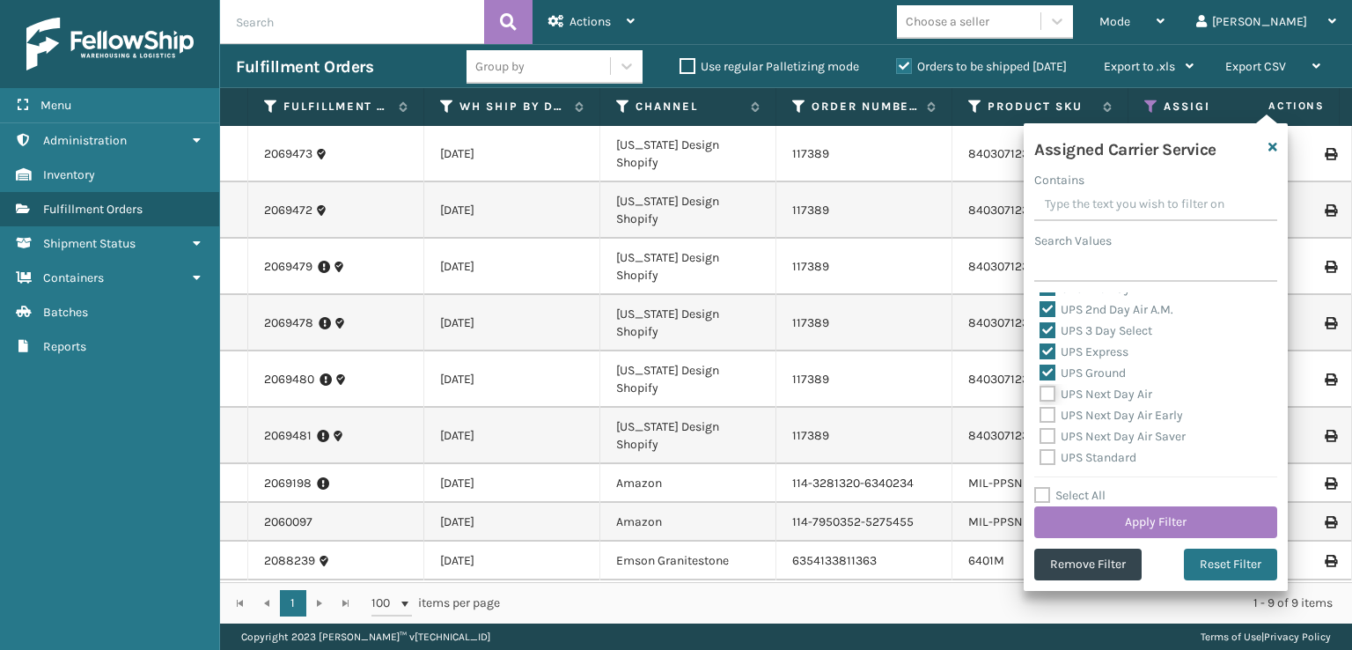
checkbox input "true"
click at [1049, 413] on label "UPS Next Day Air Early" at bounding box center [1110, 415] width 143 height 15
click at [1040, 413] on input "UPS Next Day Air Early" at bounding box center [1039, 410] width 1 height 11
checkbox input "true"
click at [1043, 435] on label "UPS Next Day Air Saver" at bounding box center [1112, 436] width 146 height 15
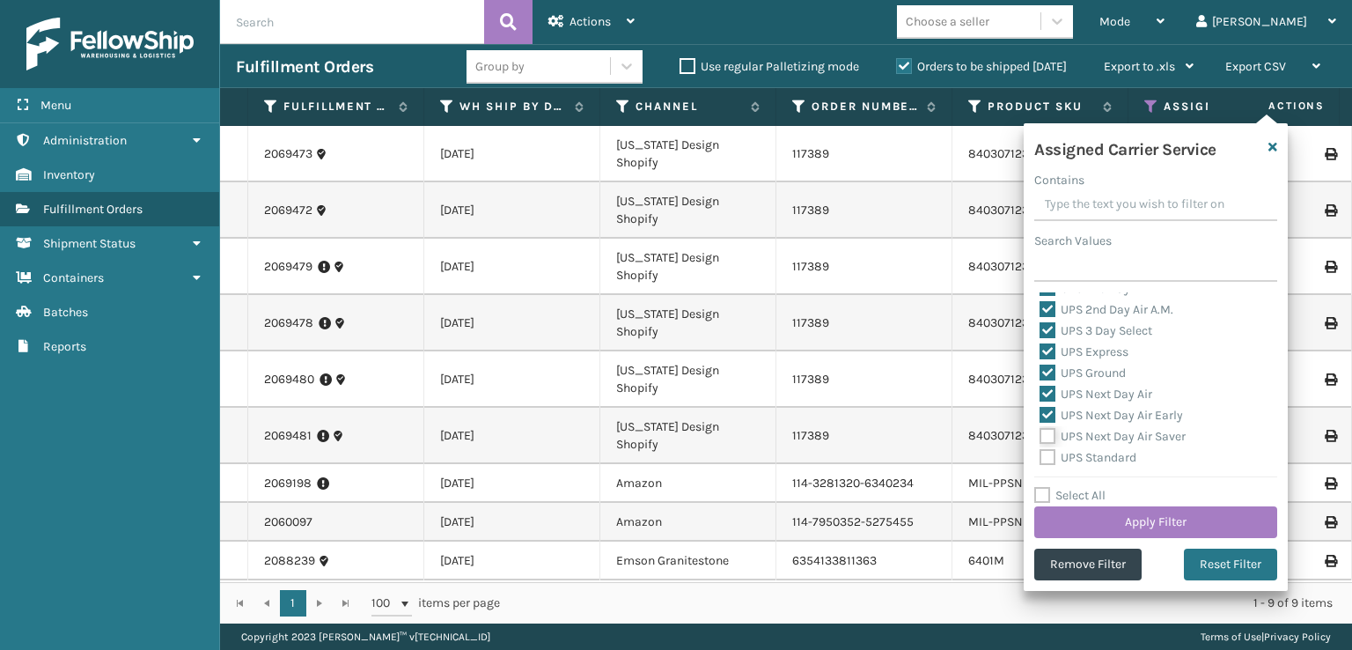
click at [1040, 435] on input "UPS Next Day Air Saver" at bounding box center [1039, 431] width 1 height 11
checkbox input "true"
click at [1049, 459] on label "UPS Standard" at bounding box center [1087, 457] width 97 height 15
click at [1040, 459] on input "UPS Standard" at bounding box center [1039, 452] width 1 height 11
checkbox input "true"
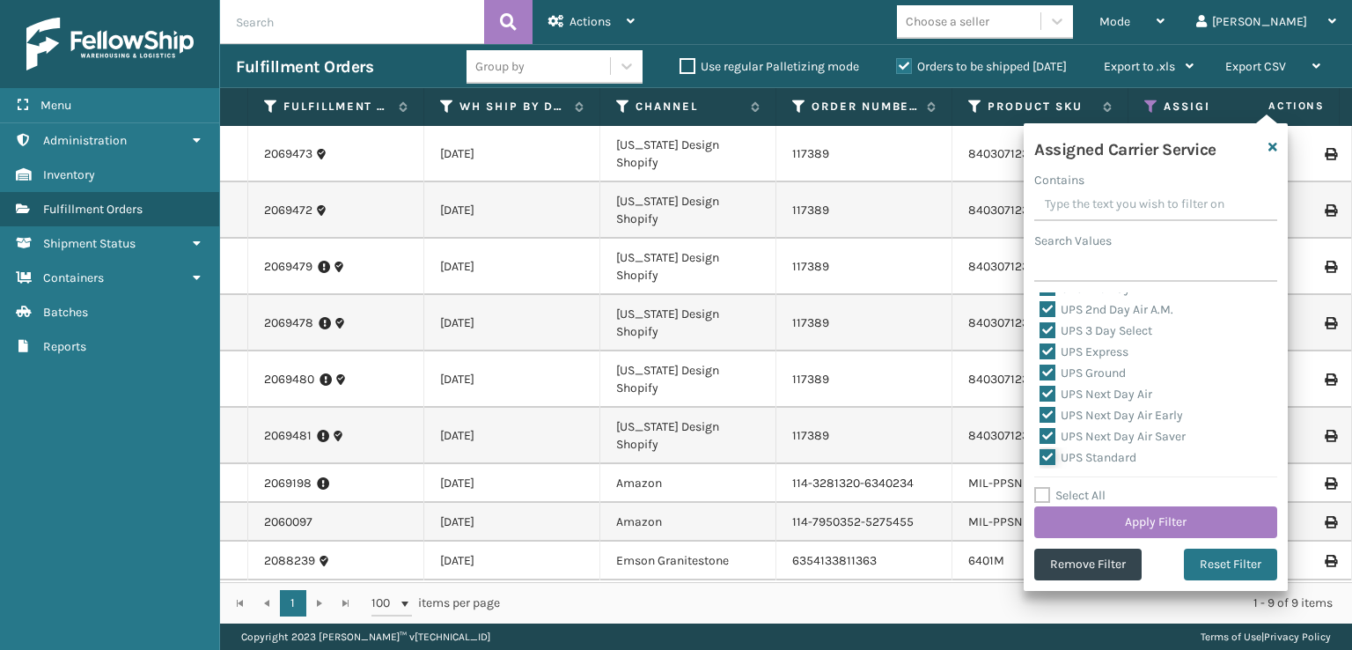
scroll to position [440, 0]
click at [1048, 393] on label "UPS SurePost 1LB or Greater" at bounding box center [1125, 390] width 173 height 15
click at [1040, 392] on input "UPS SurePost 1LB or Greater" at bounding box center [1039, 385] width 1 height 11
checkbox input "true"
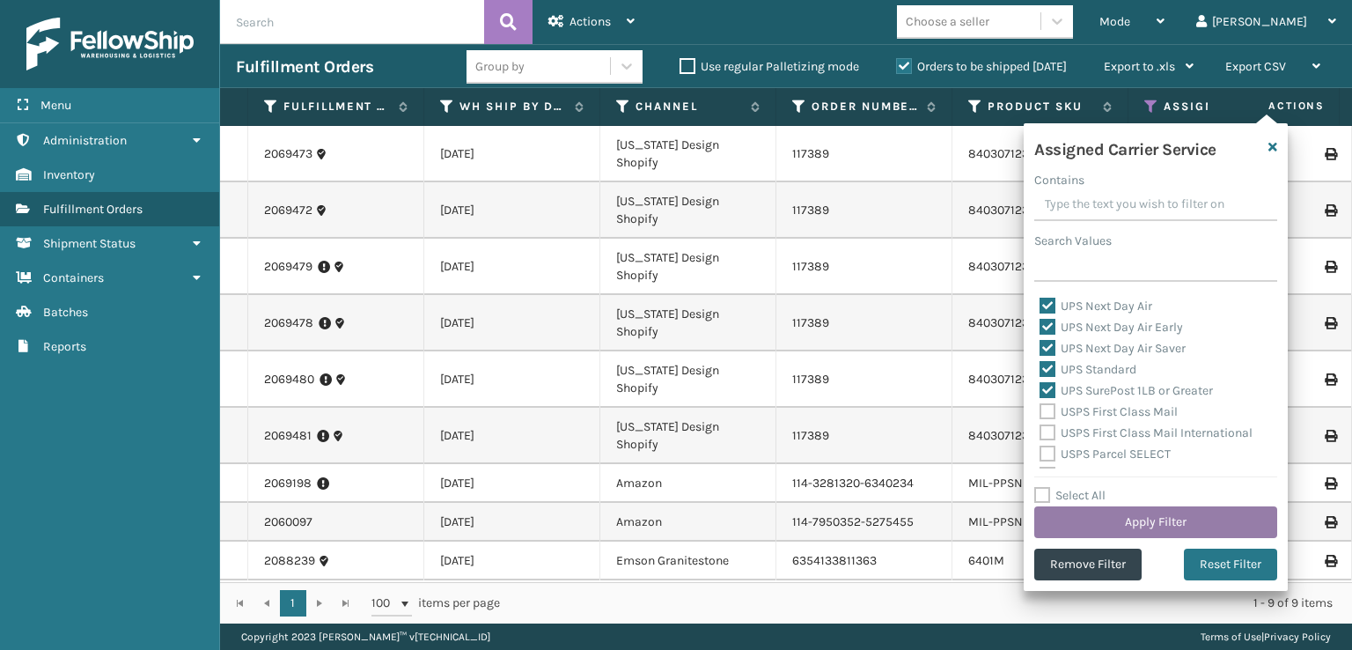
click at [1105, 518] on button "Apply Filter" at bounding box center [1155, 522] width 243 height 32
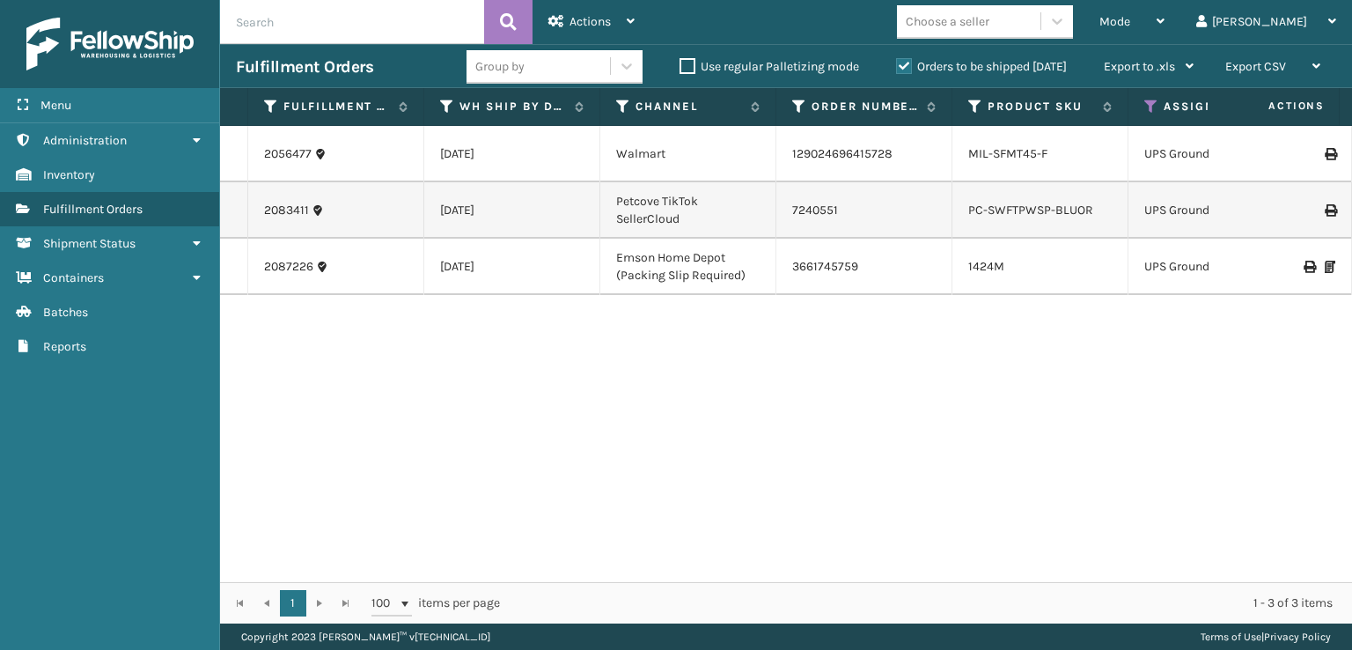
click at [1297, 240] on td at bounding box center [1286, 267] width 132 height 56
click at [1304, 261] on icon at bounding box center [1309, 267] width 11 height 12
click at [1154, 101] on icon at bounding box center [1151, 107] width 14 height 16
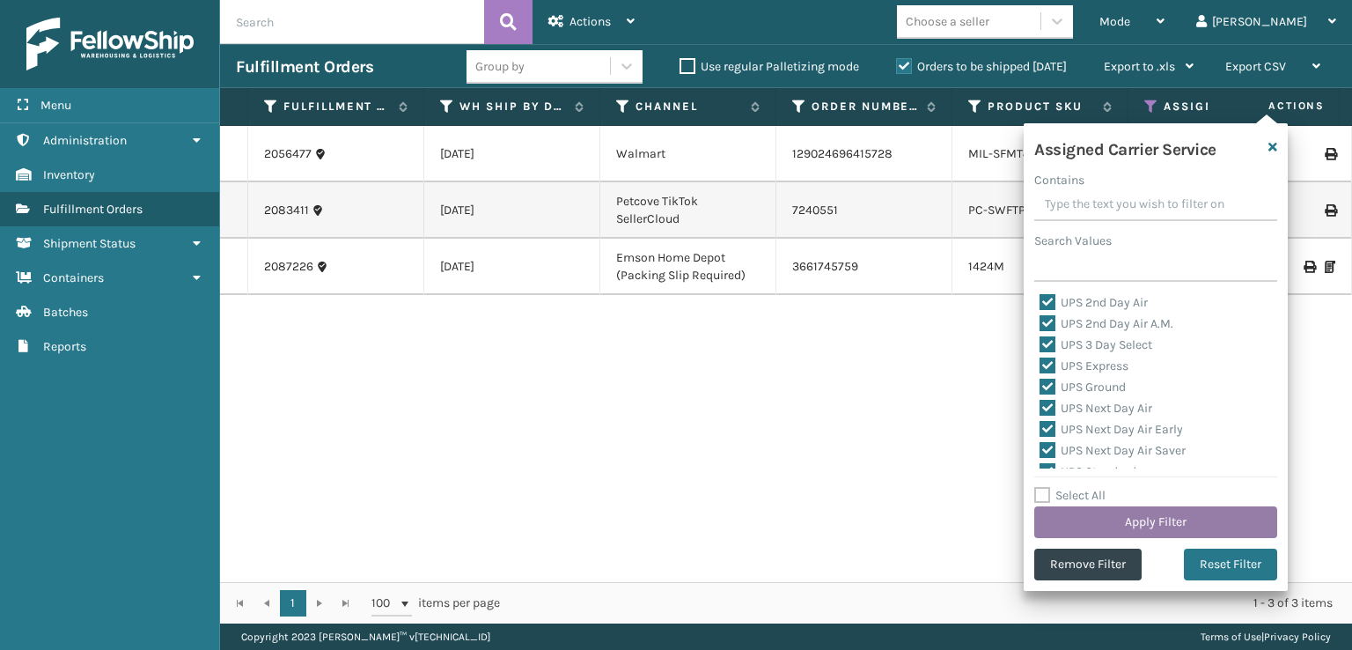
click at [1109, 521] on button "Apply Filter" at bounding box center [1155, 522] width 243 height 32
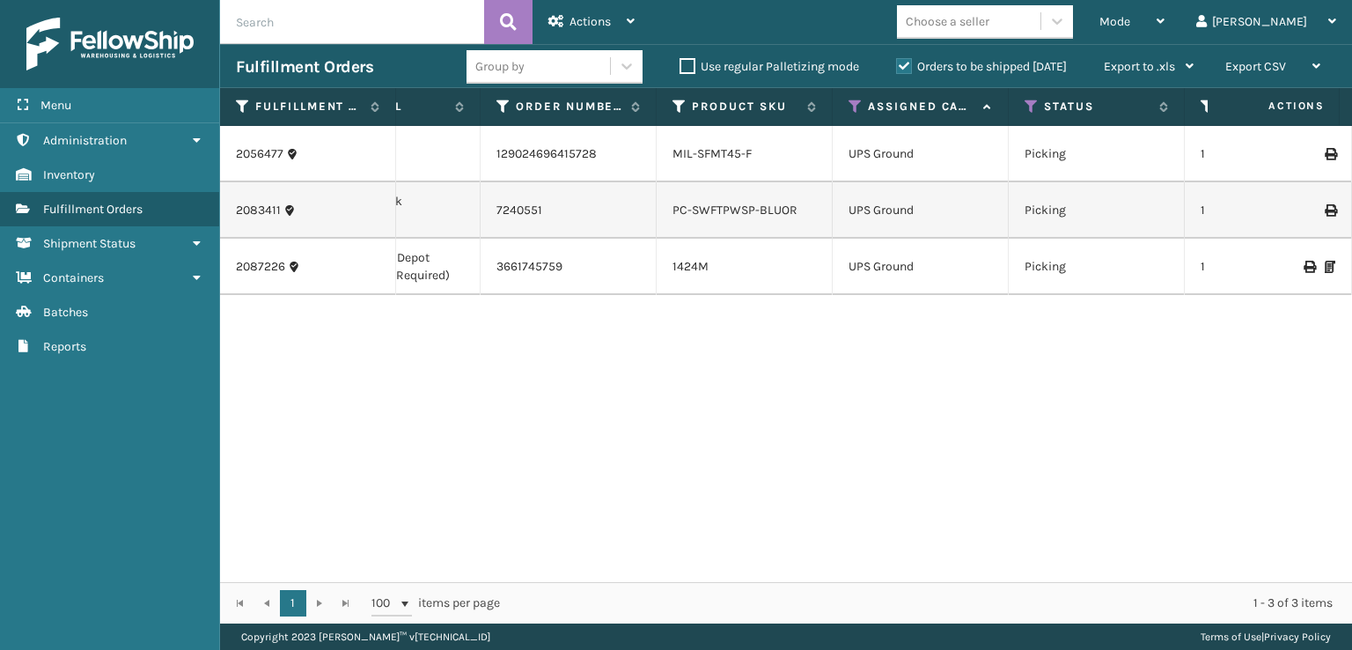
scroll to position [0, 381]
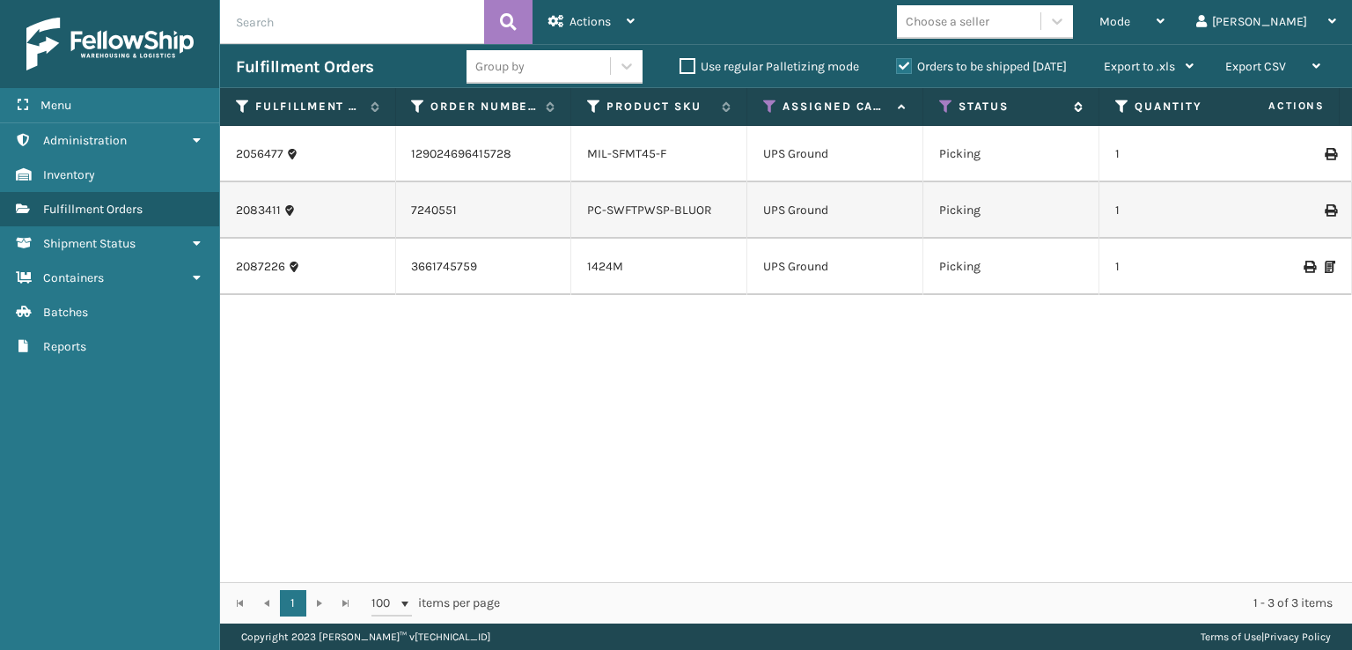
drag, startPoint x: 944, startPoint y: 97, endPoint x: 938, endPoint y: 110, distance: 14.6
click at [944, 99] on icon at bounding box center [946, 107] width 14 height 16
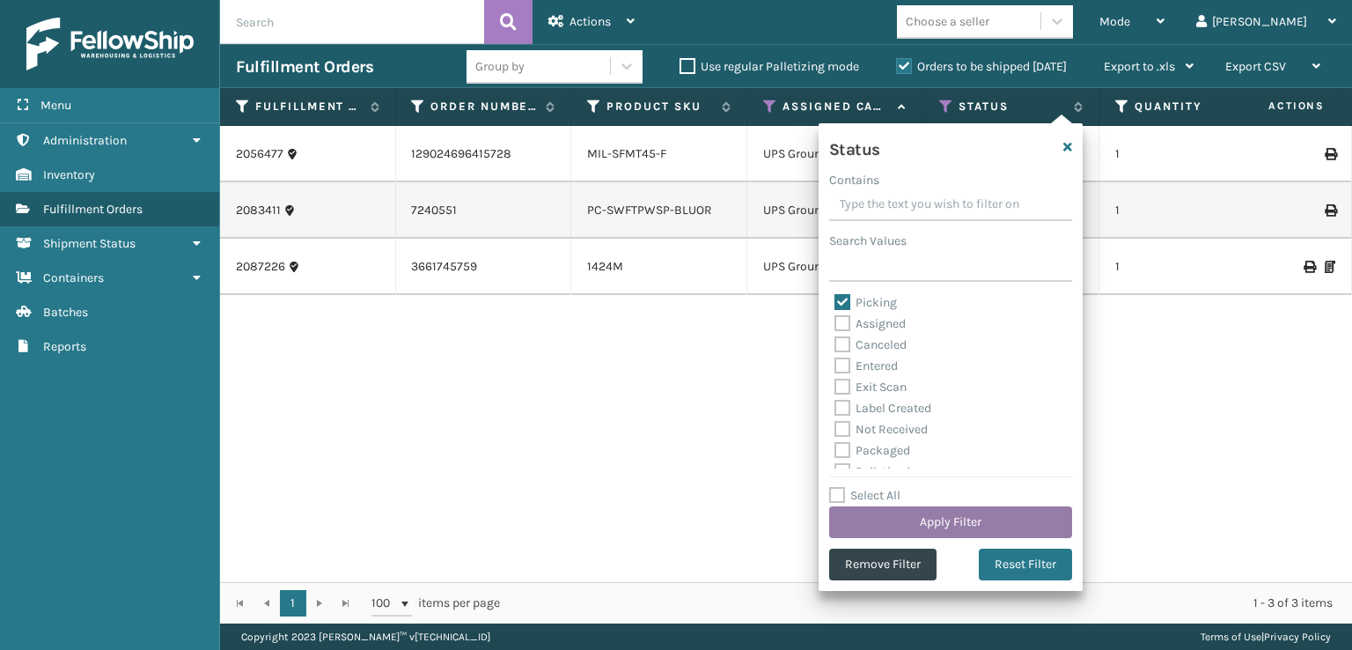
click at [926, 526] on button "Apply Filter" at bounding box center [950, 522] width 243 height 32
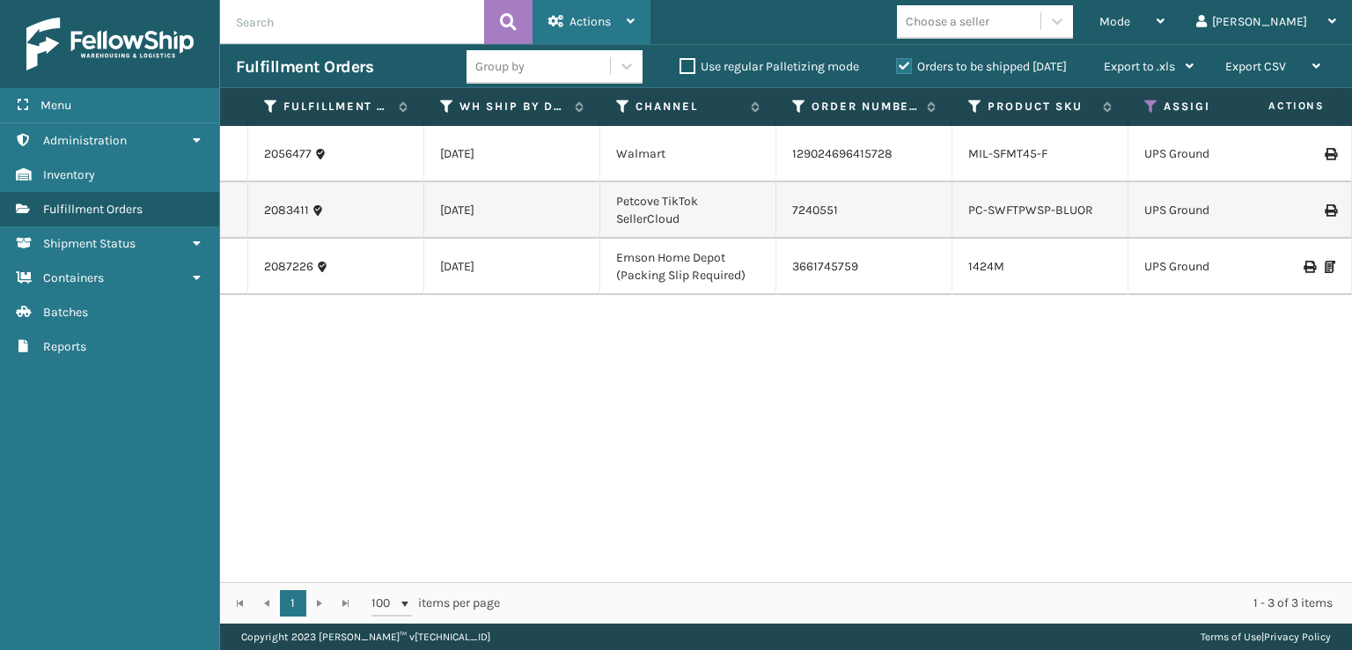
click at [627, 24] on icon at bounding box center [631, 21] width 8 height 12
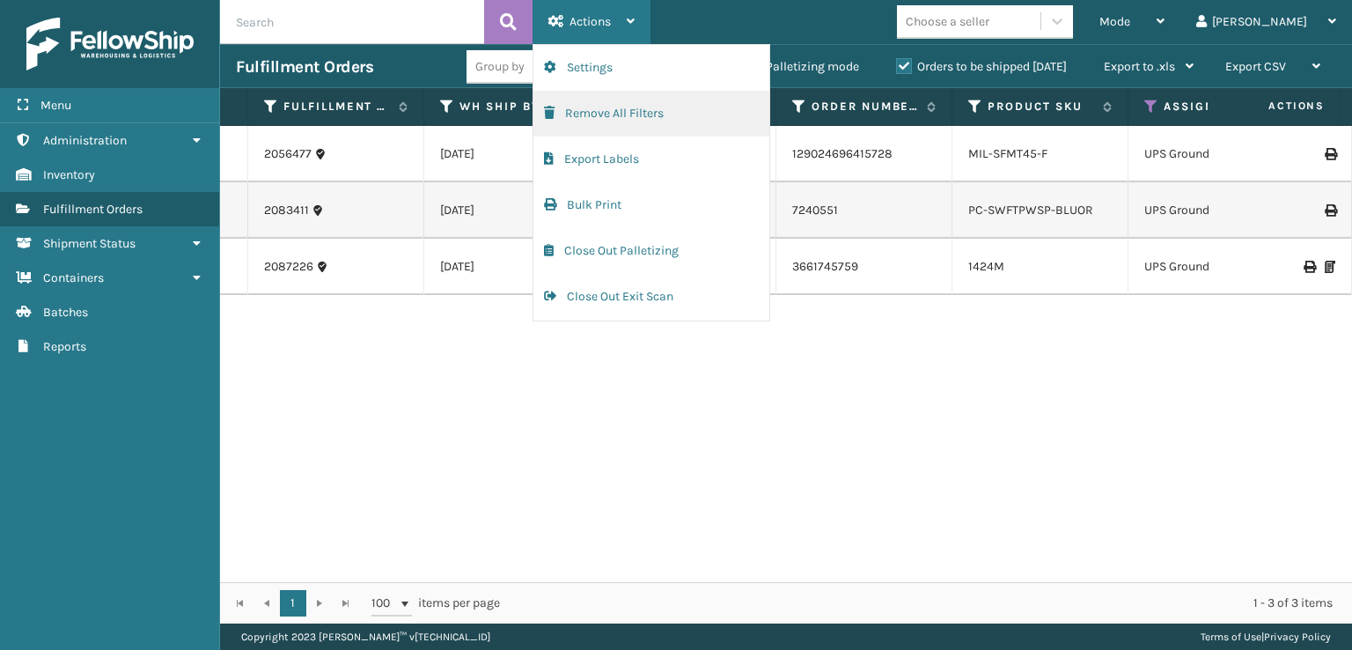
click at [586, 113] on button "Remove All Filters" at bounding box center [651, 114] width 236 height 46
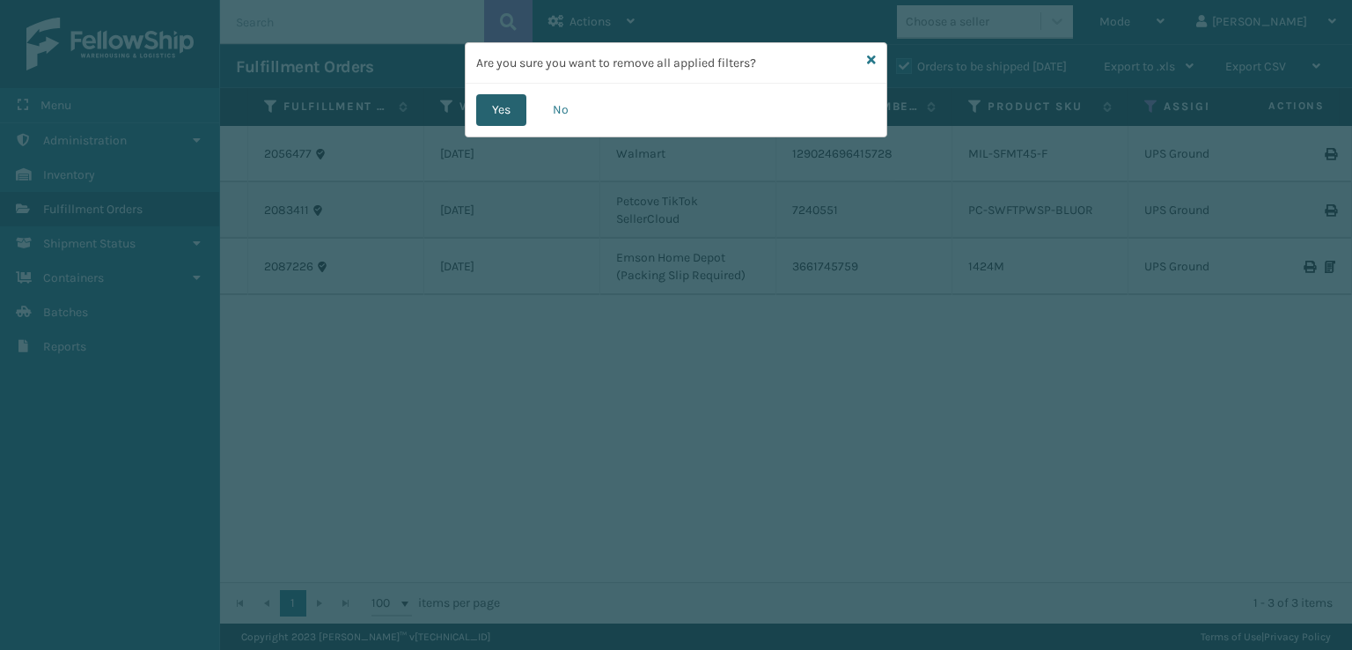
click at [500, 103] on button "Yes" at bounding box center [501, 110] width 50 height 32
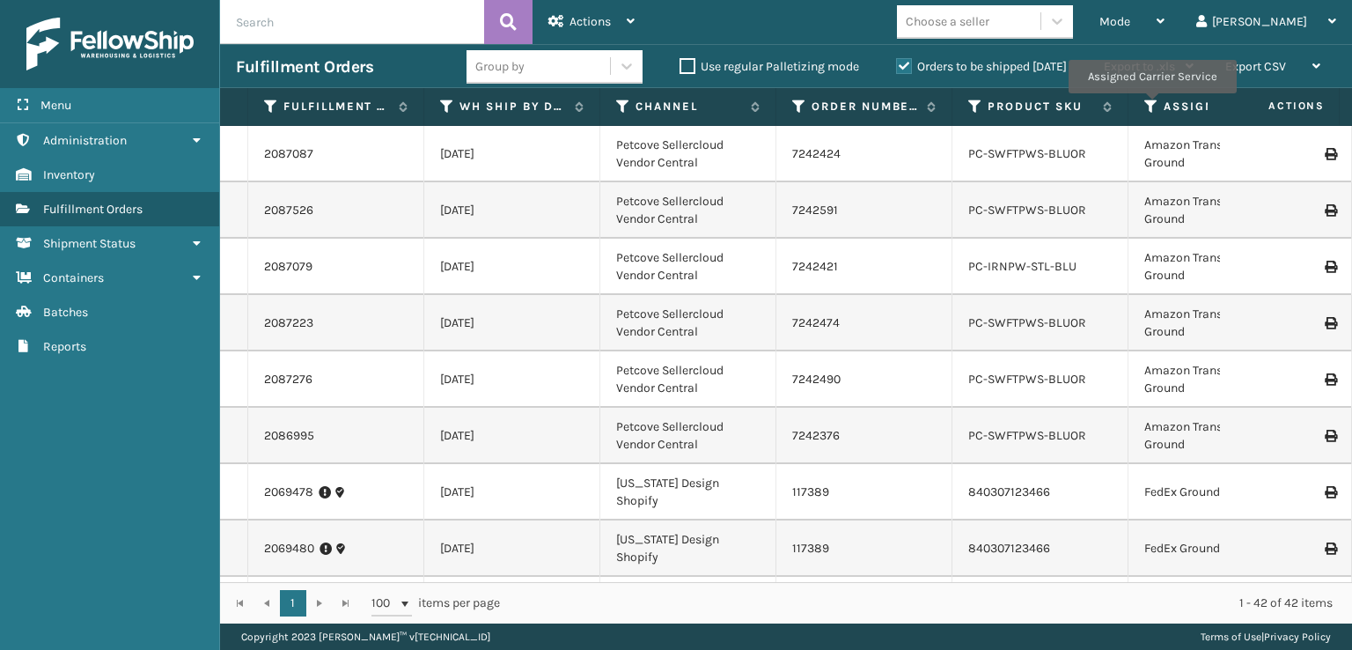
click at [1151, 106] on icon at bounding box center [1151, 107] width 14 height 16
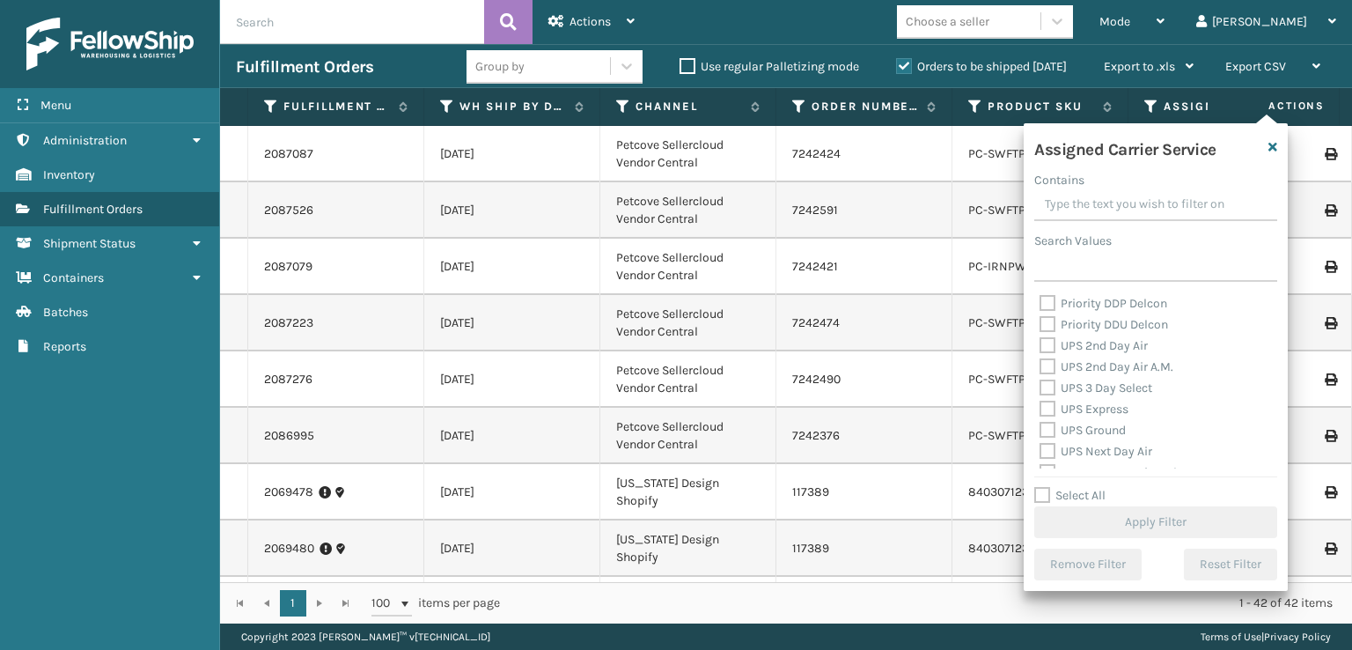
scroll to position [264, 0]
click at [1050, 378] on label "UPS 2nd Day Air" at bounding box center [1093, 376] width 108 height 15
click at [1040, 378] on input "UPS 2nd Day Air" at bounding box center [1039, 371] width 1 height 11
checkbox input "true"
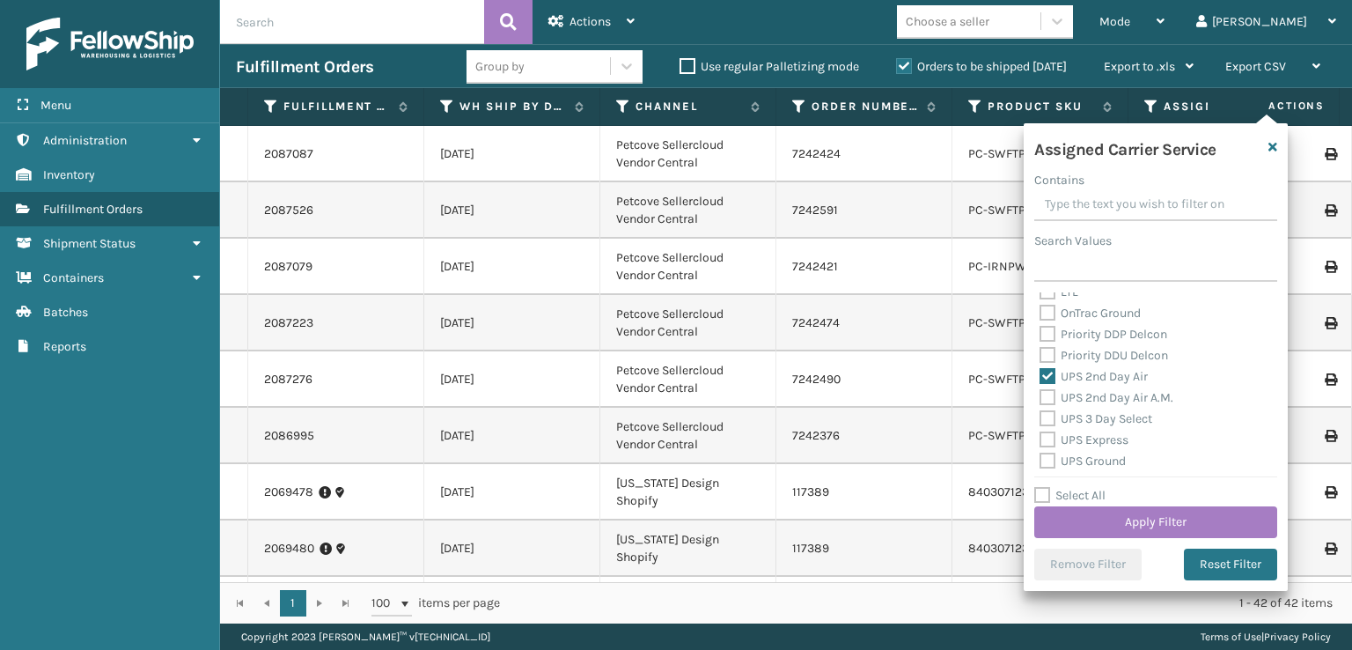
click at [1047, 398] on label "UPS 2nd Day Air A.M." at bounding box center [1106, 397] width 134 height 15
click at [1040, 398] on input "UPS 2nd Day Air A.M." at bounding box center [1039, 392] width 1 height 11
checkbox input "true"
click at [1045, 415] on label "UPS 3 Day Select" at bounding box center [1095, 418] width 113 height 15
click at [1040, 415] on input "UPS 3 Day Select" at bounding box center [1039, 413] width 1 height 11
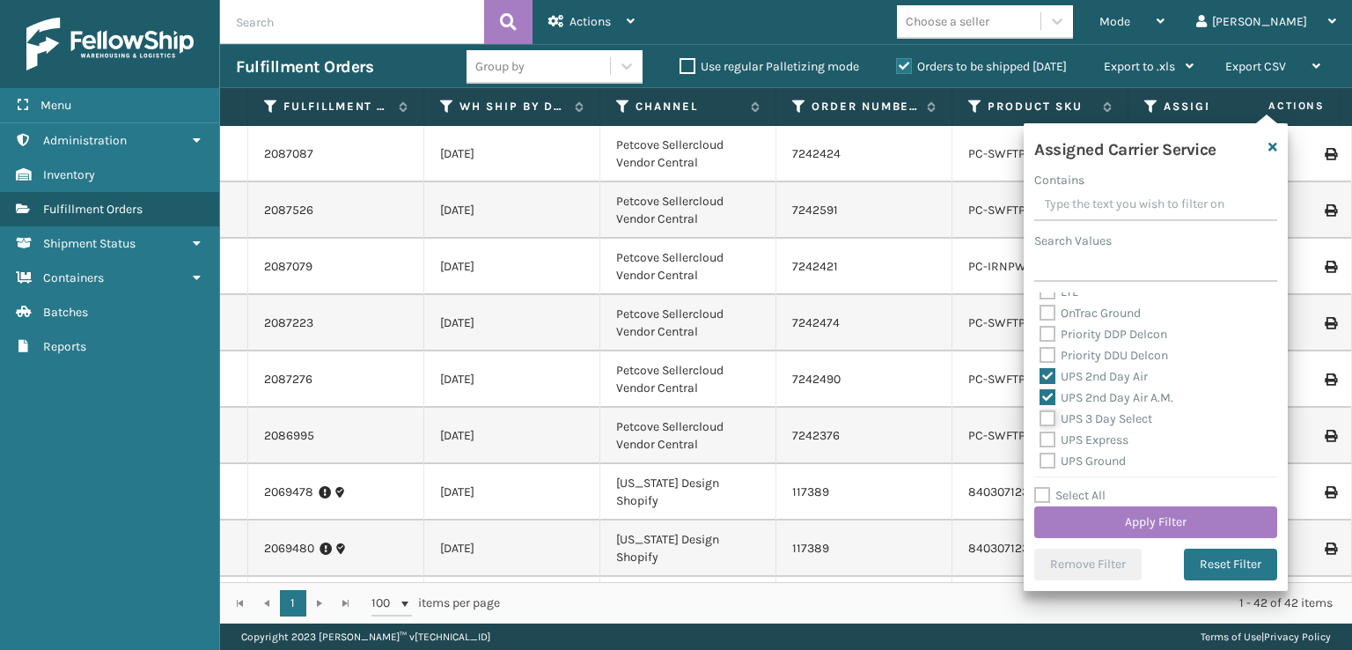
checkbox input "true"
click at [1048, 437] on label "UPS Express" at bounding box center [1083, 439] width 89 height 15
click at [1040, 437] on input "UPS Express" at bounding box center [1039, 435] width 1 height 11
checkbox input "true"
click at [1043, 453] on label "UPS Ground" at bounding box center [1082, 460] width 86 height 15
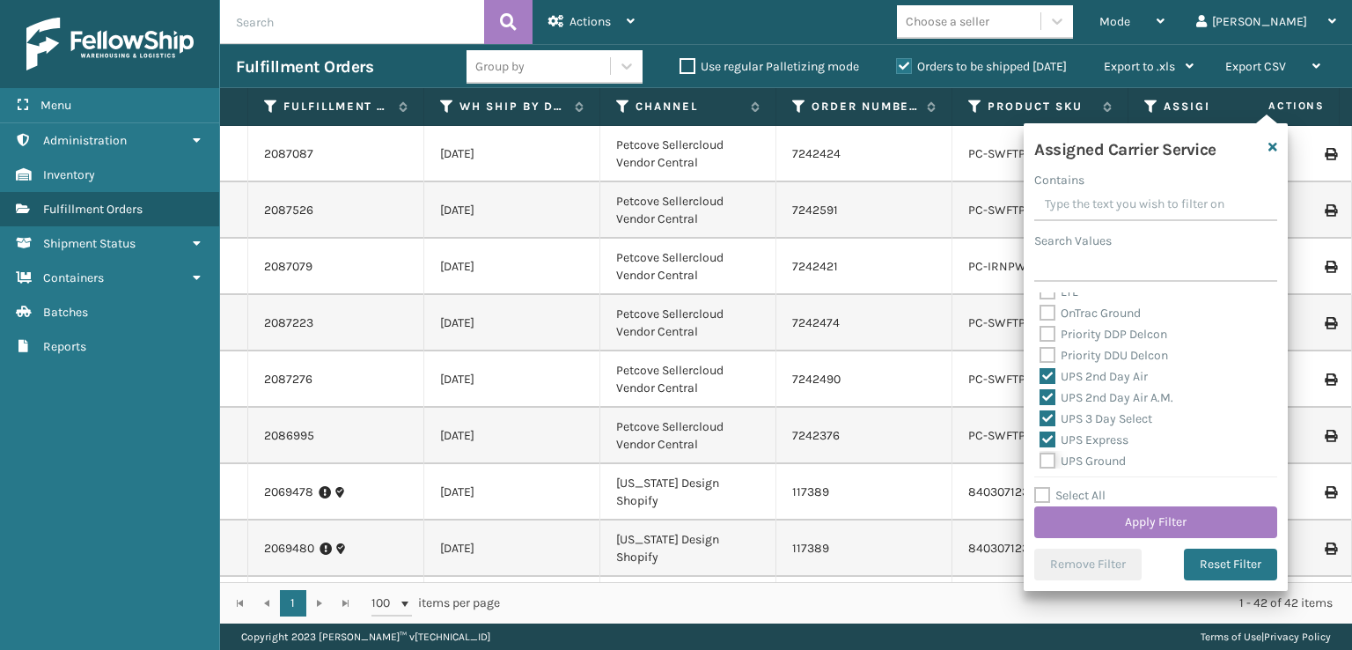
click at [1040, 453] on input "UPS Ground" at bounding box center [1039, 456] width 1 height 11
checkbox input "true"
click at [1046, 390] on label "UPS Next Day Air" at bounding box center [1095, 393] width 113 height 15
click at [1040, 390] on input "UPS Next Day Air" at bounding box center [1039, 389] width 1 height 11
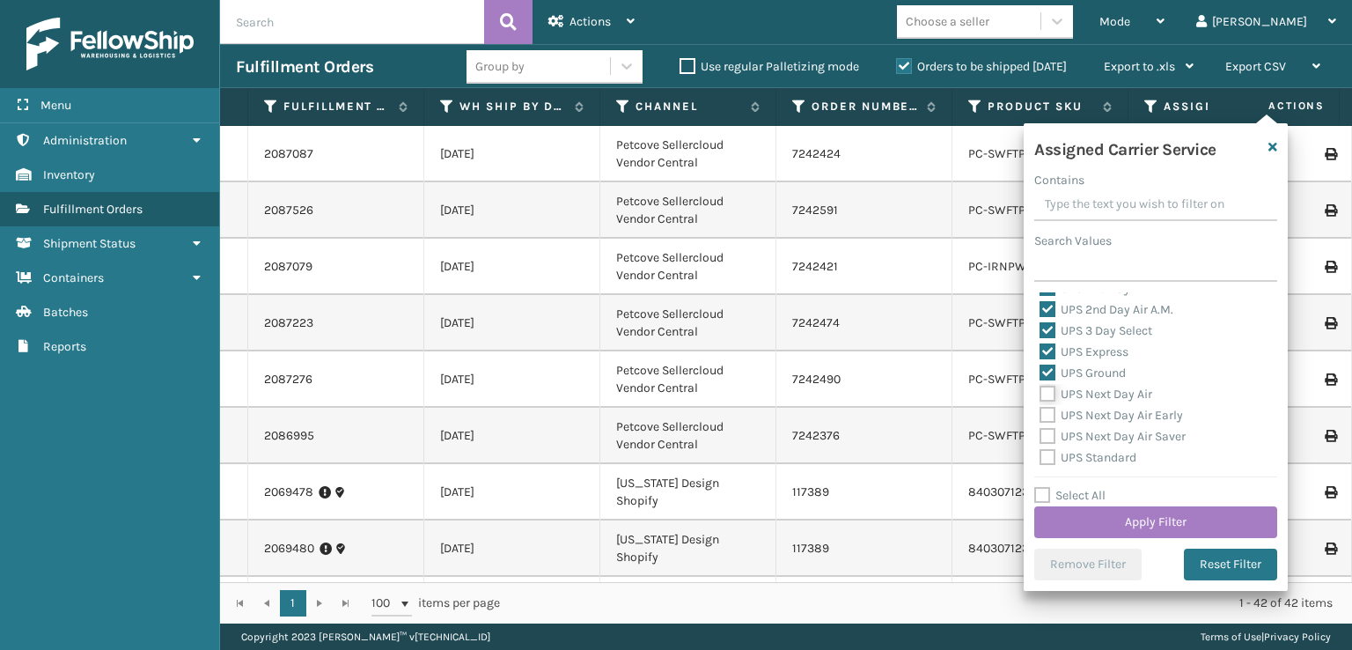
checkbox input "true"
click at [1042, 411] on label "UPS Next Day Air Early" at bounding box center [1110, 415] width 143 height 15
click at [1040, 411] on input "UPS Next Day Air Early" at bounding box center [1039, 410] width 1 height 11
checkbox input "true"
click at [1046, 435] on label "UPS Next Day Air Saver" at bounding box center [1112, 436] width 146 height 15
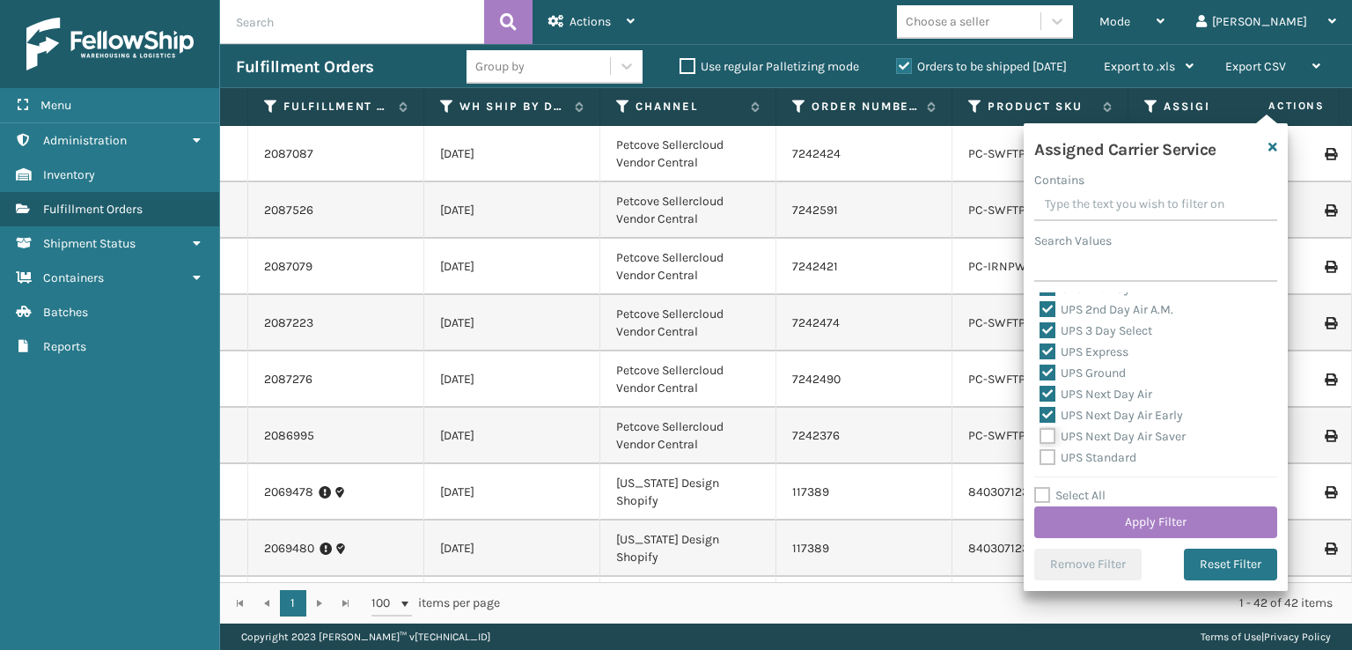
click at [1040, 435] on input "UPS Next Day Air Saver" at bounding box center [1039, 431] width 1 height 11
checkbox input "true"
click at [1048, 462] on label "UPS Standard" at bounding box center [1087, 457] width 97 height 15
click at [1040, 459] on input "UPS Standard" at bounding box center [1039, 452] width 1 height 11
checkbox input "true"
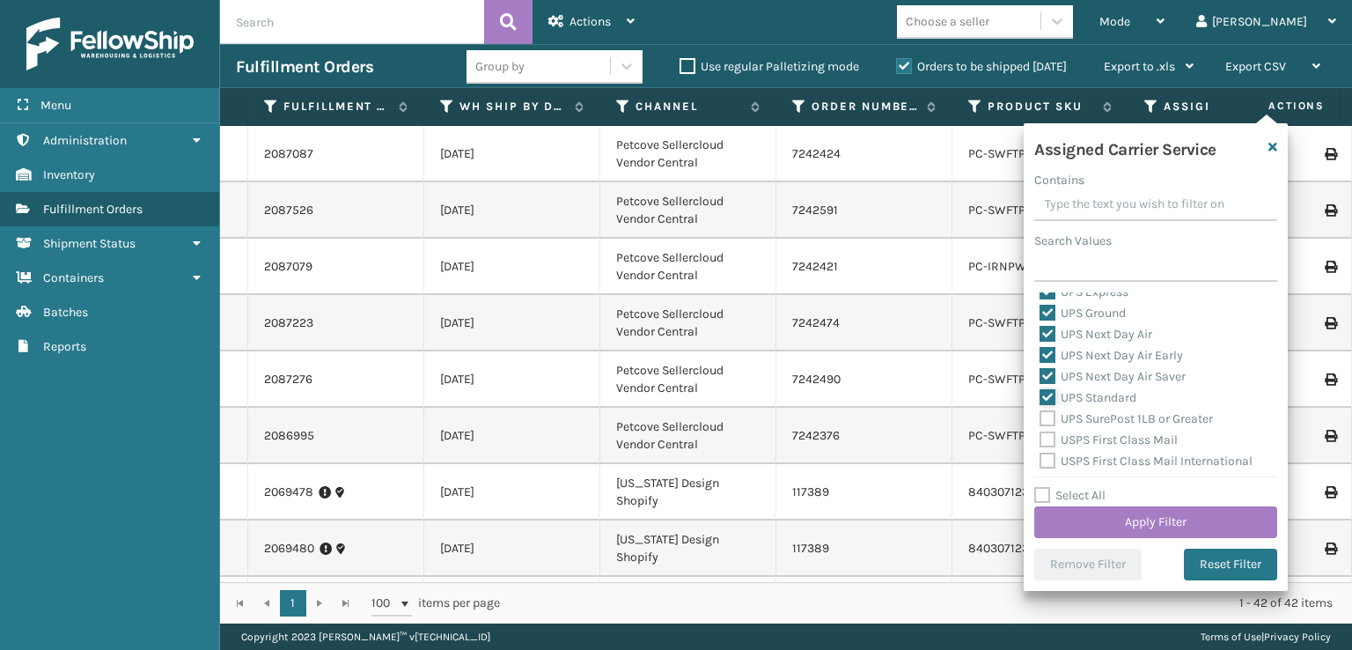
scroll to position [440, 0]
click at [1046, 389] on label "UPS SurePost 1LB or Greater" at bounding box center [1125, 390] width 173 height 15
click at [1040, 389] on input "UPS SurePost 1LB or Greater" at bounding box center [1039, 385] width 1 height 11
checkbox input "true"
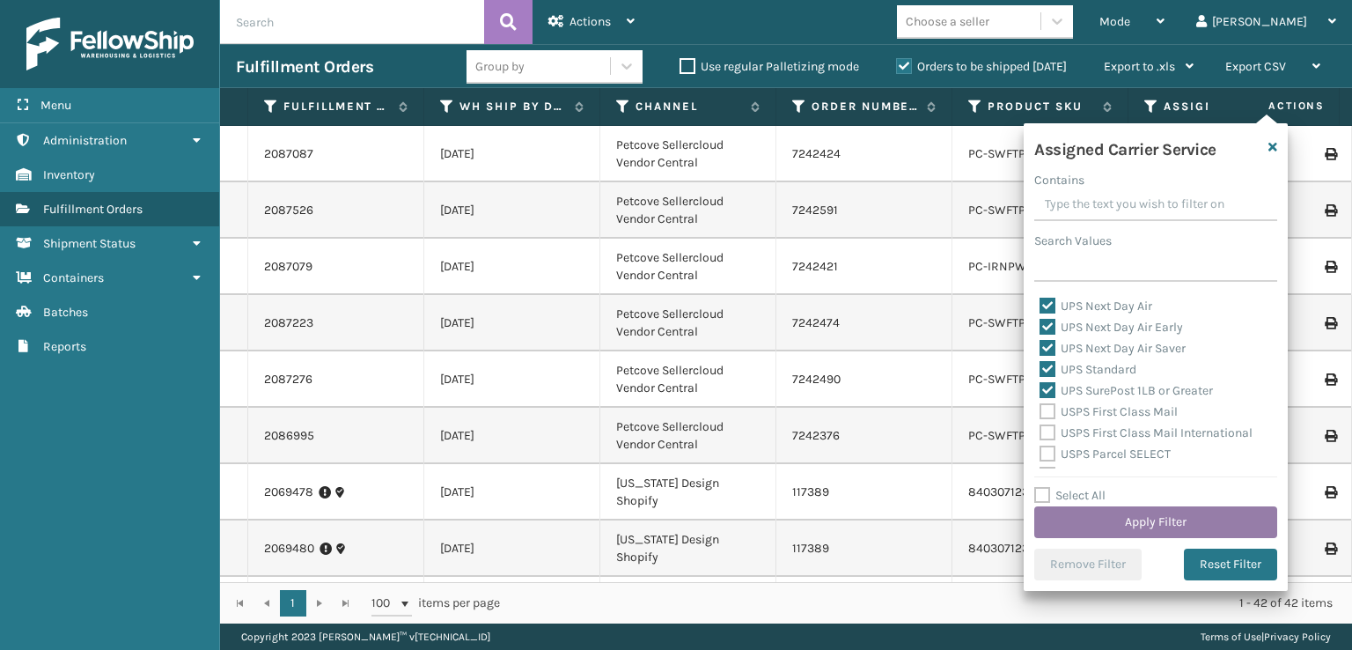
click at [1143, 516] on button "Apply Filter" at bounding box center [1155, 522] width 243 height 32
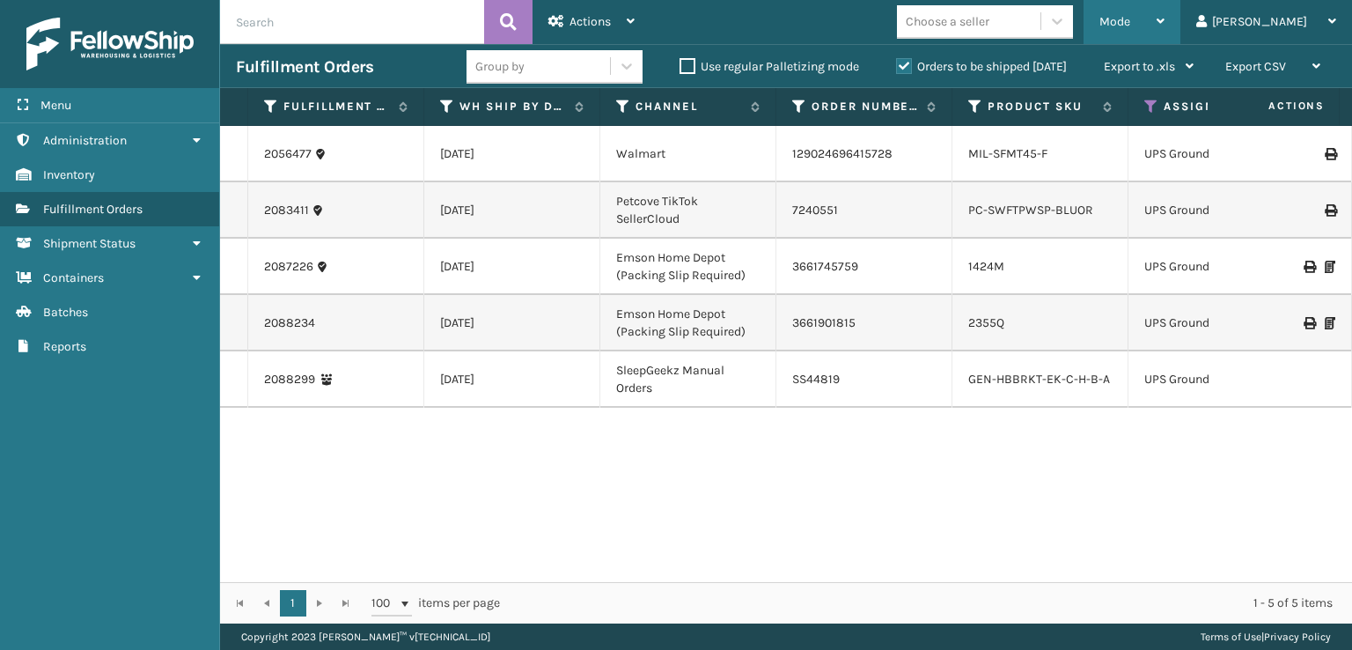
click at [1130, 26] on span "Mode" at bounding box center [1114, 21] width 31 height 15
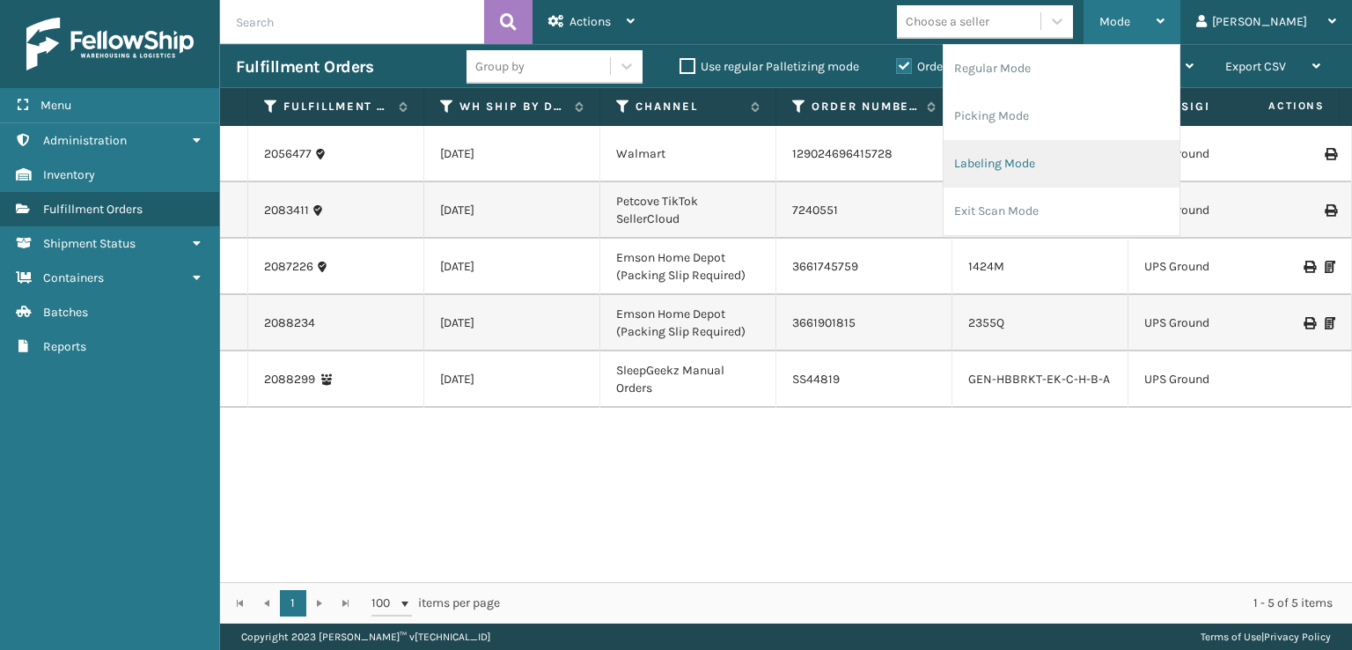
click at [1049, 167] on li "Labeling Mode" at bounding box center [1062, 164] width 236 height 48
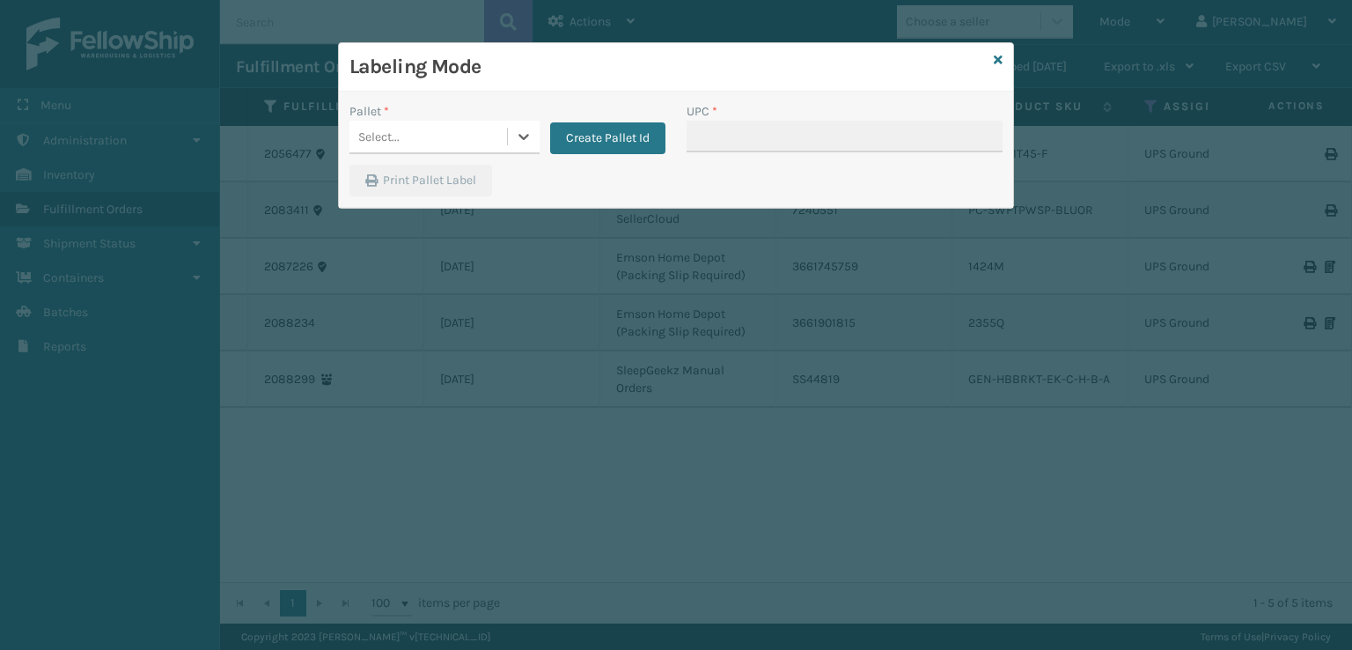
click at [473, 130] on div "Select..." at bounding box center [428, 136] width 158 height 29
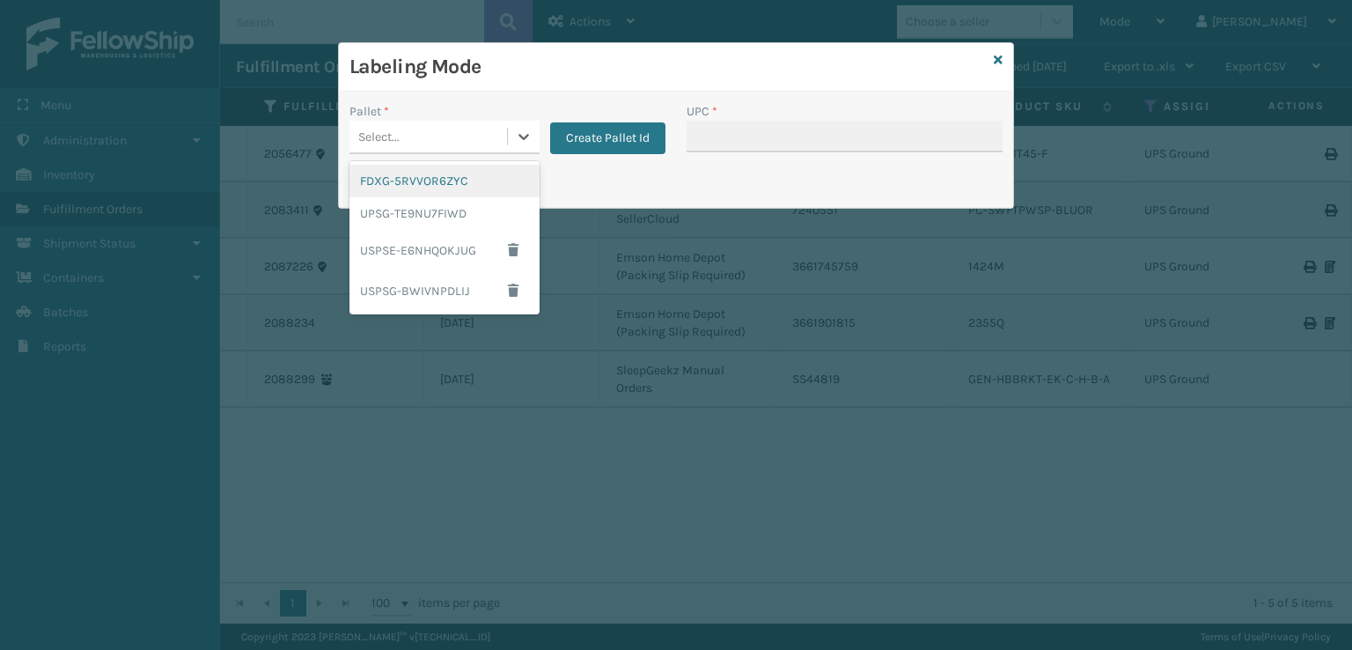
click at [417, 184] on div "FDXG-5RVVOR6ZYC" at bounding box center [444, 181] width 190 height 33
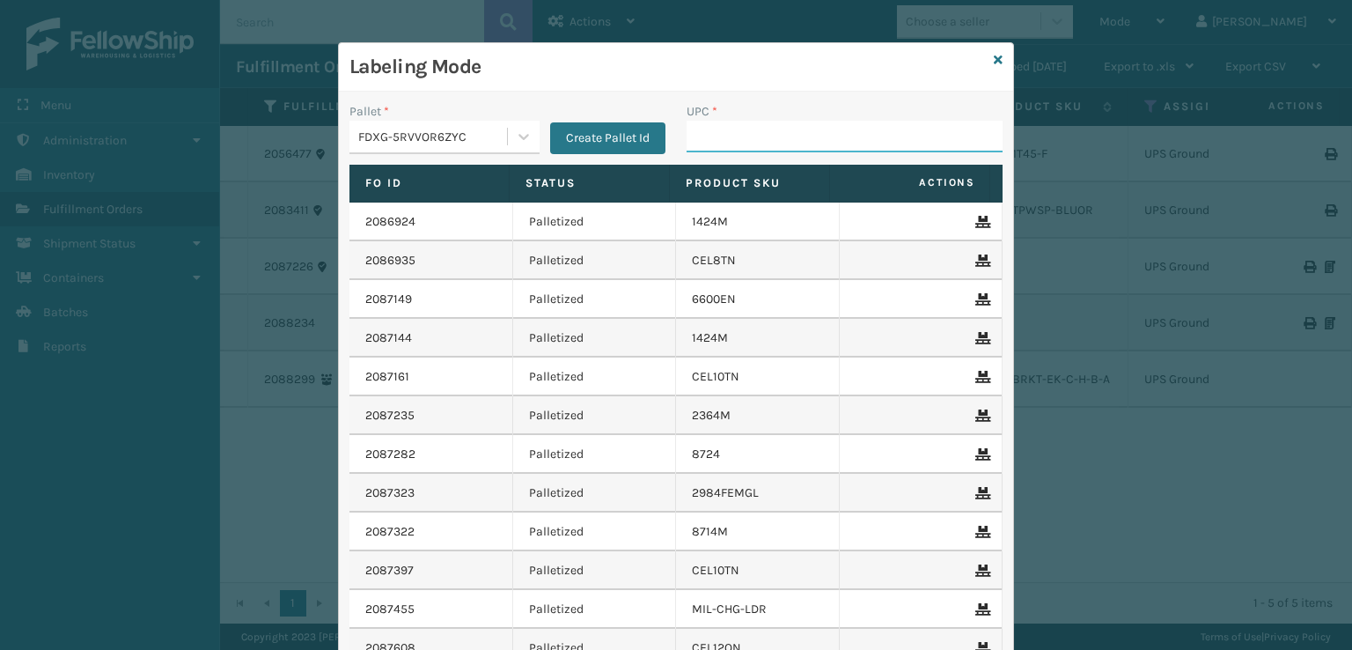
click at [696, 139] on input "UPC *" at bounding box center [845, 137] width 316 height 32
click at [997, 53] on div "Labeling Mode" at bounding box center [676, 67] width 674 height 48
click at [995, 58] on icon at bounding box center [998, 60] width 9 height 12
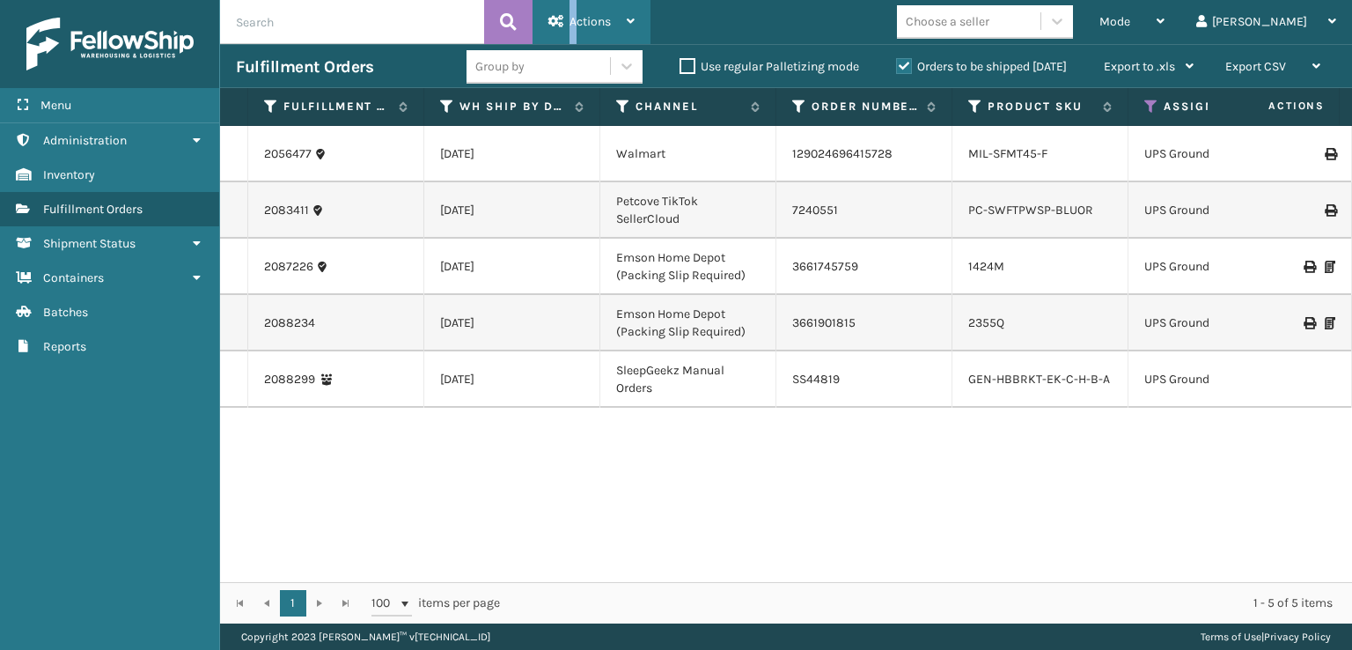
click at [573, 14] on div "Actions" at bounding box center [591, 22] width 86 height 44
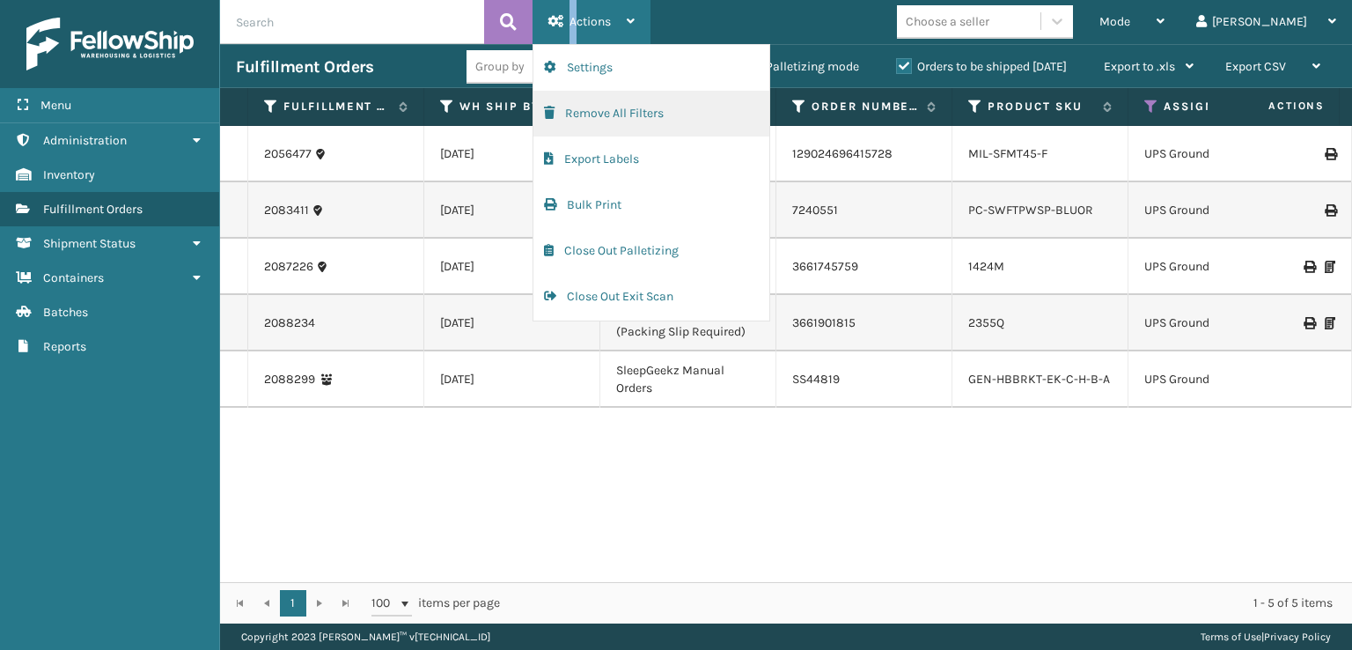
click at [565, 114] on button "Remove All Filters" at bounding box center [651, 114] width 236 height 46
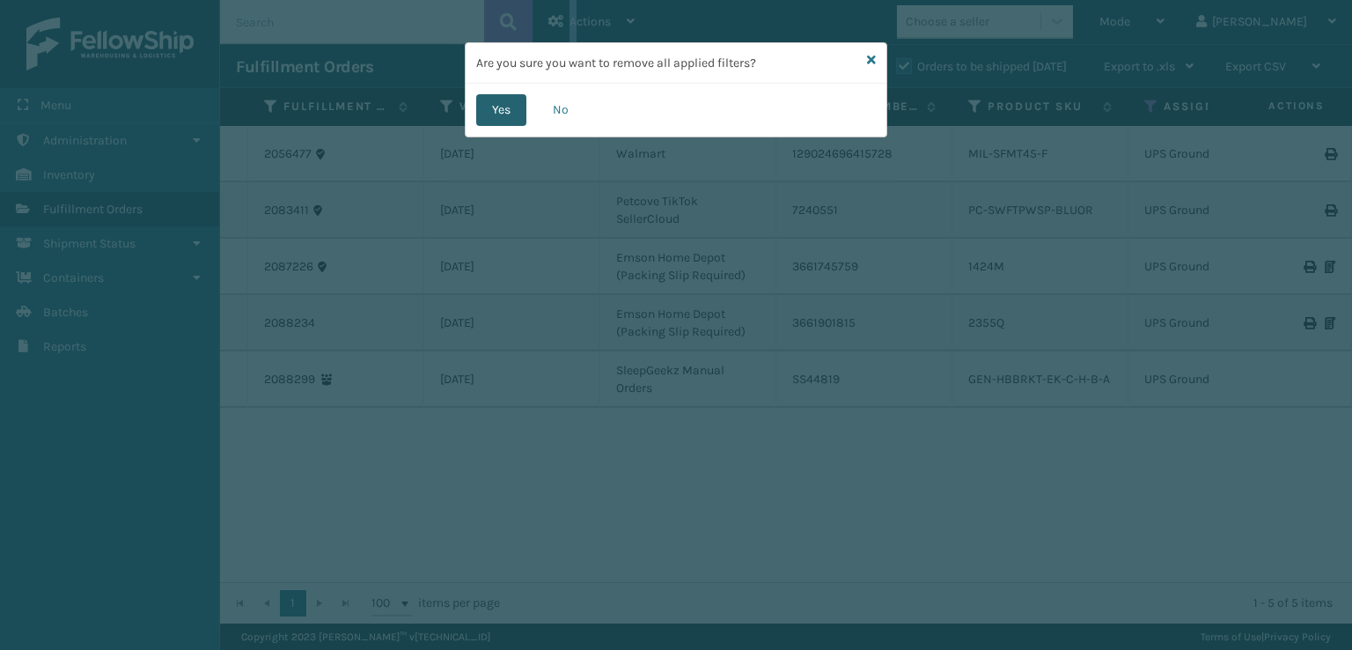
click at [503, 106] on button "Yes" at bounding box center [501, 110] width 50 height 32
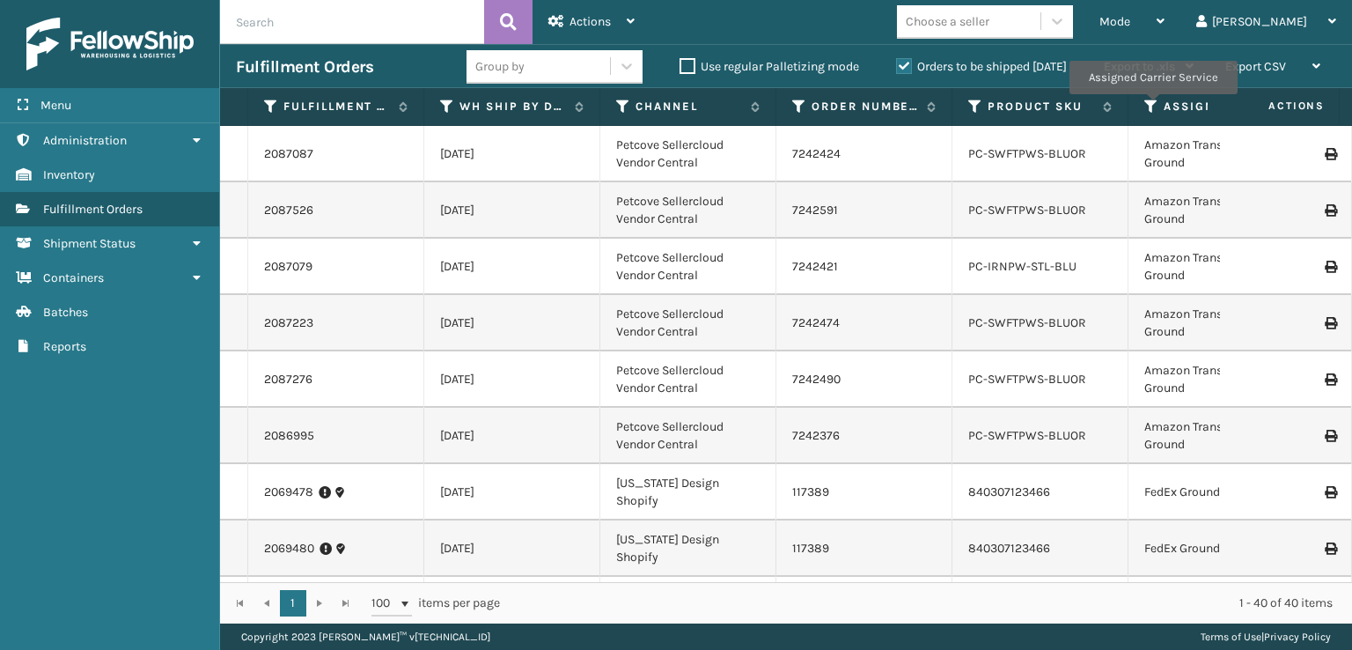
click at [1152, 107] on icon at bounding box center [1151, 107] width 14 height 16
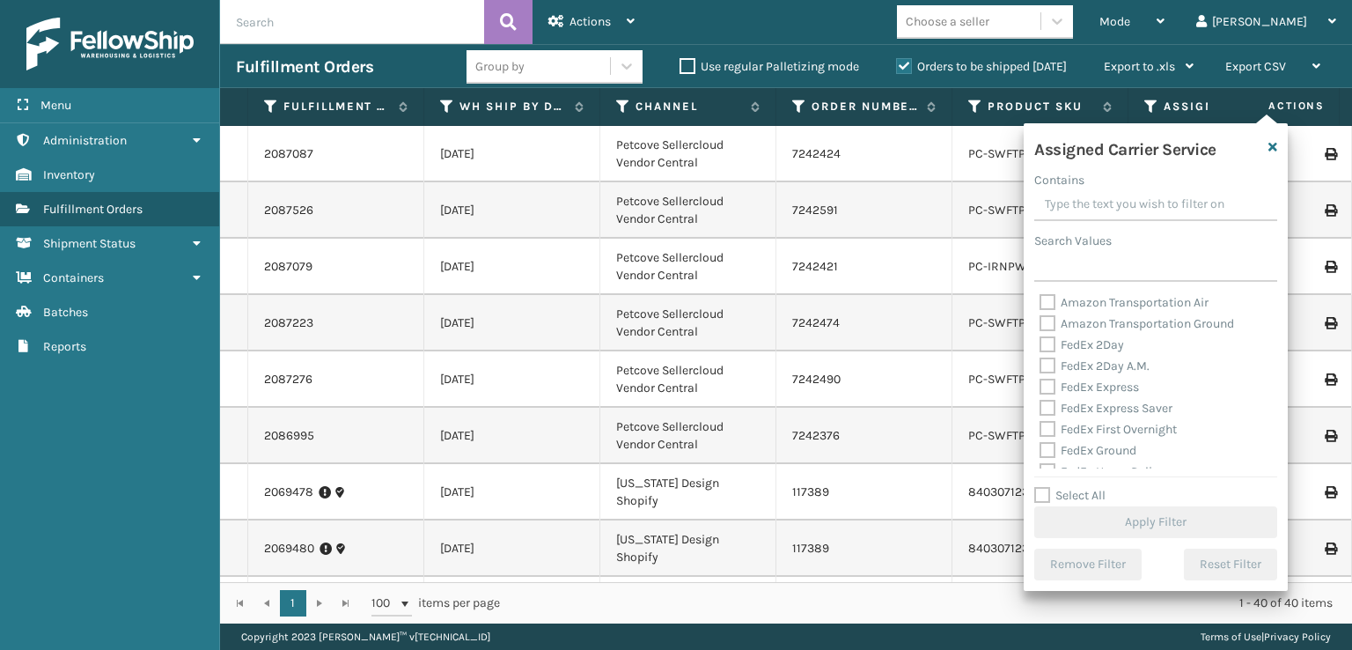
click at [1050, 348] on label "FedEx 2Day" at bounding box center [1081, 344] width 84 height 15
click at [1040, 346] on input "FedEx 2Day" at bounding box center [1039, 339] width 1 height 11
checkbox input "true"
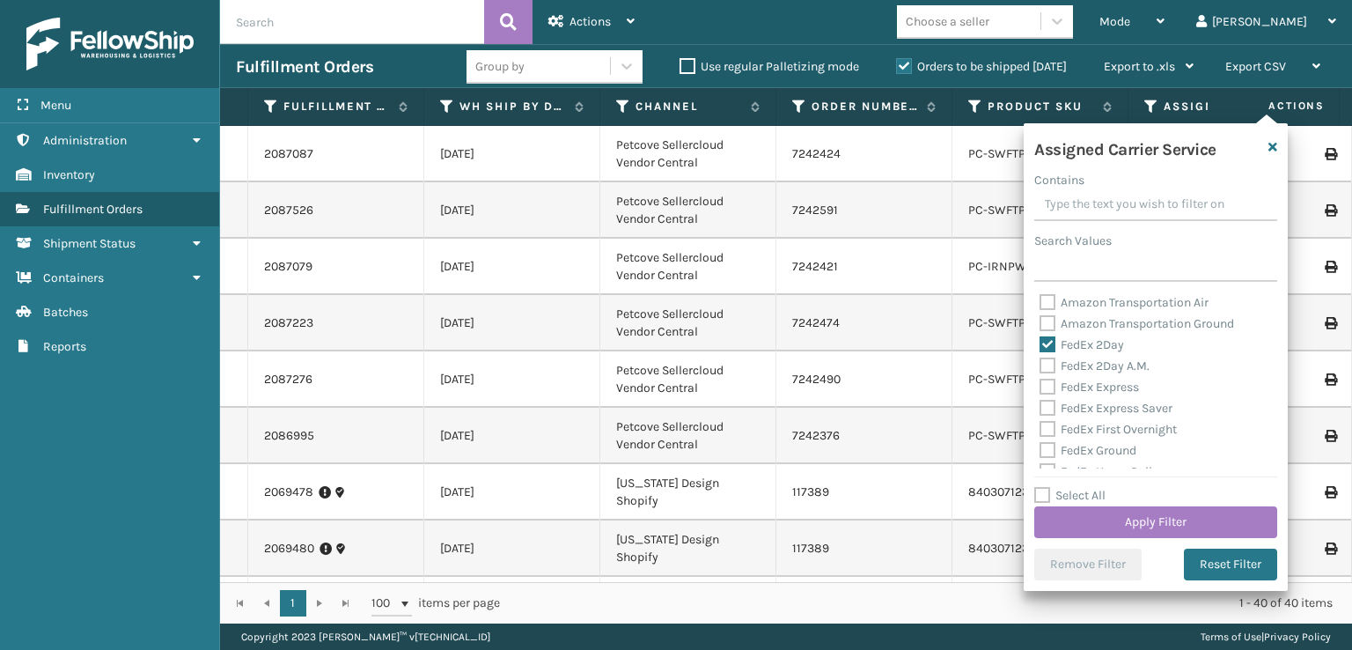
click at [1050, 364] on label "FedEx 2Day A.M." at bounding box center [1094, 365] width 110 height 15
click at [1040, 364] on input "FedEx 2Day A.M." at bounding box center [1039, 361] width 1 height 11
checkbox input "true"
click at [1050, 388] on label "FedEx Express" at bounding box center [1088, 386] width 99 height 15
click at [1040, 388] on input "FedEx Express" at bounding box center [1039, 382] width 1 height 11
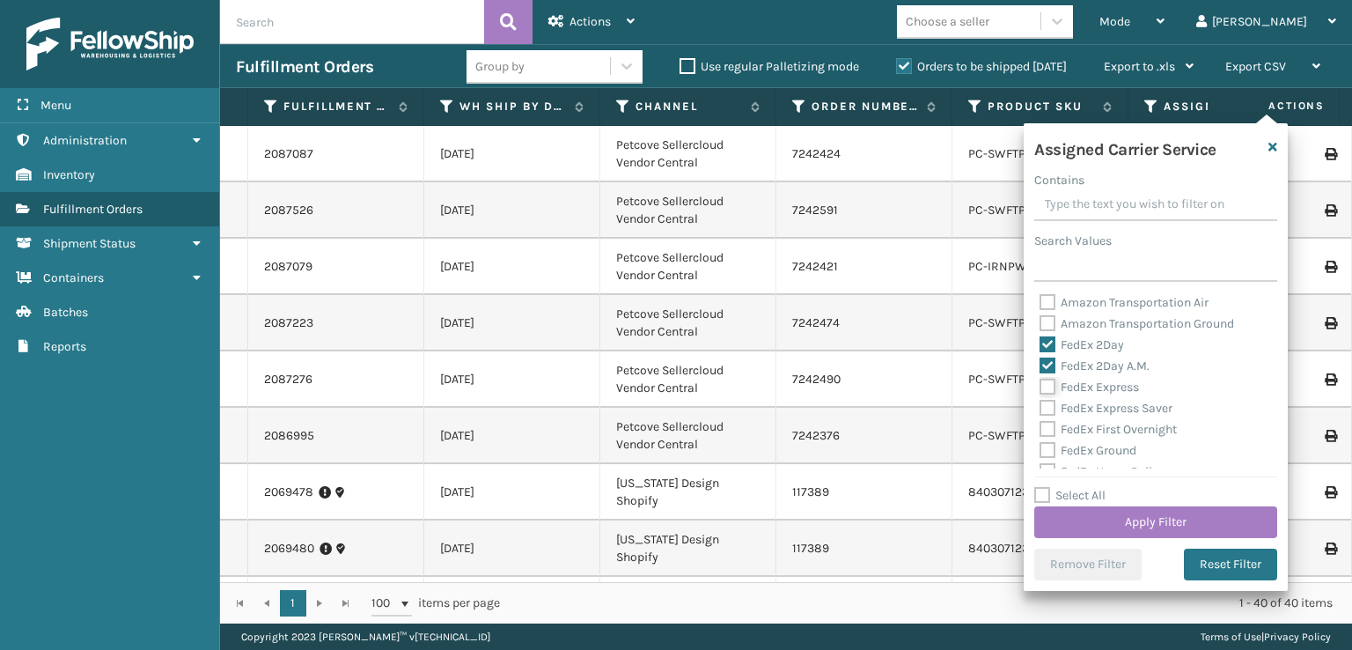
checkbox input "true"
drag, startPoint x: 1049, startPoint y: 409, endPoint x: 1047, endPoint y: 421, distance: 11.6
click at [1048, 409] on label "FedEx Express Saver" at bounding box center [1105, 407] width 133 height 15
click at [1040, 409] on input "FedEx Express Saver" at bounding box center [1039, 403] width 1 height 11
checkbox input "true"
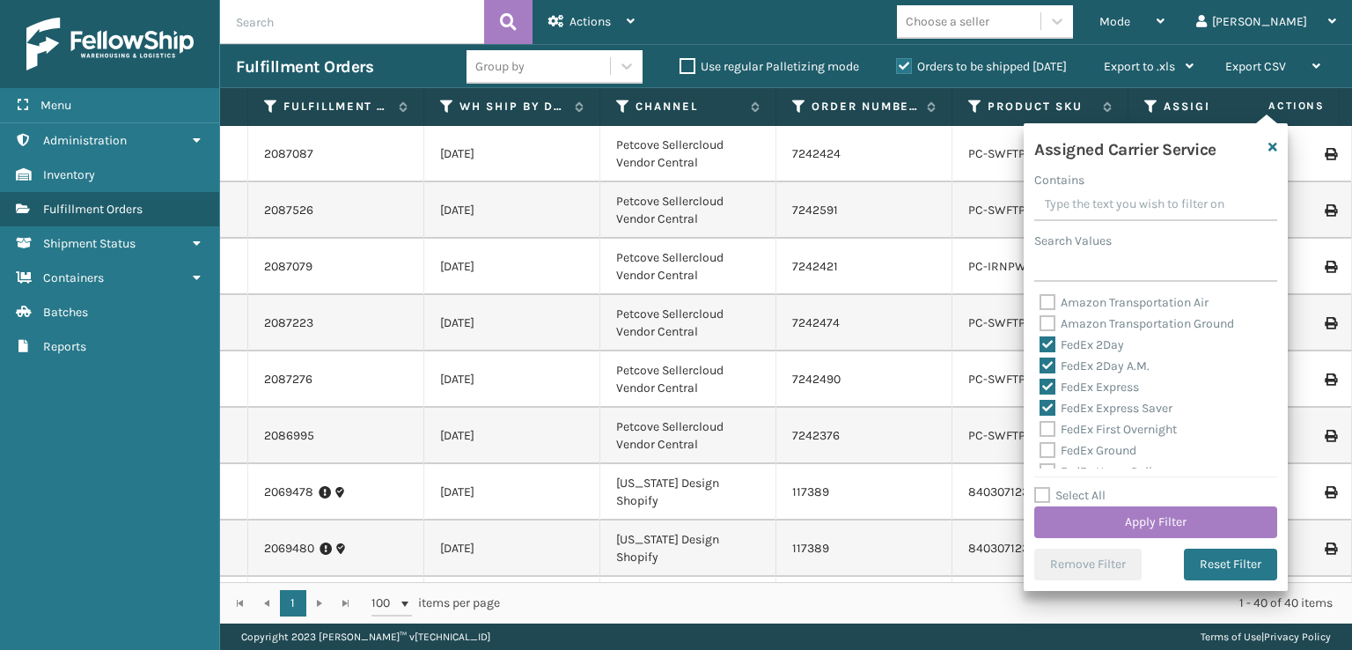
click at [1047, 434] on label "FedEx First Overnight" at bounding box center [1107, 429] width 137 height 15
click at [1040, 430] on input "FedEx First Overnight" at bounding box center [1039, 424] width 1 height 11
checkbox input "true"
click at [1049, 452] on label "FedEx Ground" at bounding box center [1087, 450] width 97 height 15
click at [1040, 452] on input "FedEx Ground" at bounding box center [1039, 445] width 1 height 11
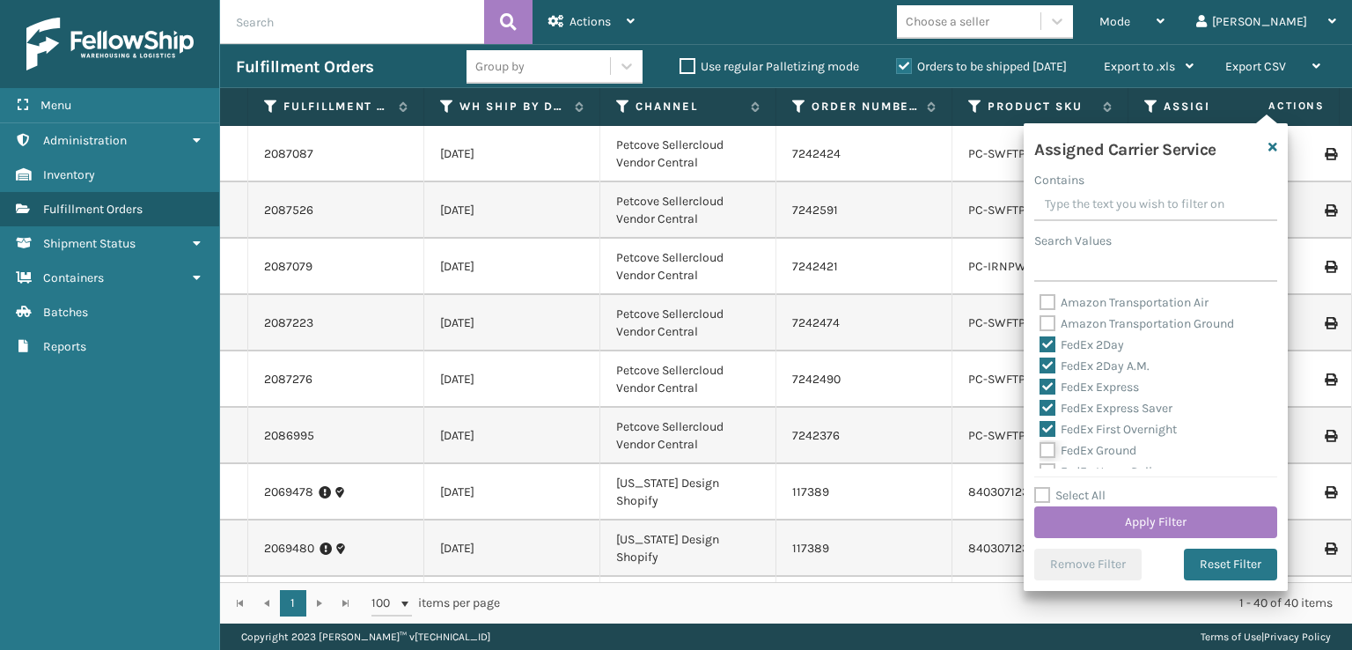
checkbox input "true"
click at [1049, 388] on label "FedEx Home Delivery" at bounding box center [1107, 383] width 136 height 15
click at [1040, 385] on input "FedEx Home Delivery" at bounding box center [1039, 378] width 1 height 11
checkbox input "true"
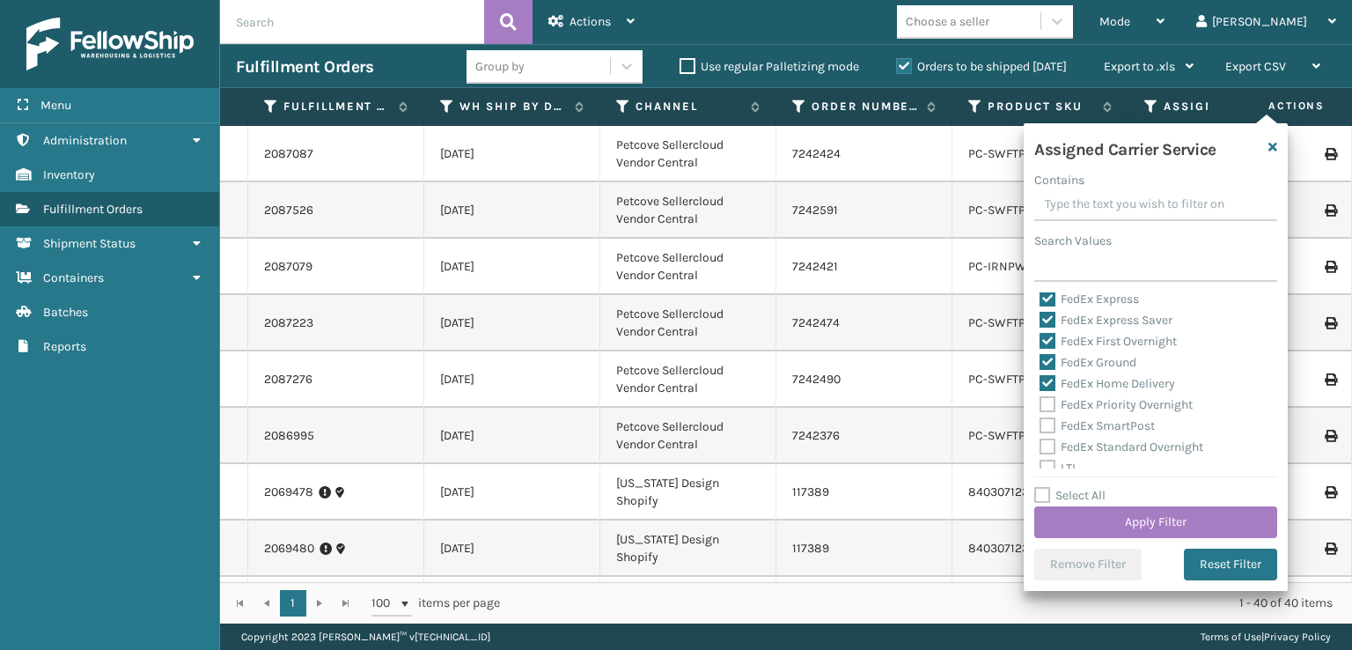
click at [1048, 418] on label "FedEx SmartPost" at bounding box center [1096, 425] width 115 height 15
click at [1040, 418] on input "FedEx SmartPost" at bounding box center [1039, 420] width 1 height 11
checkbox input "true"
click at [1045, 403] on label "FedEx Priority Overnight" at bounding box center [1115, 404] width 153 height 15
click at [1040, 403] on input "FedEx Priority Overnight" at bounding box center [1039, 399] width 1 height 11
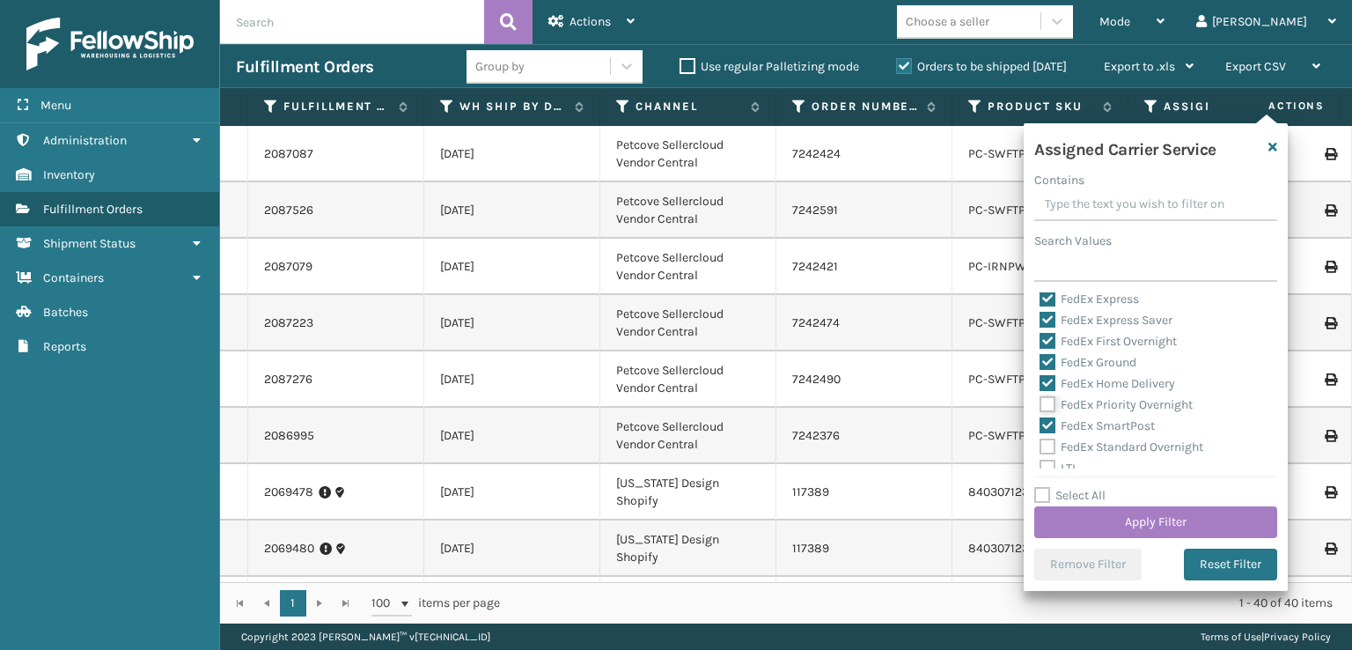
checkbox input "true"
click at [1049, 446] on label "FedEx Standard Overnight" at bounding box center [1121, 446] width 164 height 15
click at [1040, 446] on input "FedEx Standard Overnight" at bounding box center [1039, 442] width 1 height 11
checkbox input "true"
click at [1103, 525] on button "Apply Filter" at bounding box center [1155, 522] width 243 height 32
